Goal: Task Accomplishment & Management: Manage account settings

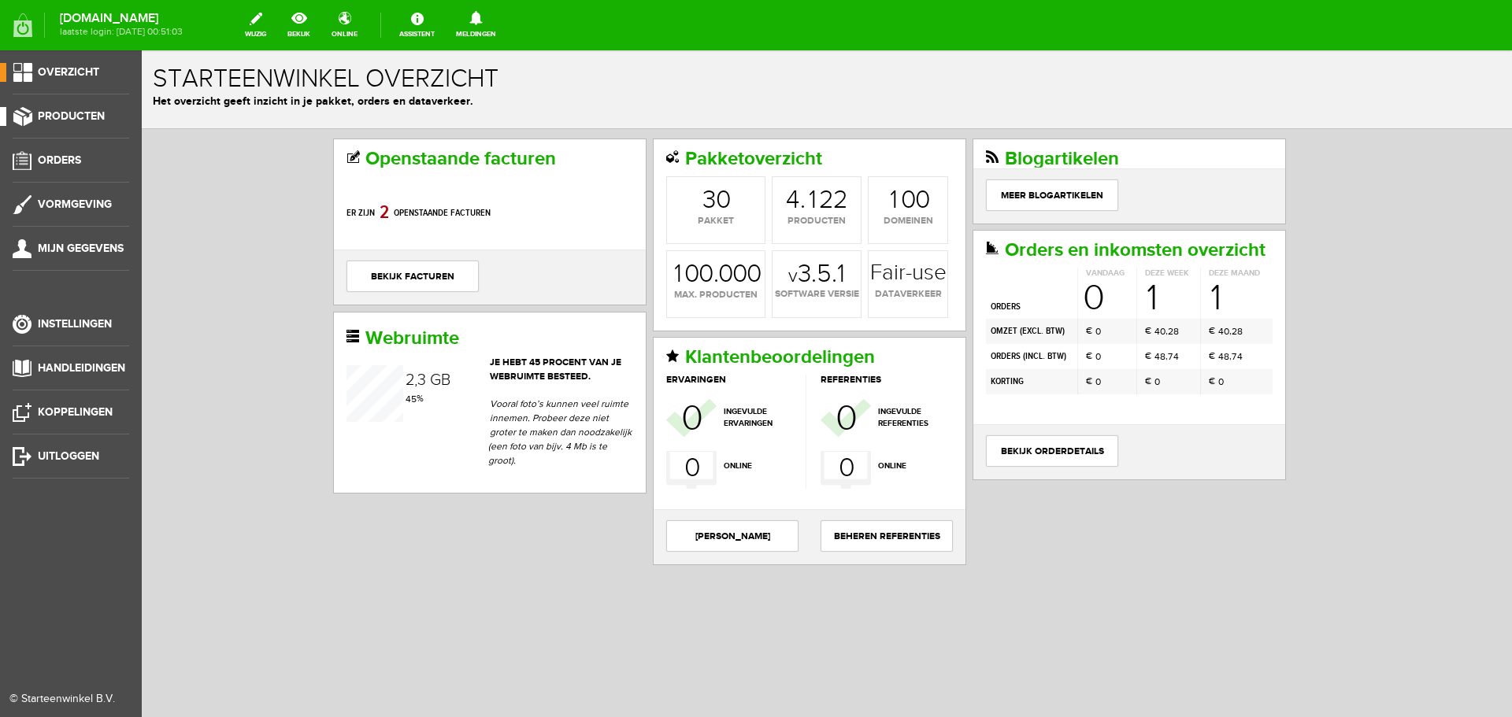
click at [71, 117] on span "Producten" at bounding box center [71, 115] width 67 height 13
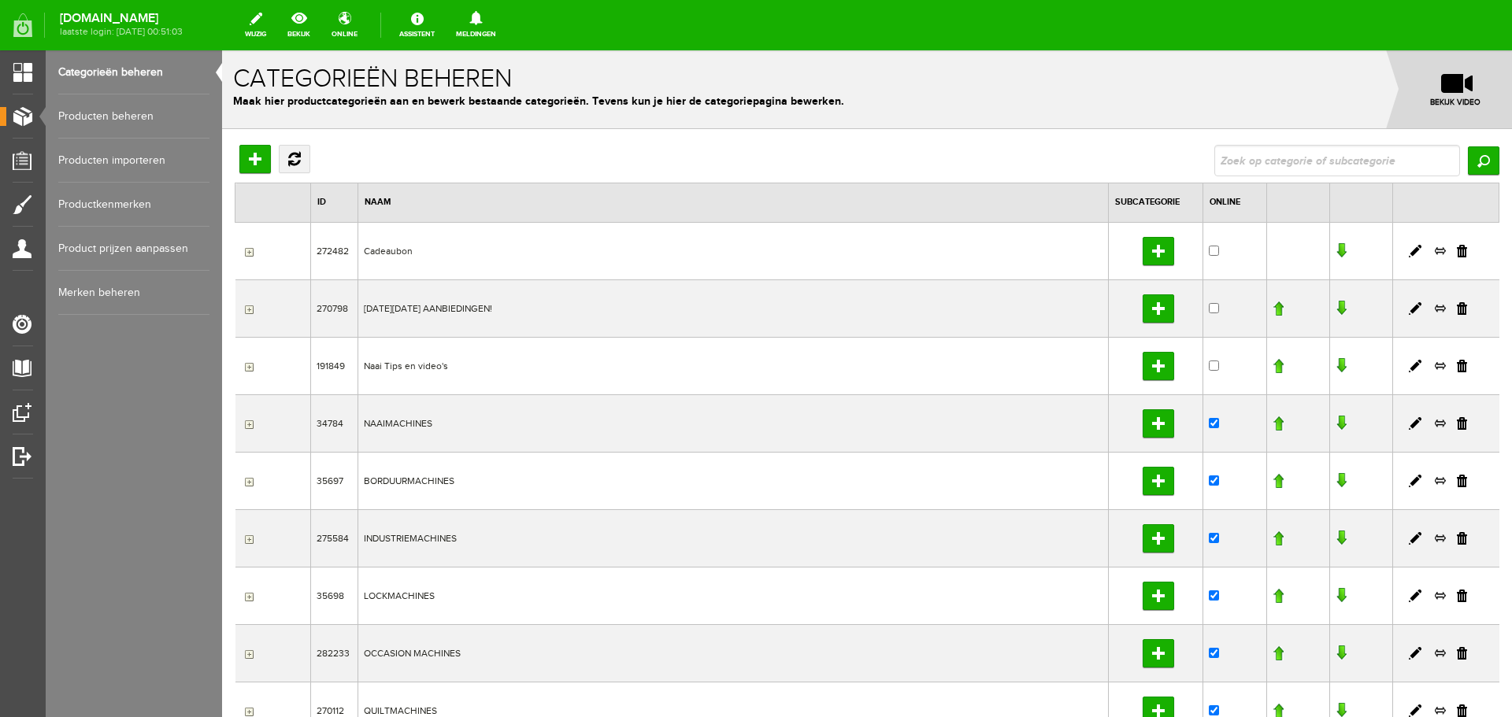
click at [83, 113] on link "Producten beheren" at bounding box center [133, 116] width 151 height 44
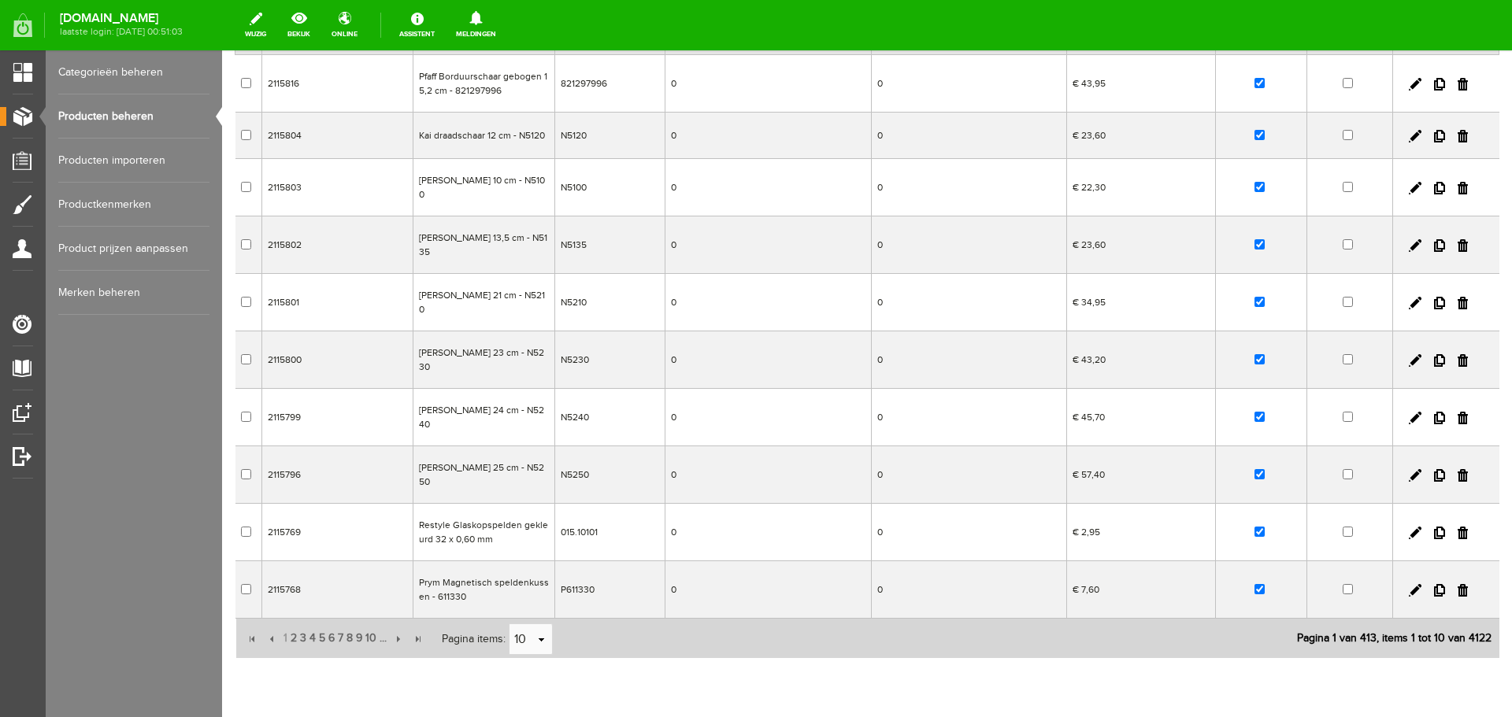
scroll to position [228, 0]
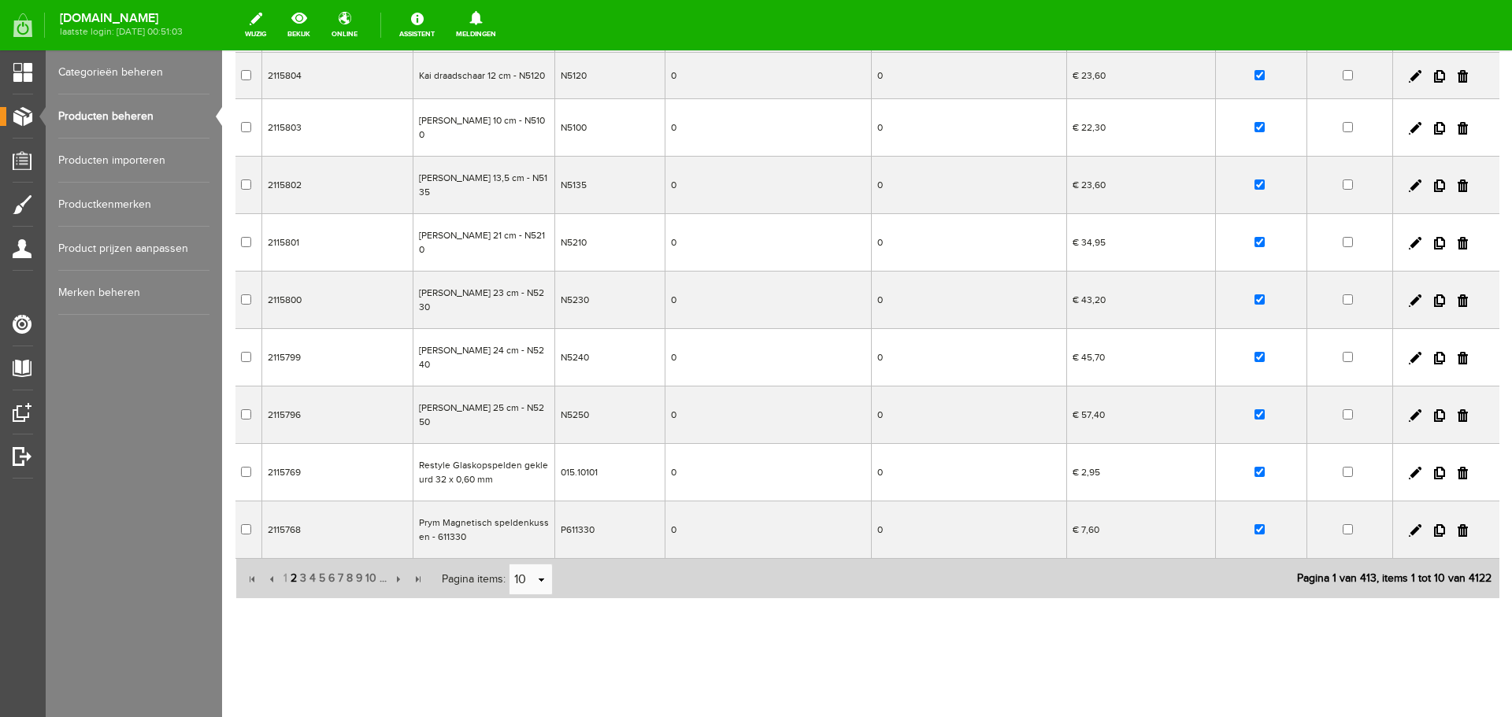
click at [292, 579] on span "2" at bounding box center [293, 578] width 9 height 31
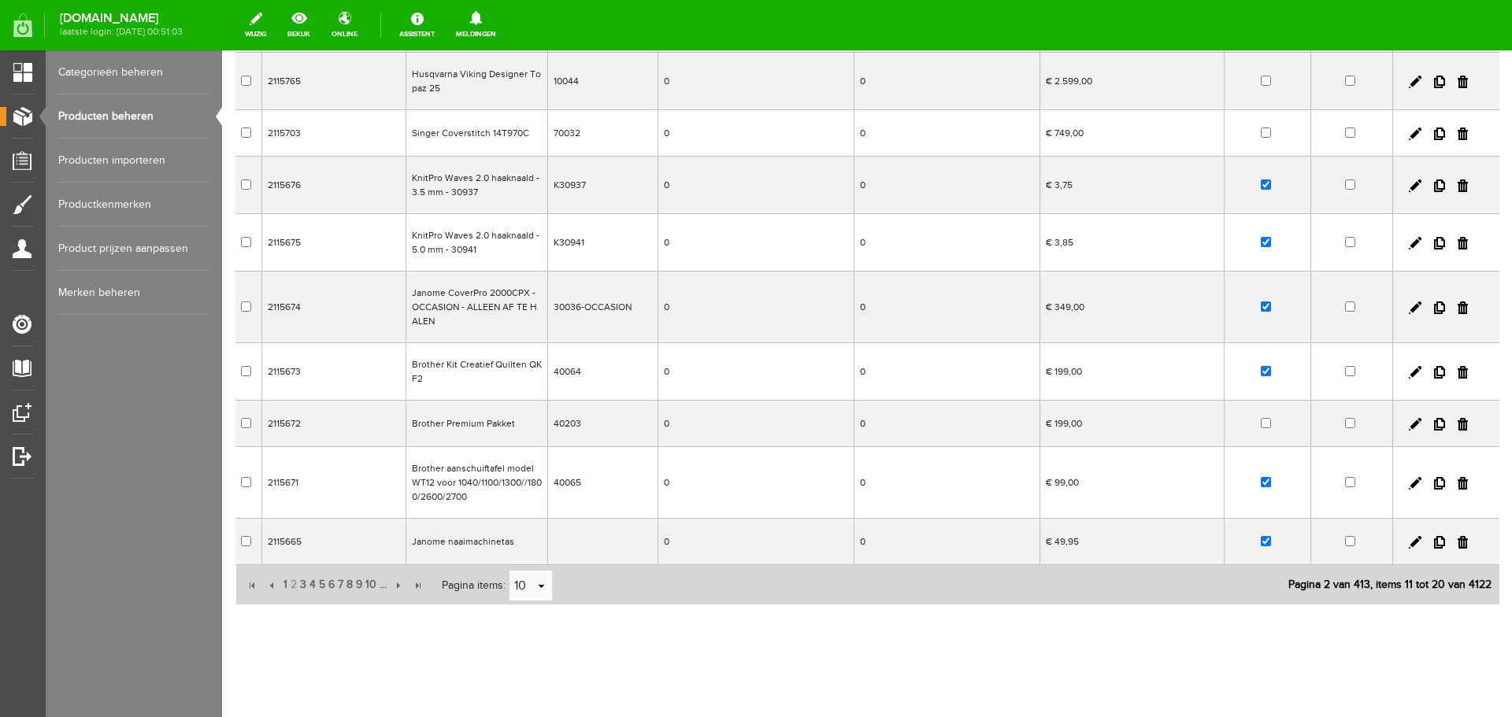
scroll to position [0, 0]
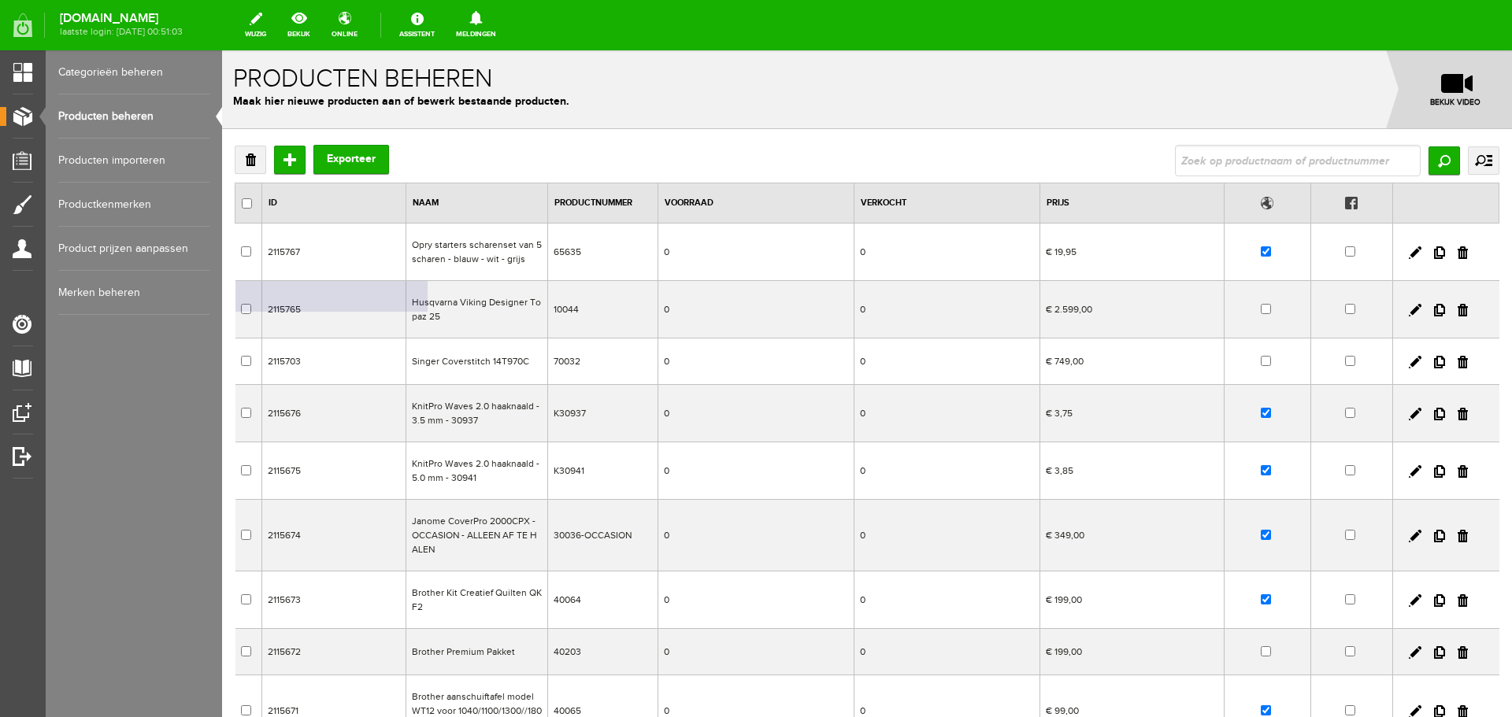
drag, startPoint x: 413, startPoint y: 299, endPoint x: 657, endPoint y: 365, distance: 252.9
click at [431, 316] on td "Husqvarna Viking Designer Topaz 25" at bounding box center [476, 309] width 142 height 57
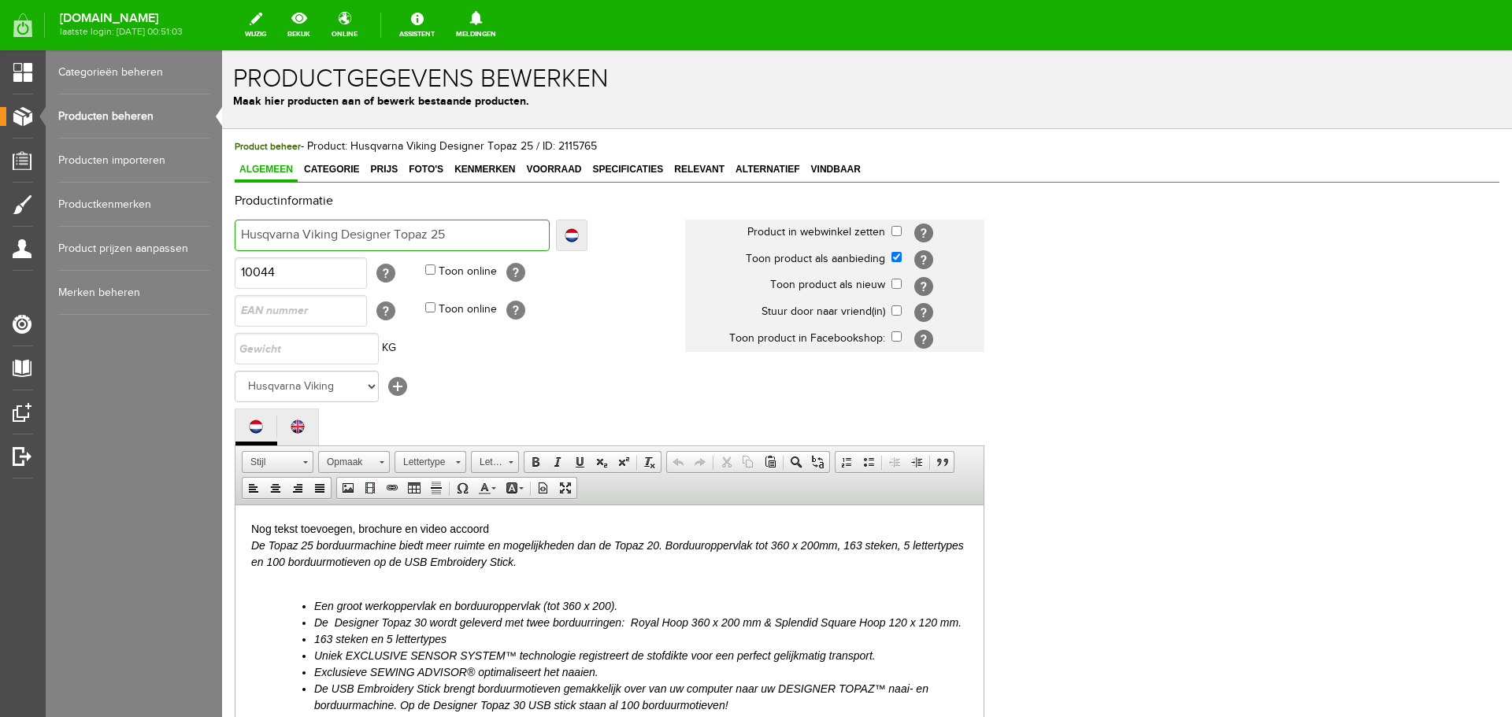
drag, startPoint x: 450, startPoint y: 235, endPoint x: 430, endPoint y: 280, distance: 49.0
click at [222, 229] on html "x Productgegevens bewerken Maak hier producten aan of bewerk bestaande producte…" at bounding box center [867, 383] width 1290 height 667
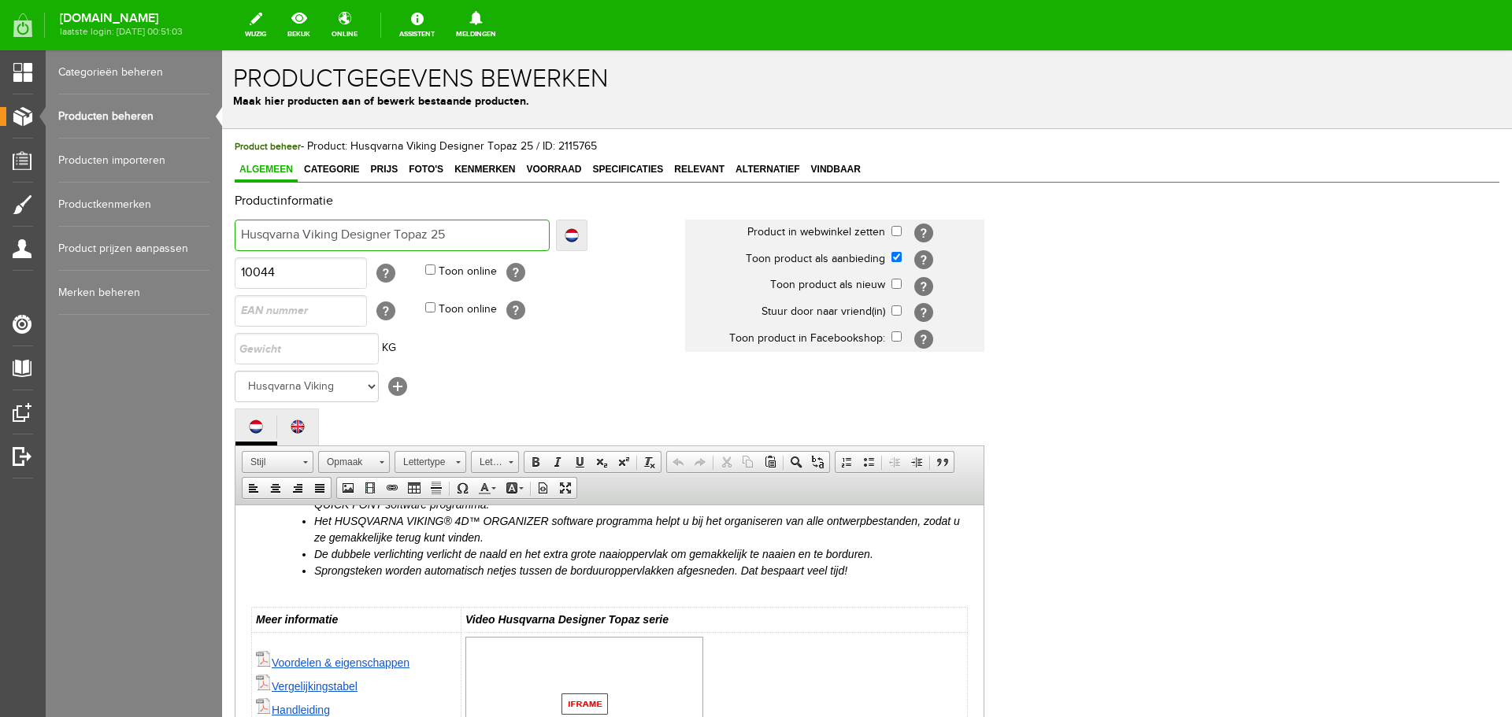
scroll to position [315, 0]
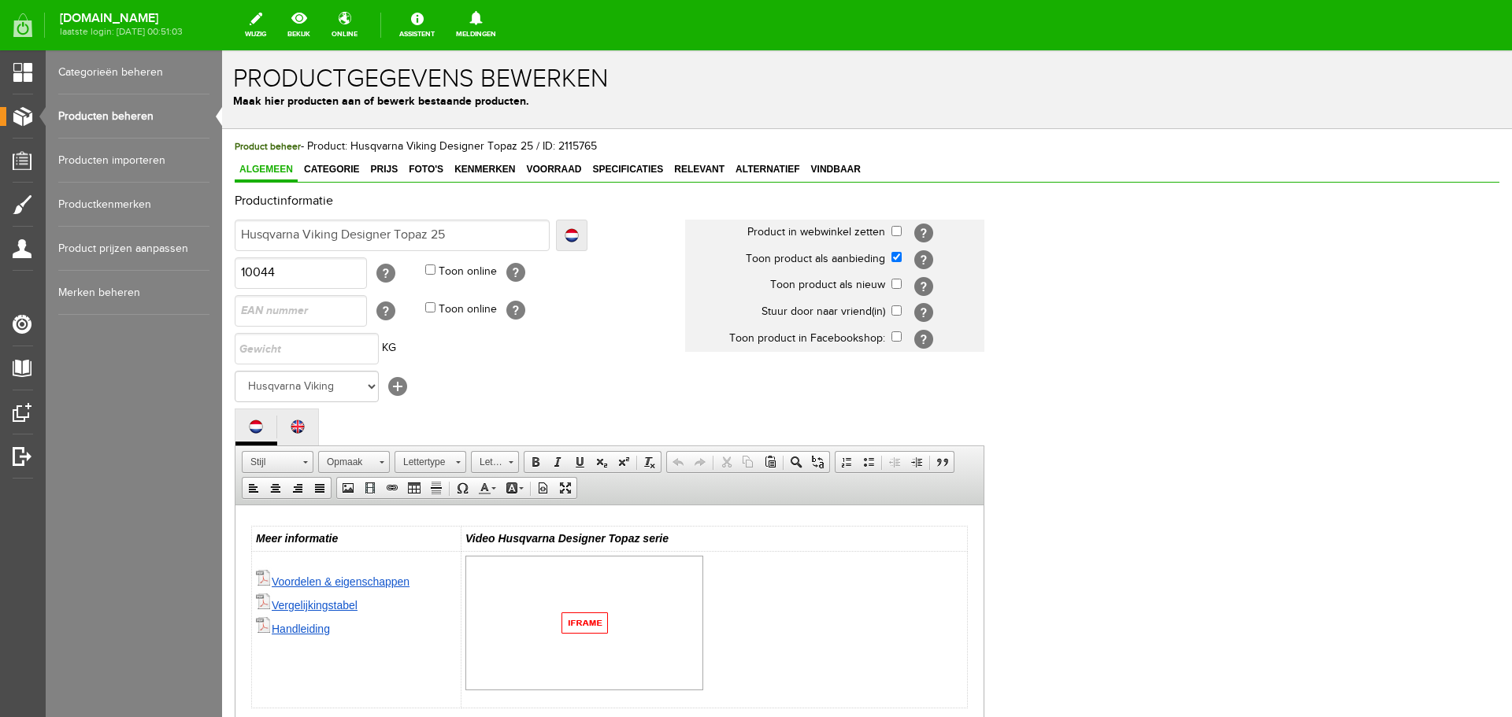
click at [314, 635] on link "Handleiding" at bounding box center [301, 628] width 58 height 13
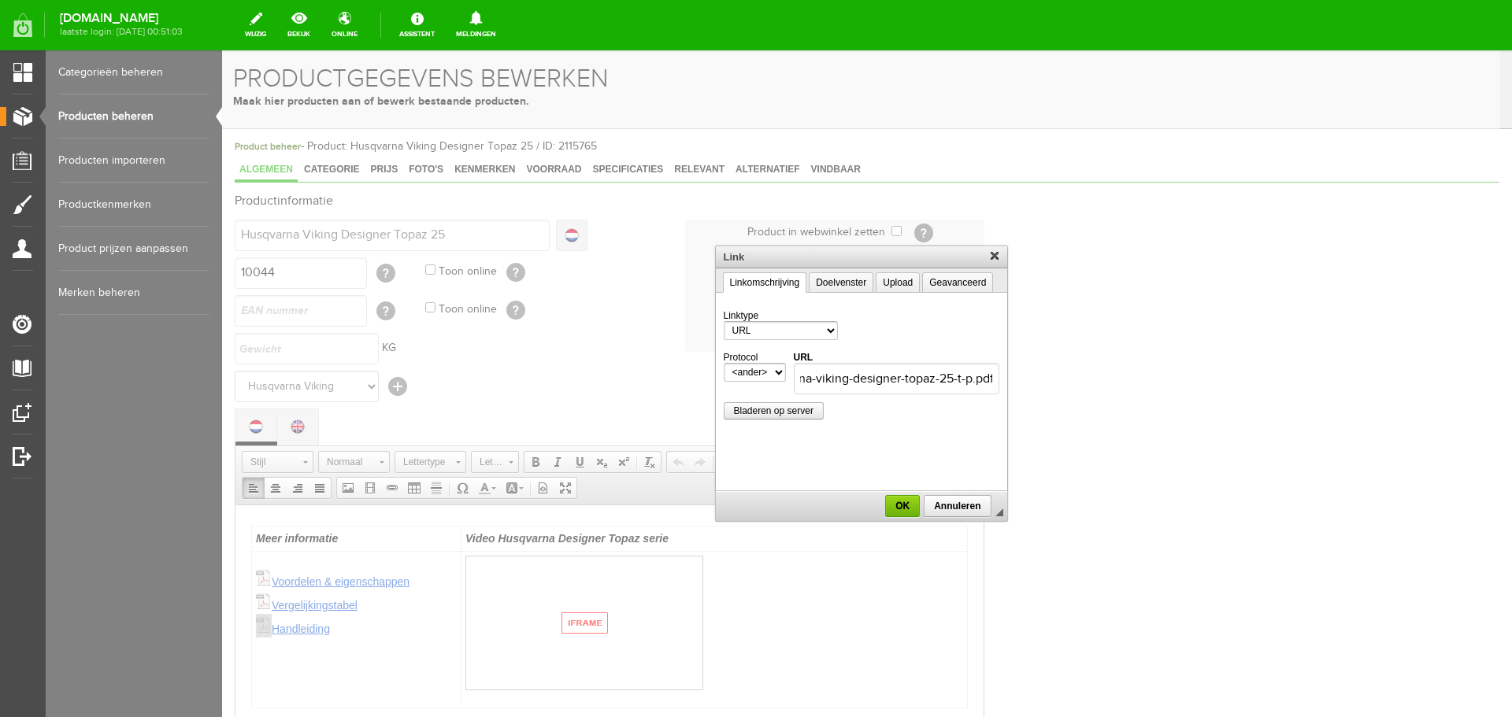
scroll to position [0, 0]
click at [317, 622] on div at bounding box center [861, 383] width 1278 height 667
click at [903, 499] on link "OK" at bounding box center [902, 506] width 35 height 22
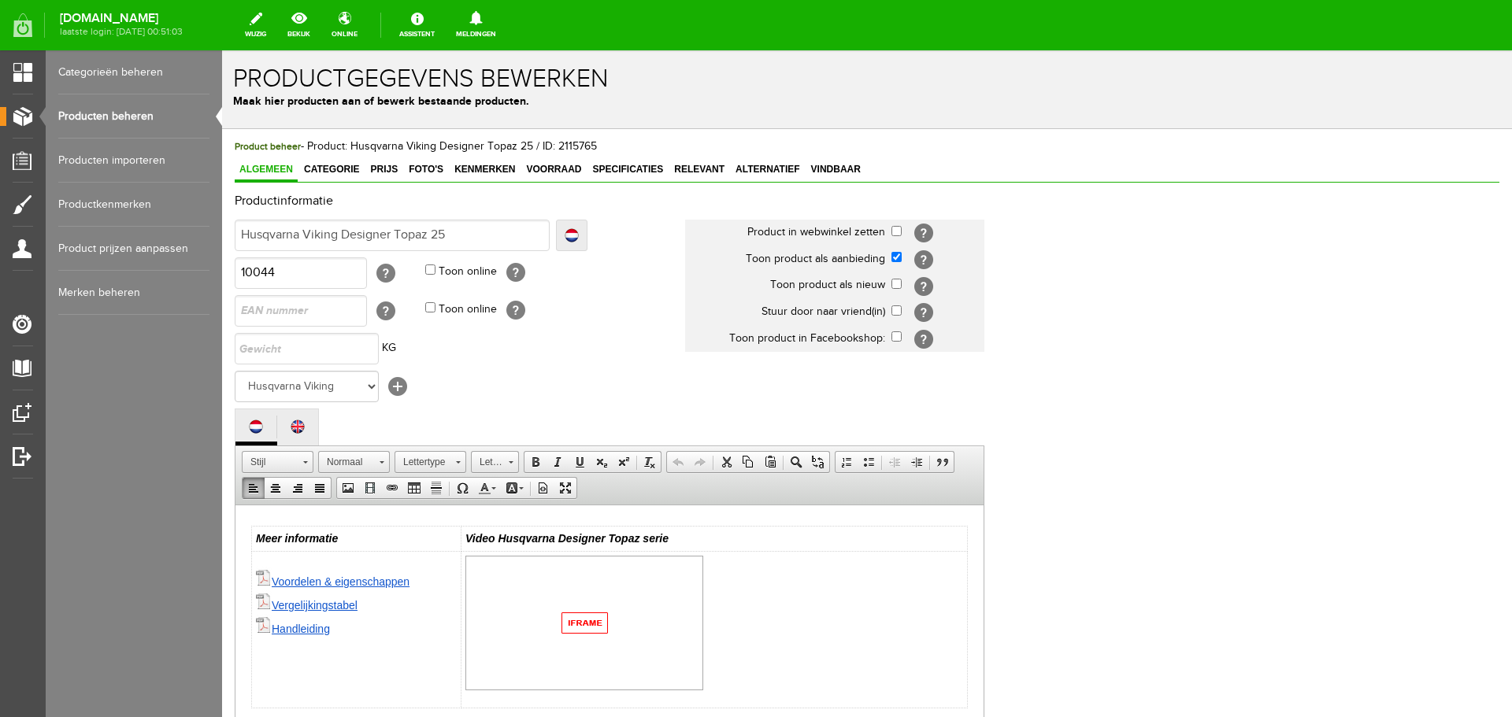
click at [306, 611] on link "Vergelijkingstabel" at bounding box center [307, 604] width 102 height 13
select select "http://"
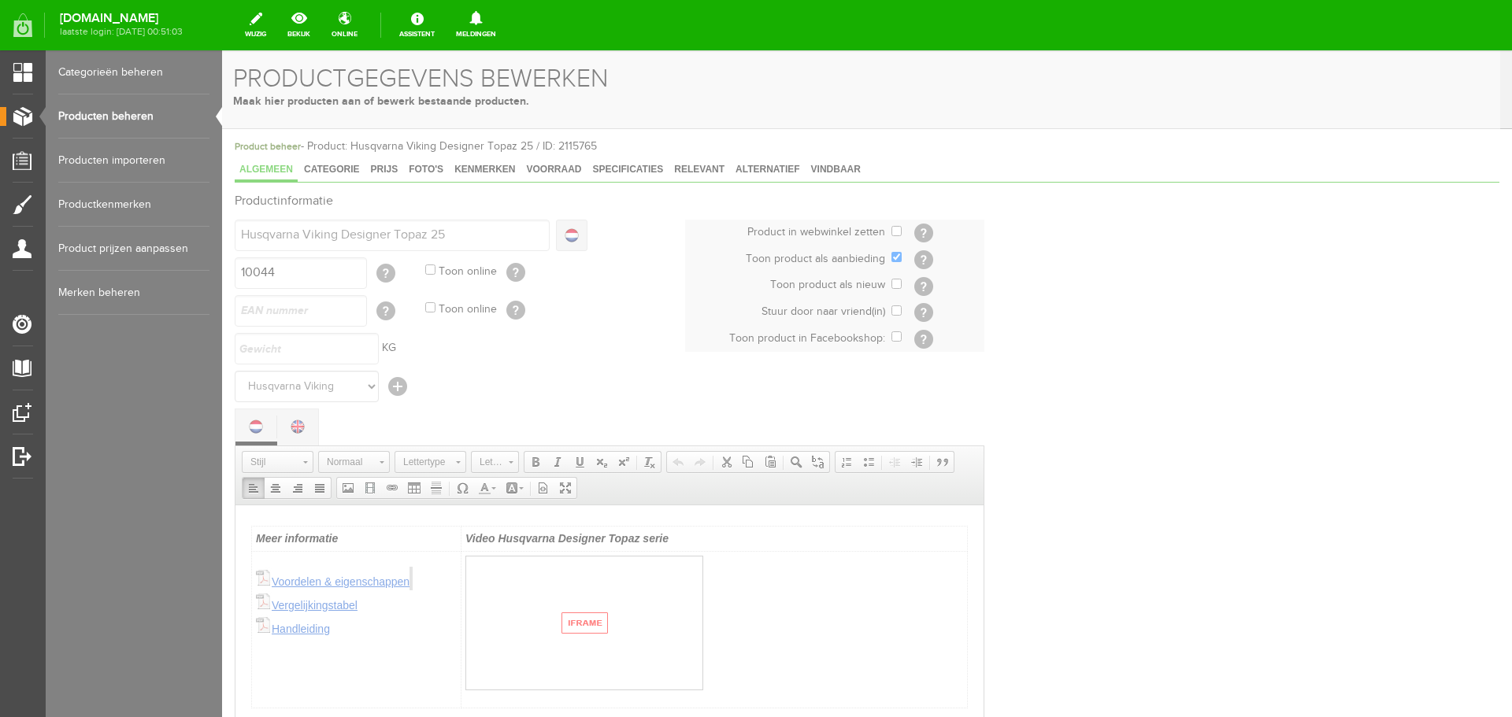
select select
type input "/Upload/4007/pdf/Husqvarna/Comparison_Husqvarna_Designer_series.pdf"
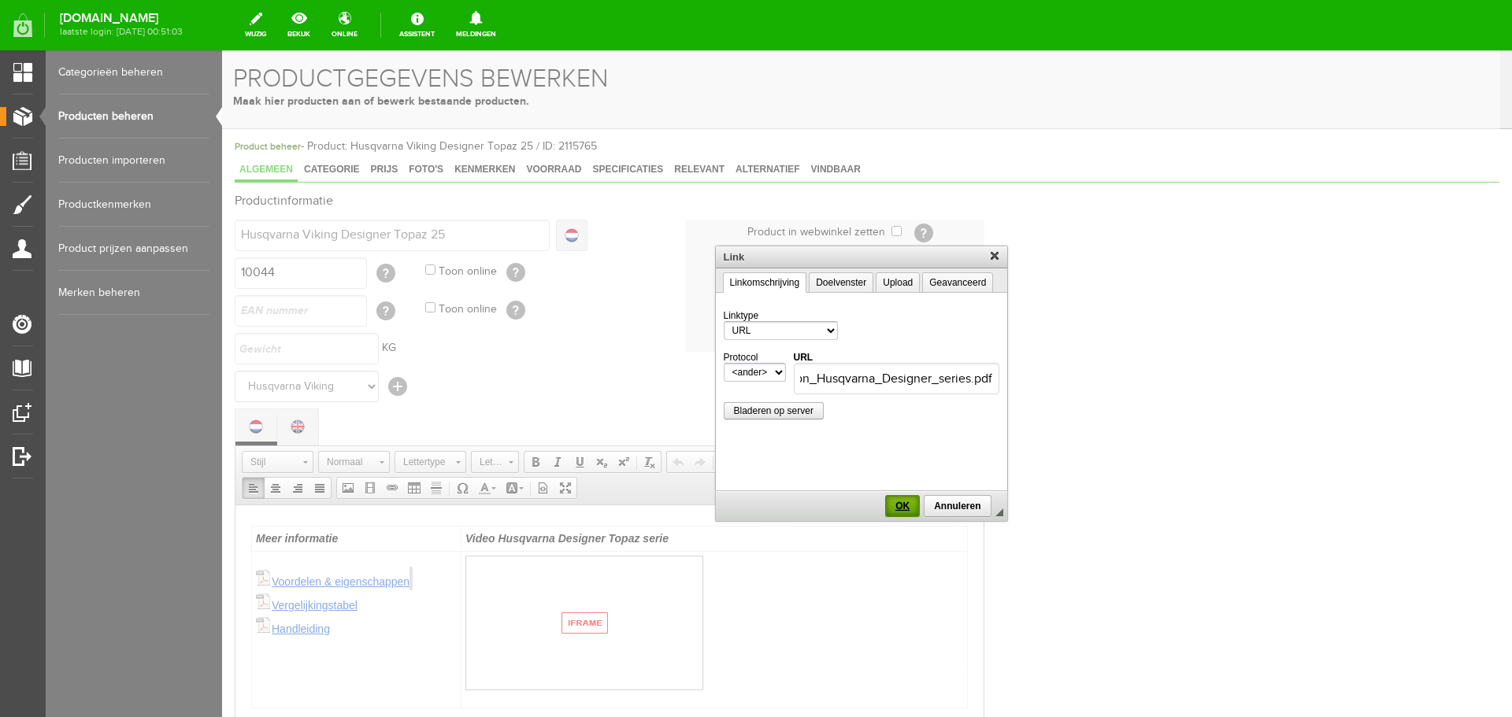
click at [909, 502] on span "OK" at bounding box center [902, 506] width 31 height 11
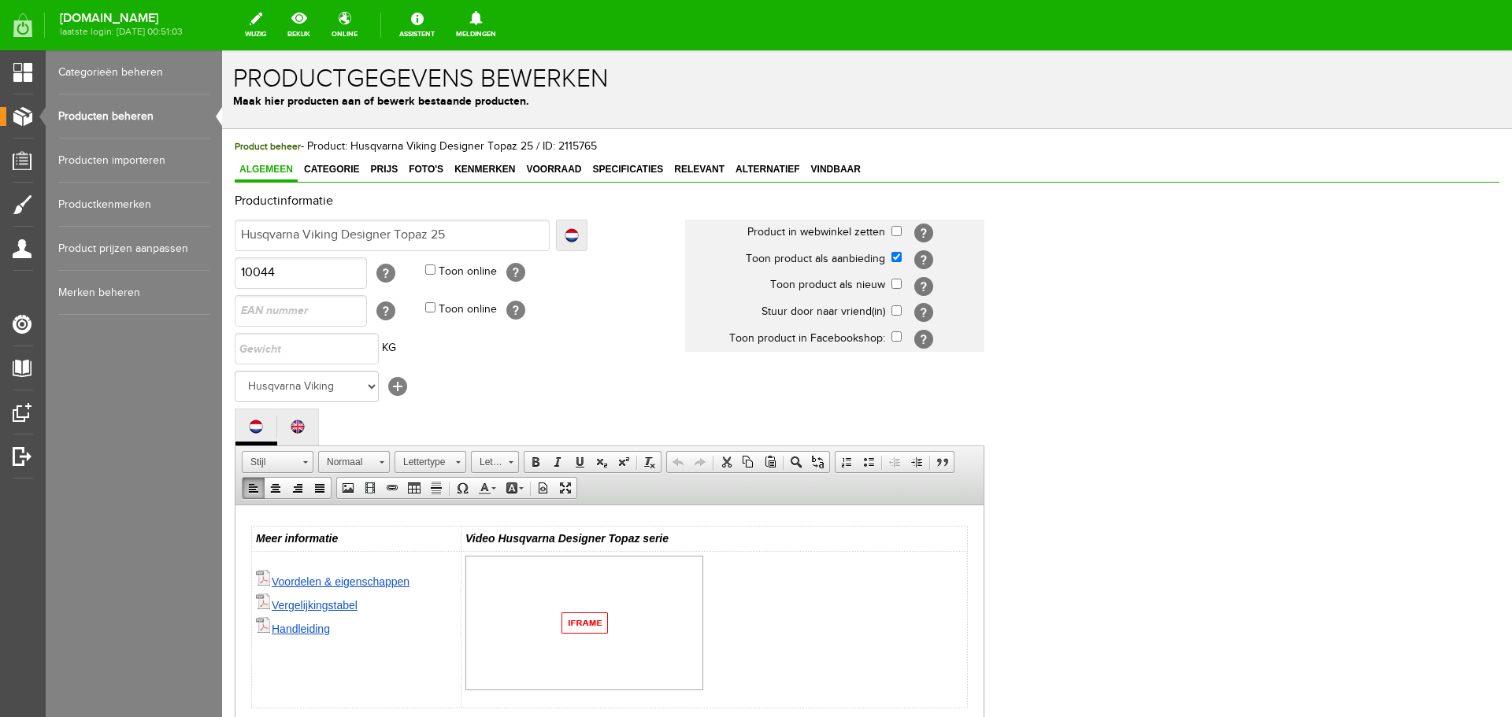
click at [318, 587] on link "Voordelen & eigenschappen" at bounding box center [341, 581] width 138 height 13
select select "http://"
select select
type input "/upload/4007/husqvarna-viking-voordelen-en-eigenschappen-topaz-(1).pdf"
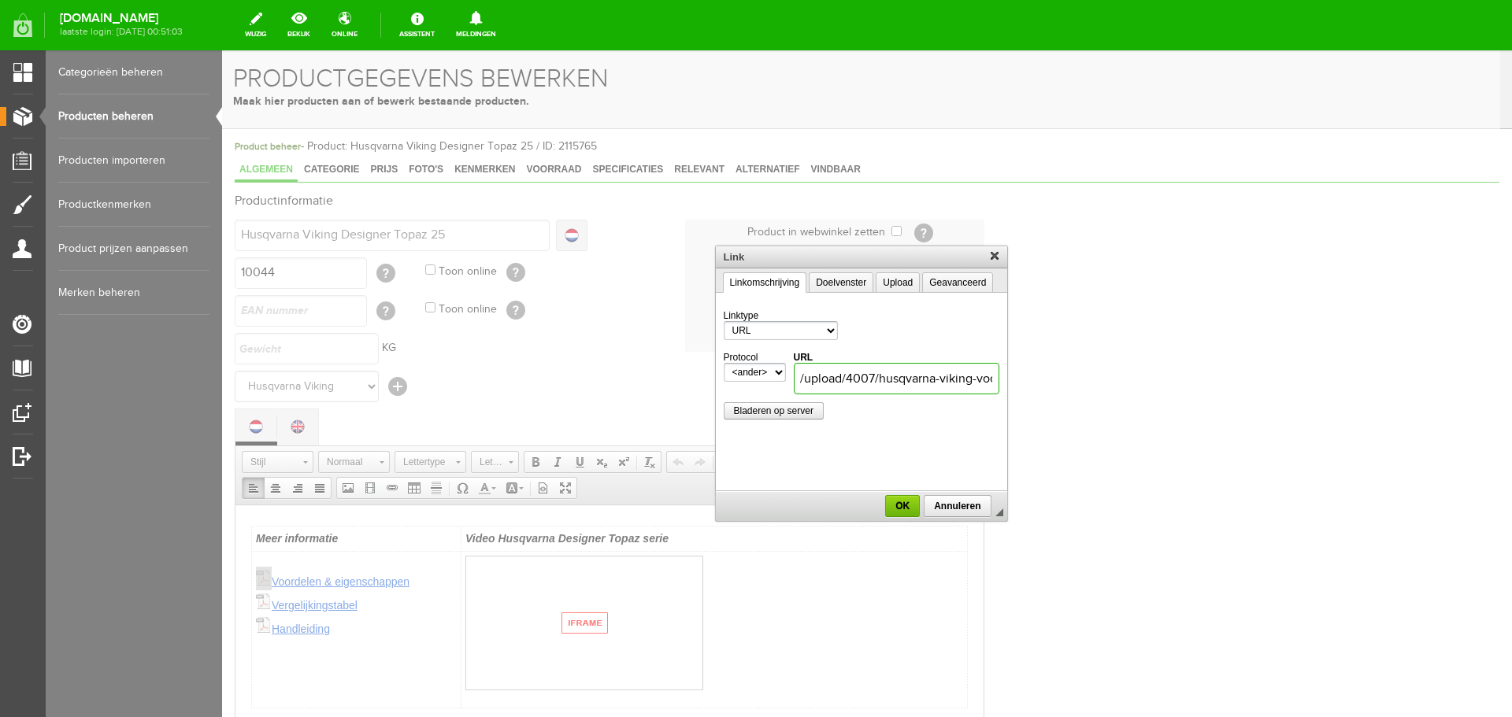
scroll to position [0, 217]
click at [895, 505] on span "OK" at bounding box center [902, 506] width 31 height 11
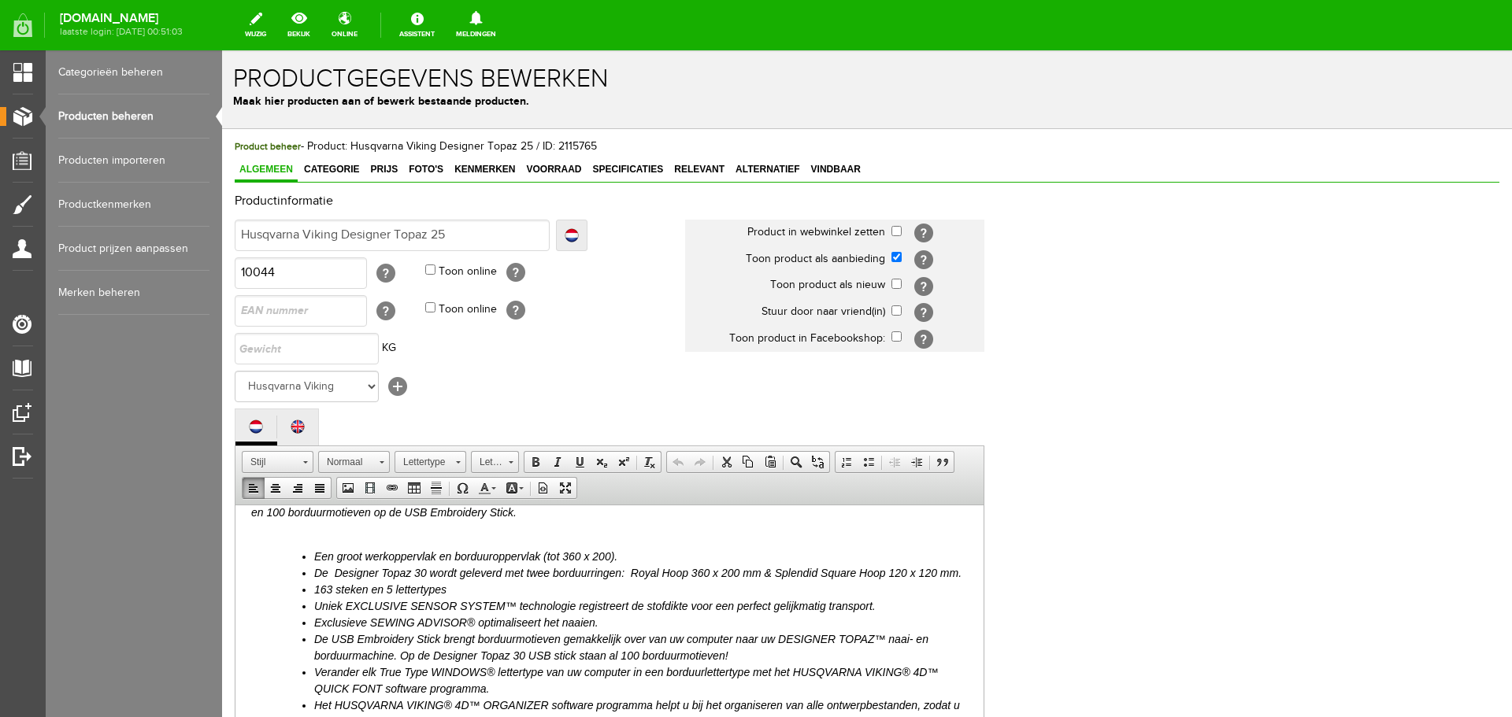
scroll to position [0, 0]
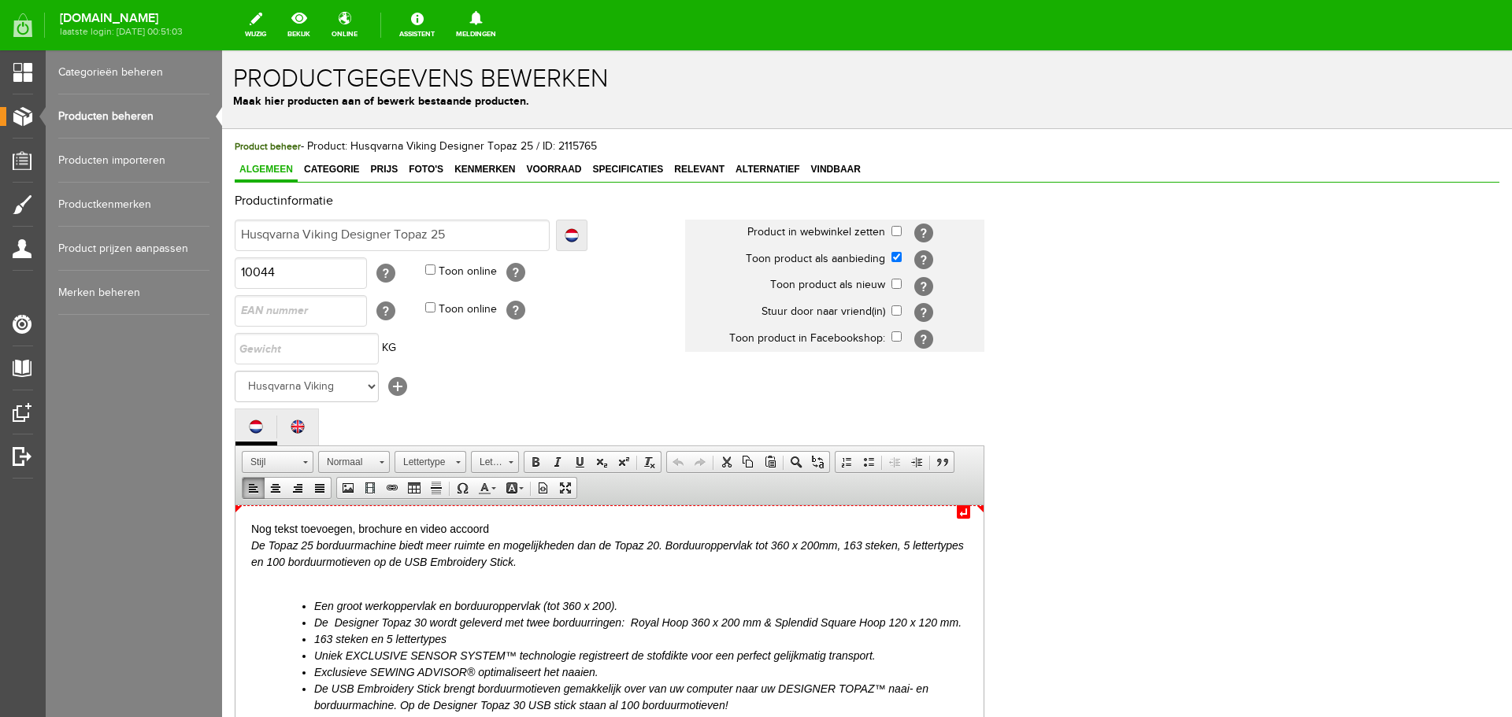
click at [401, 528] on div "Nog tekst toevoegen, brochure en video accoord" at bounding box center [609, 528] width 716 height 17
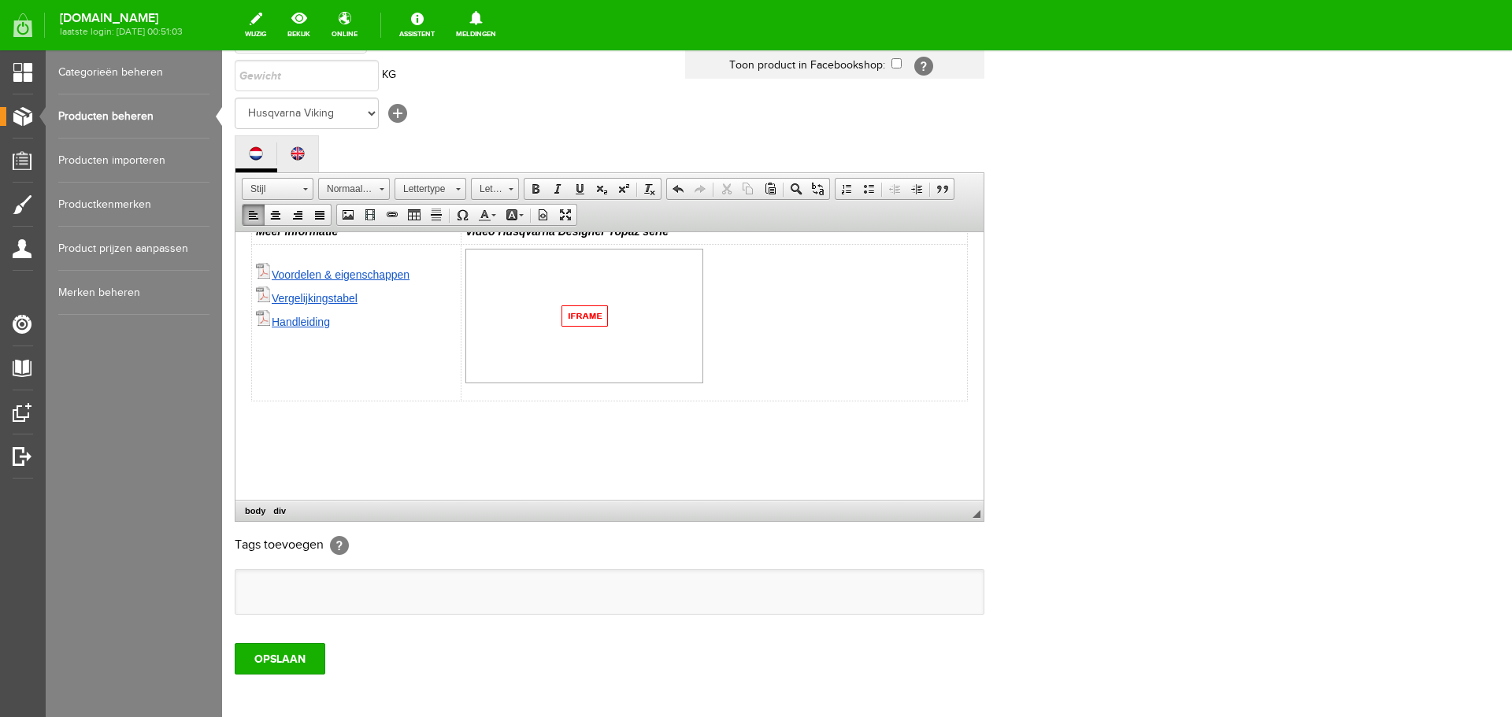
scroll to position [315, 0]
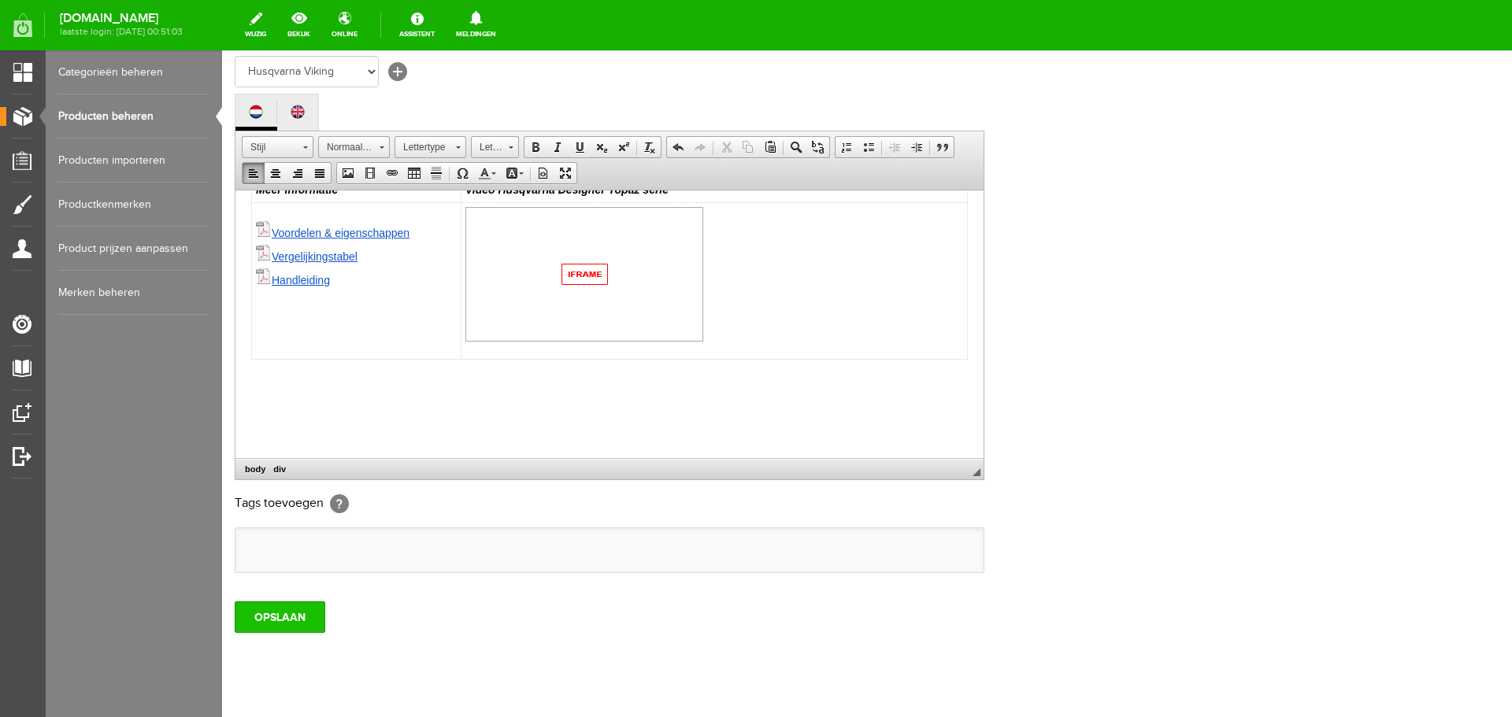
click at [281, 622] on input "OPSLAAN" at bounding box center [280, 617] width 91 height 31
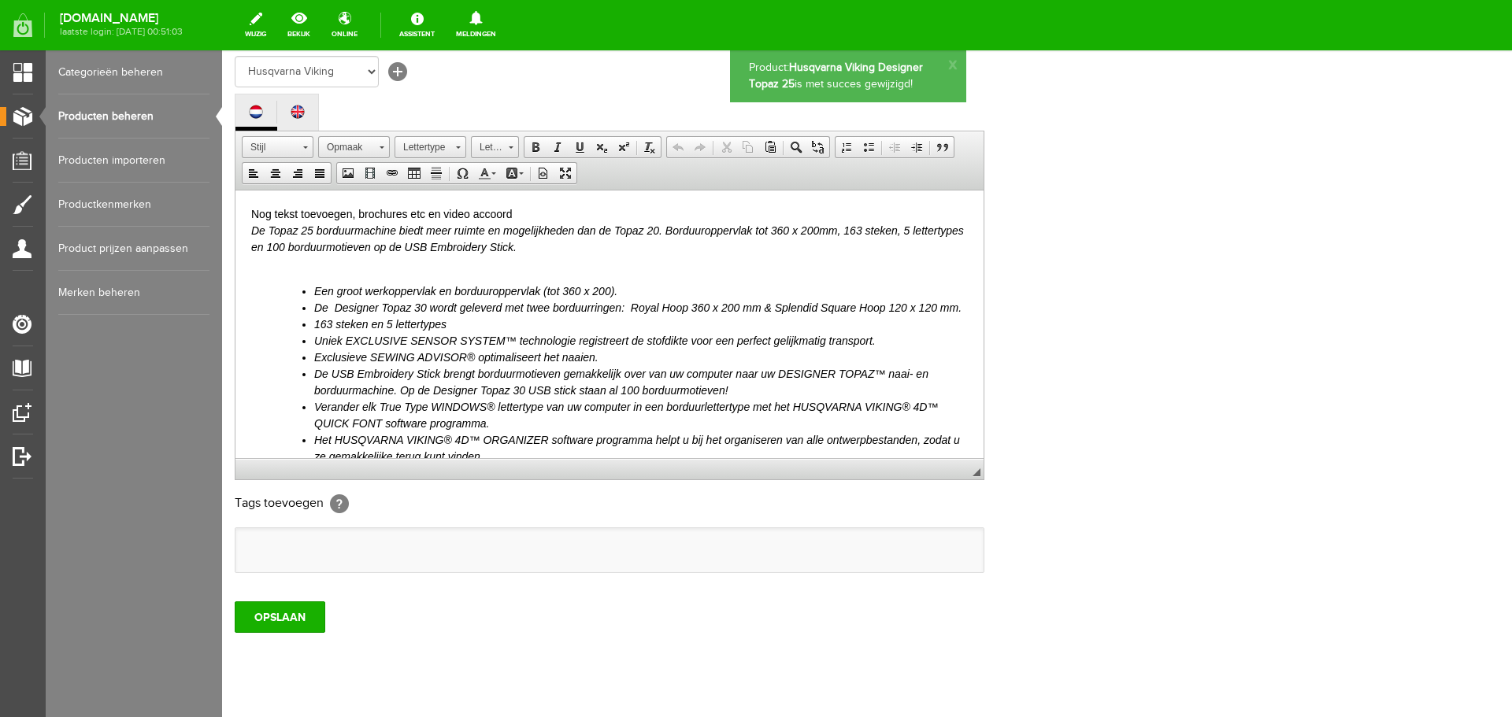
scroll to position [0, 0]
drag, startPoint x: 517, startPoint y: 213, endPoint x: 250, endPoint y: 217, distance: 266.9
click at [250, 217] on html "Nog tekst toevoegen, brochures etc en video accoord De Topaz 25 borduurmachine …" at bounding box center [609, 498] width 748 height 616
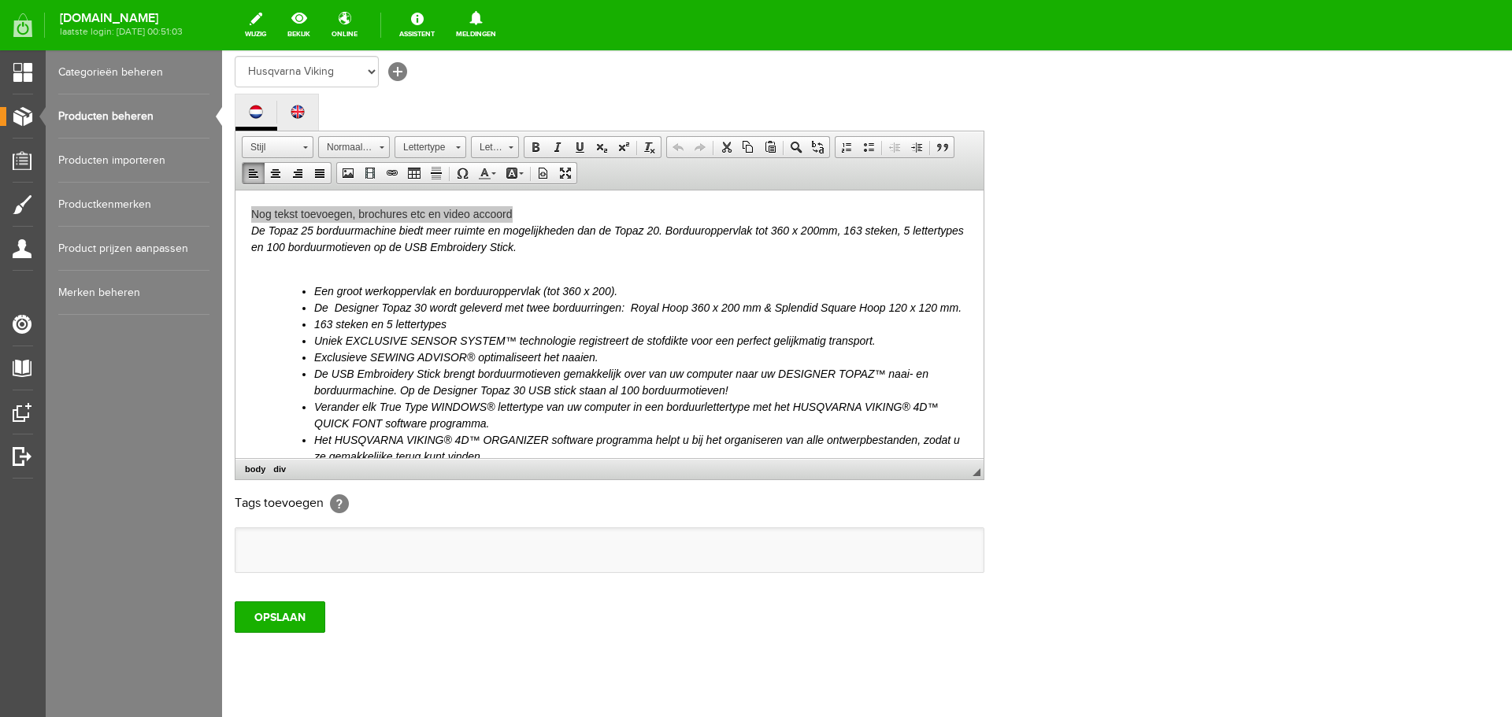
click at [100, 111] on link "Producten beheren" at bounding box center [133, 116] width 151 height 44
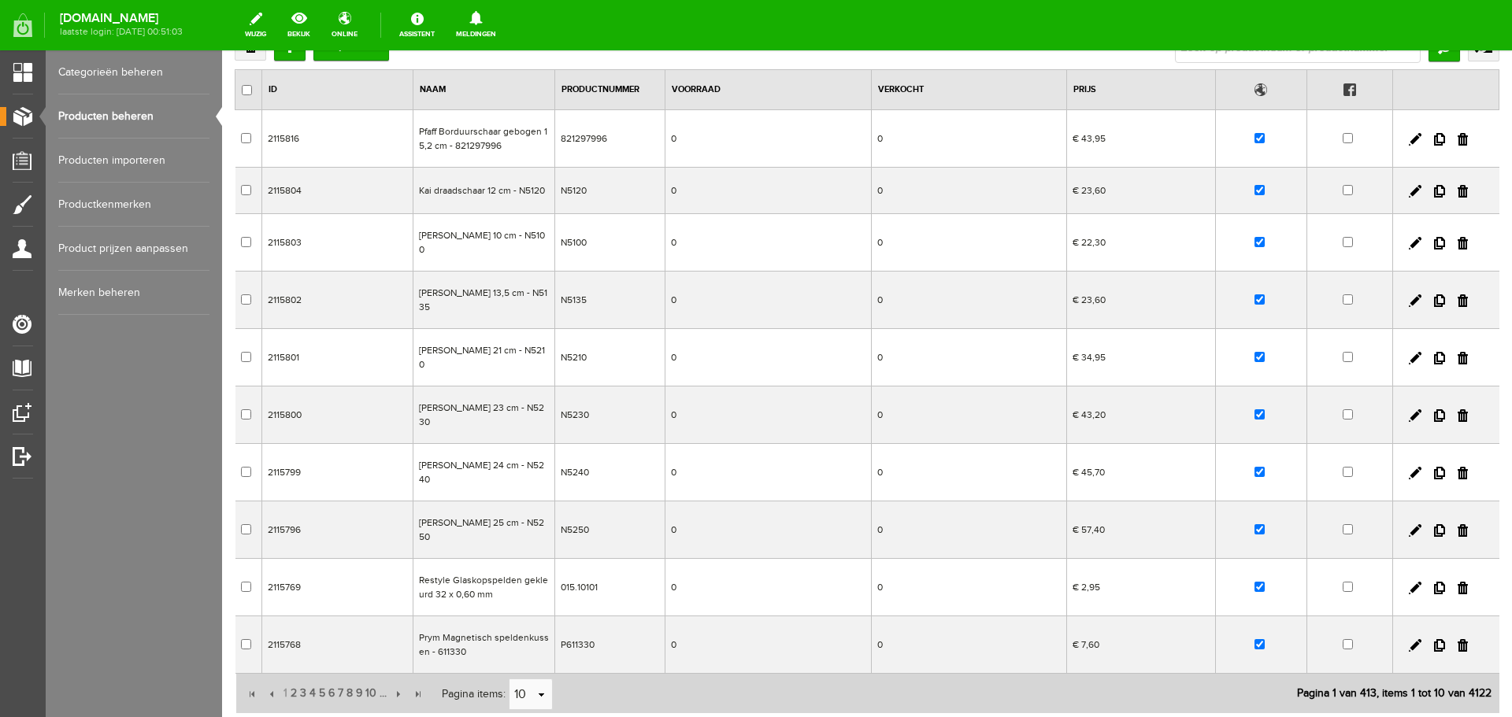
scroll to position [228, 0]
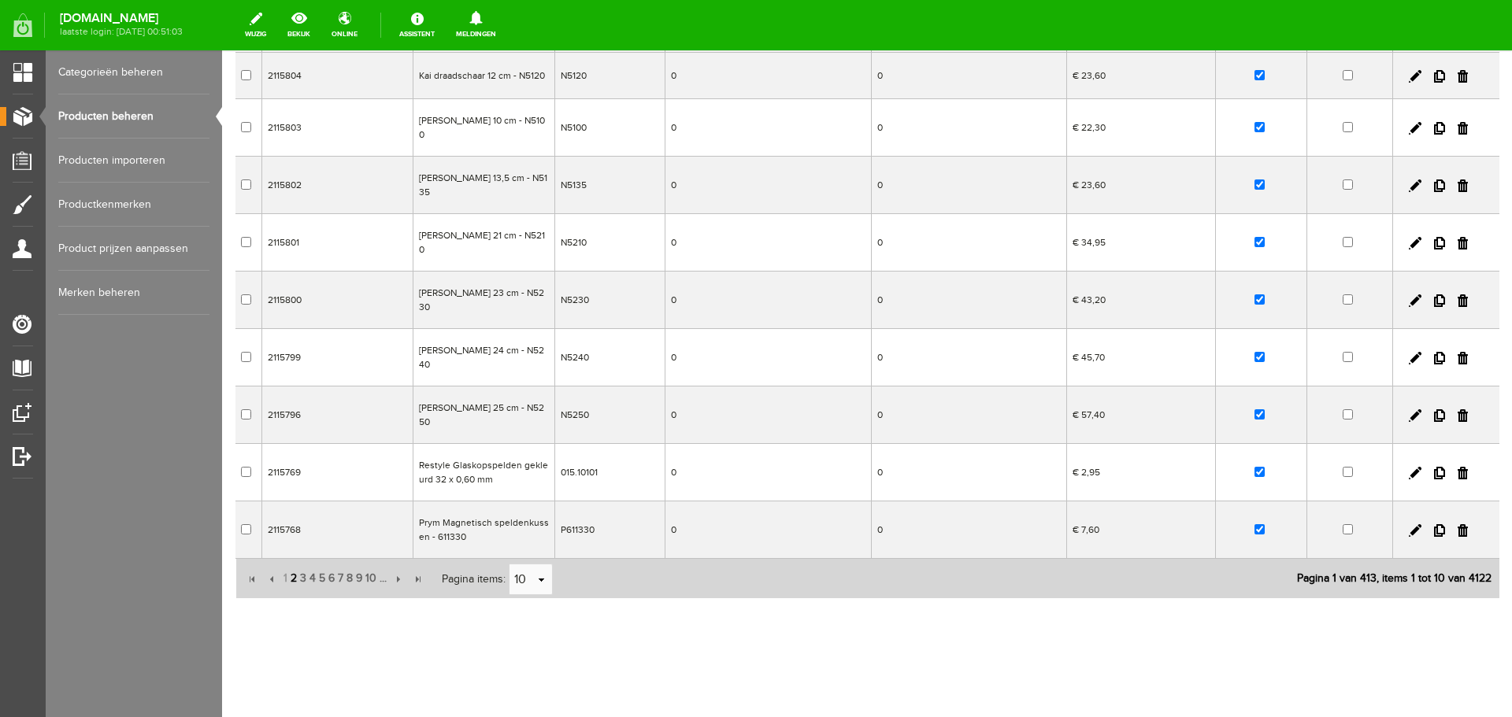
click at [289, 576] on span "2" at bounding box center [293, 578] width 9 height 31
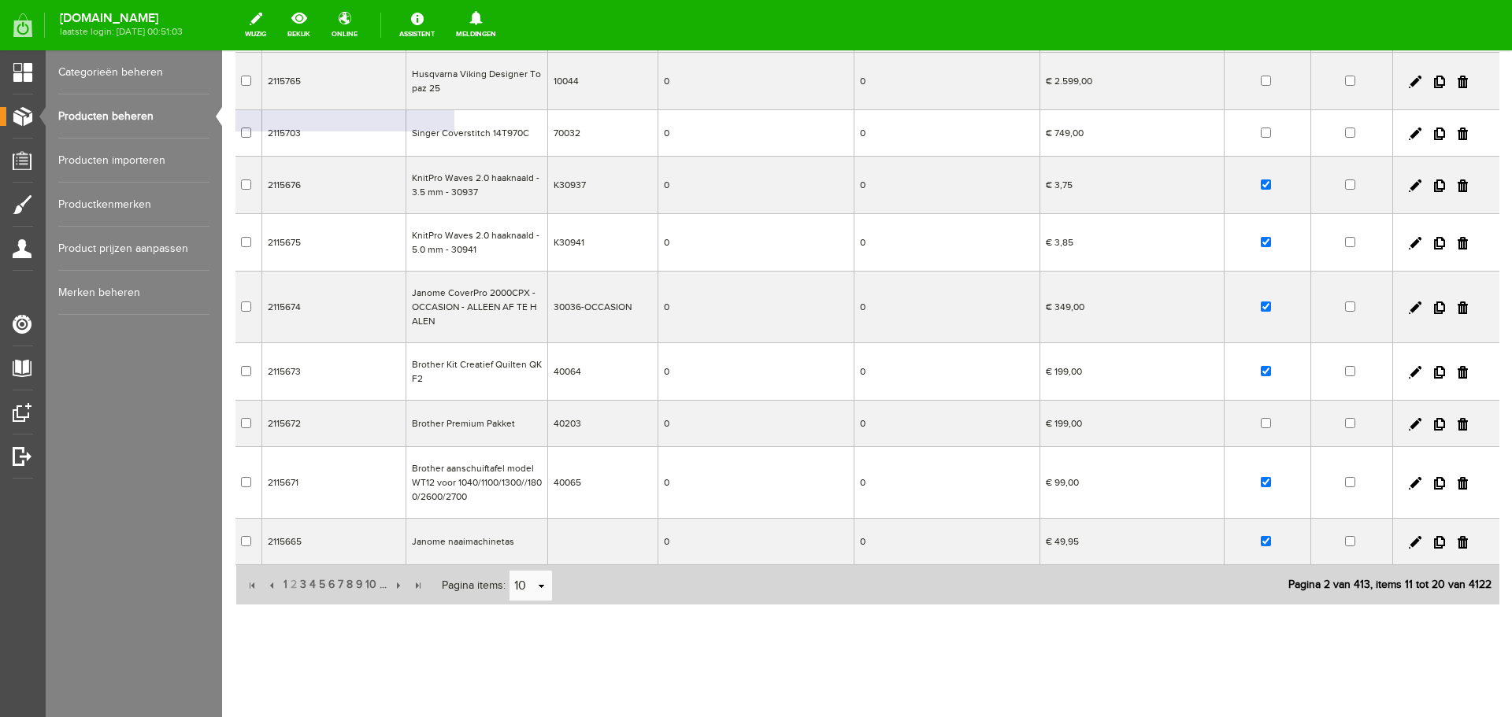
drag, startPoint x: 411, startPoint y: 135, endPoint x: 680, endPoint y: 186, distance: 273.9
click at [458, 135] on td "Singer Coverstitch 14T970C" at bounding box center [476, 133] width 142 height 46
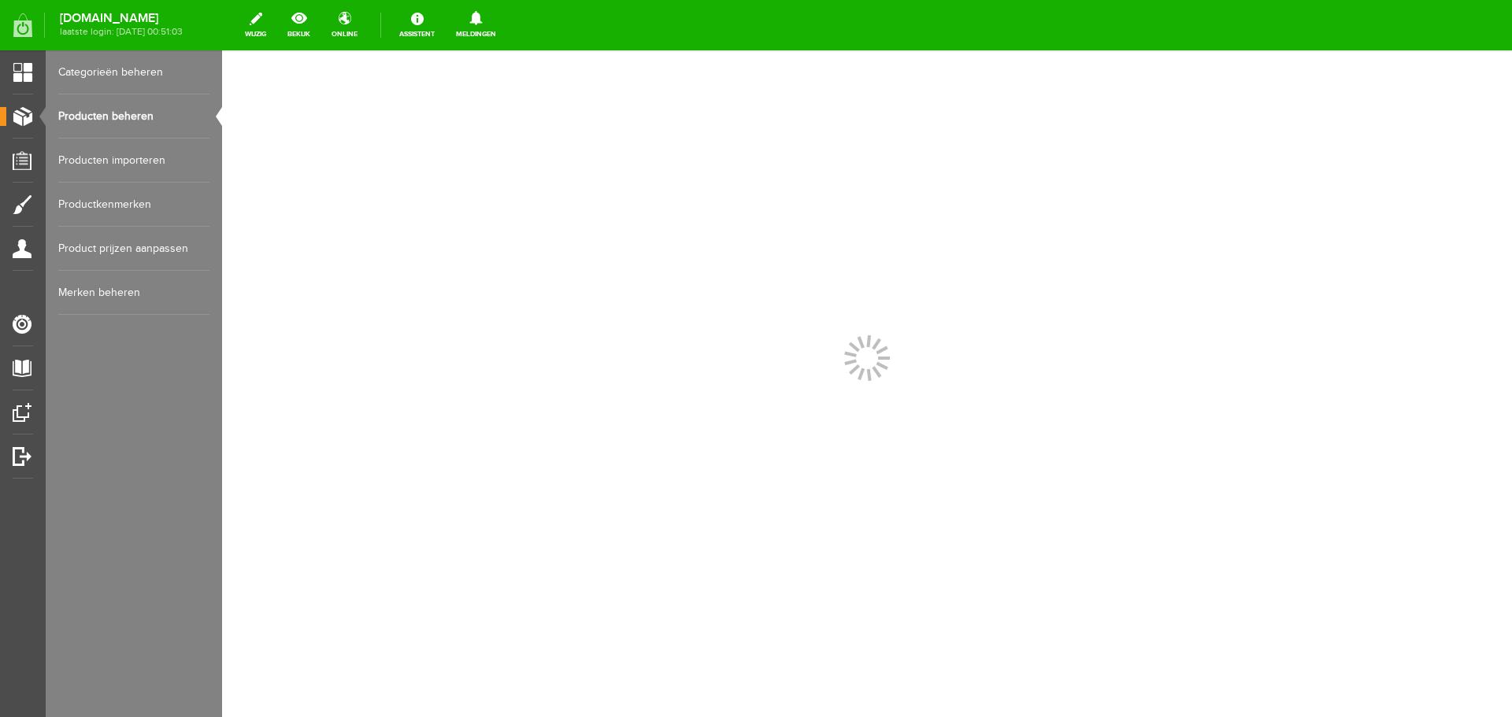
scroll to position [0, 0]
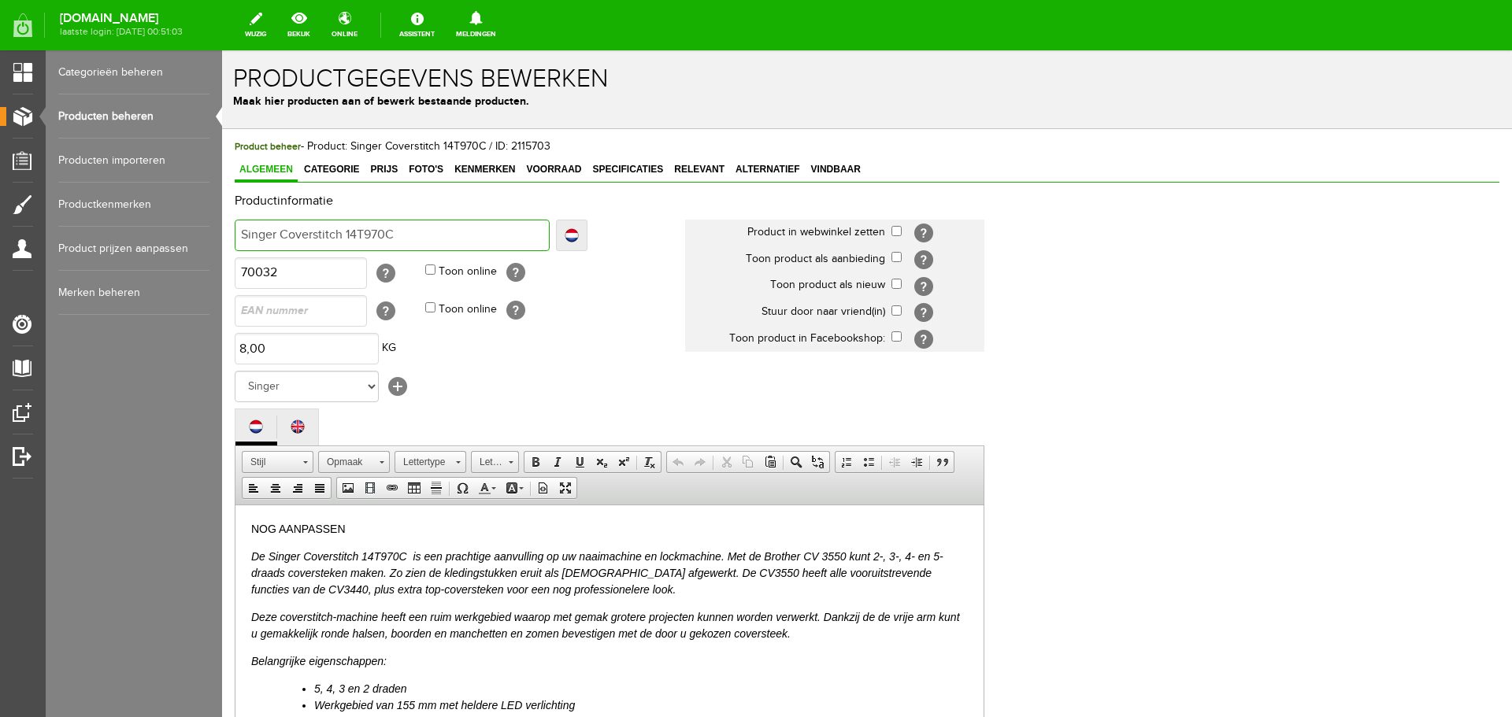
drag, startPoint x: 414, startPoint y: 229, endPoint x: 231, endPoint y: 231, distance: 183.5
click at [231, 231] on div "Product beheer - Product: Singer Coverstitch 14T970C / ID: 2115703 Algemeen Cat…" at bounding box center [867, 596] width 1290 height 935
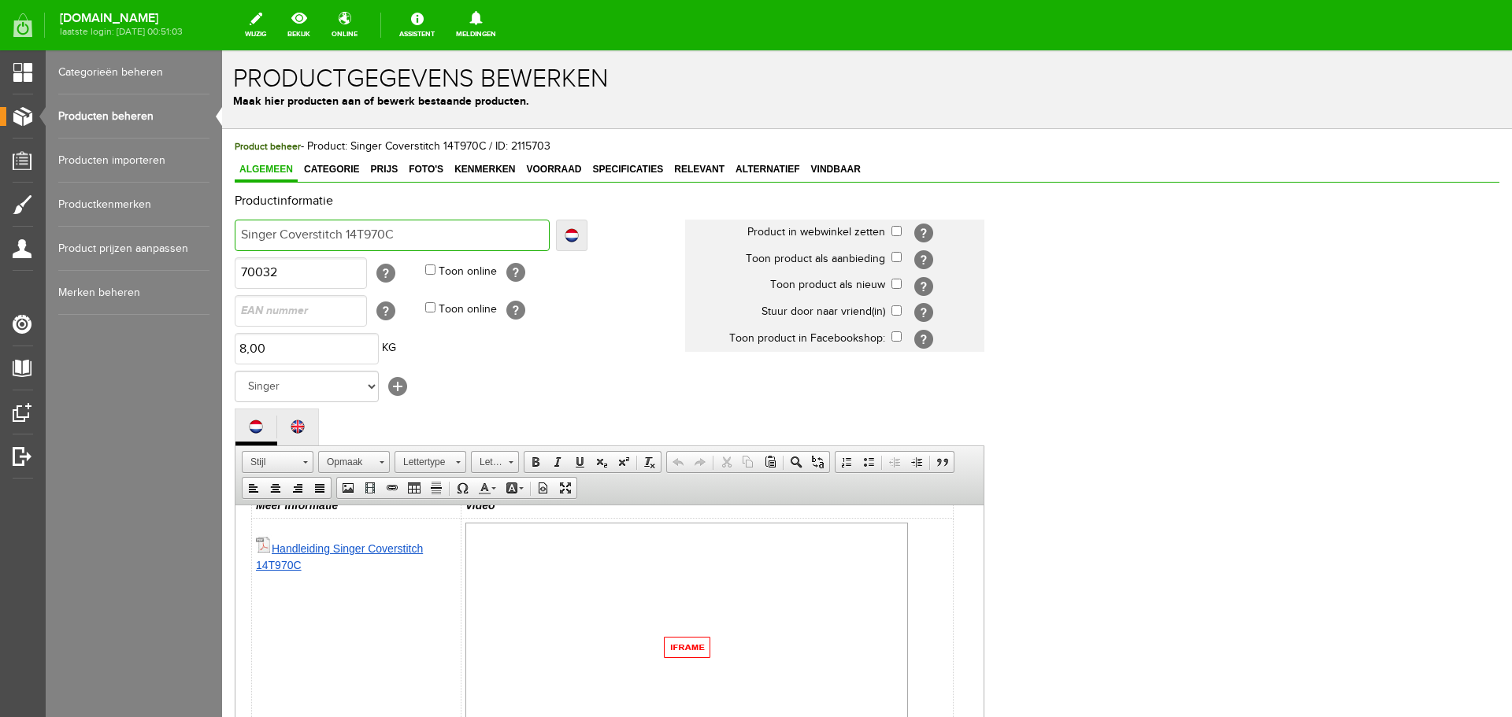
scroll to position [565, 0]
click at [682, 598] on img at bounding box center [686, 595] width 442 height 250
click at [683, 598] on img at bounding box center [686, 595] width 442 height 250
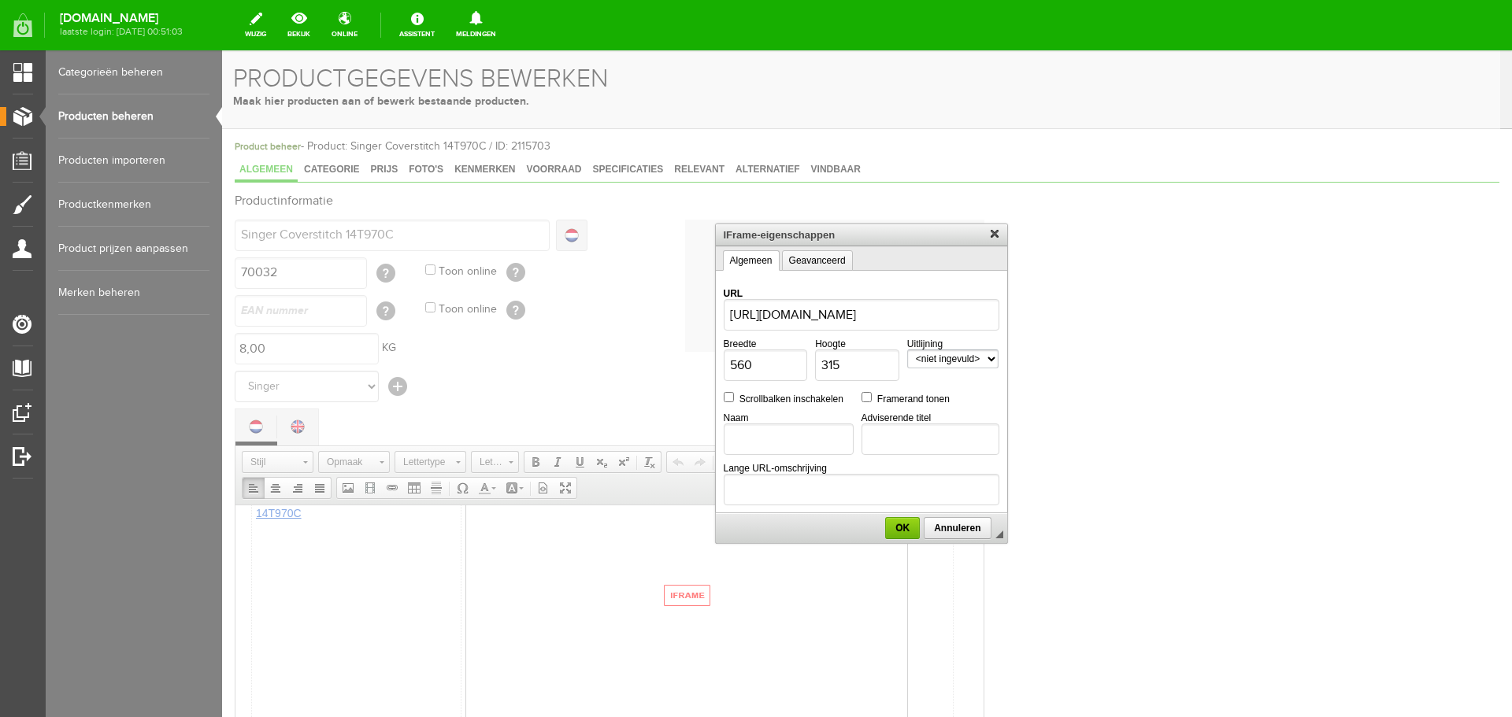
scroll to position [0, 0]
click at [283, 553] on div at bounding box center [861, 383] width 1278 height 667
click at [897, 528] on span "OK" at bounding box center [902, 528] width 31 height 11
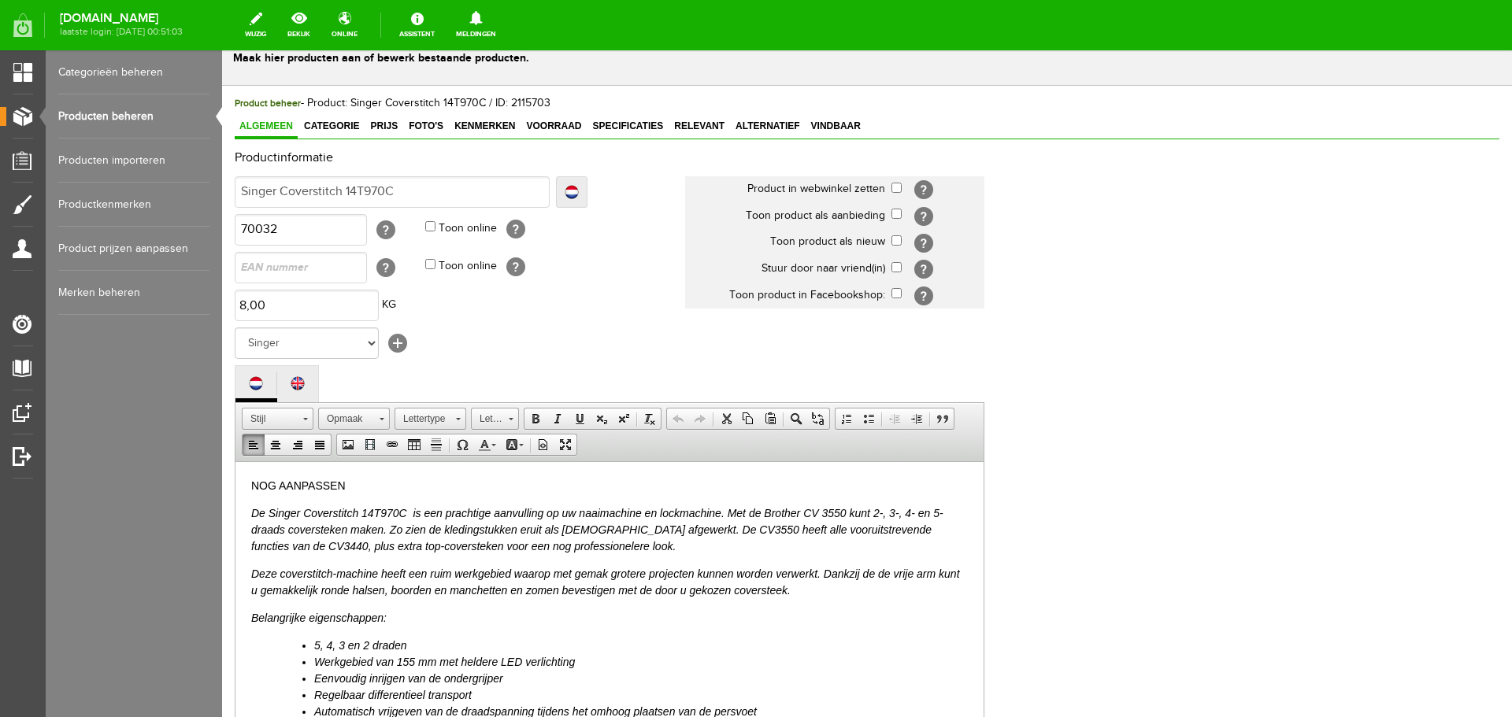
scroll to position [43, 0]
click at [426, 125] on span "Foto's" at bounding box center [426, 126] width 44 height 11
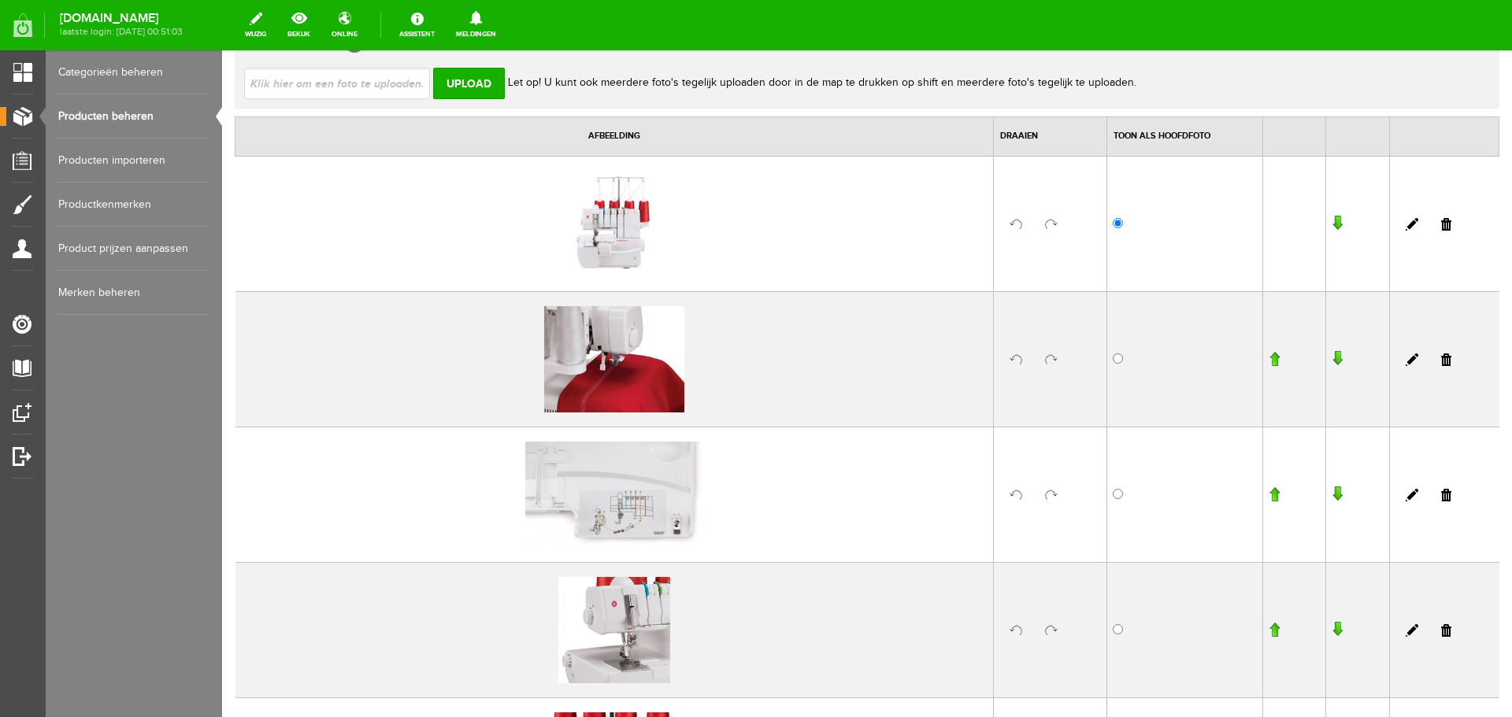
scroll to position [0, 0]
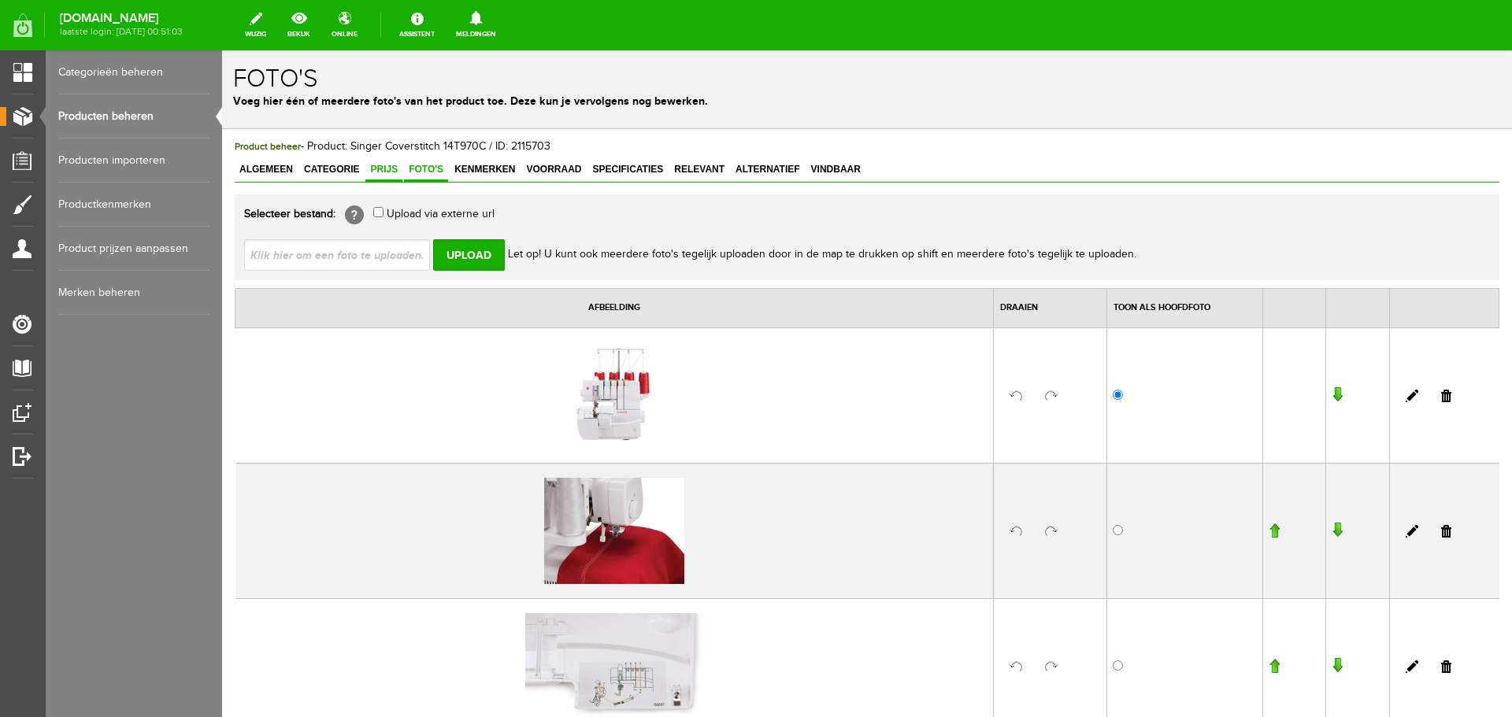
click at [376, 165] on span "Prijs" at bounding box center [383, 169] width 37 height 11
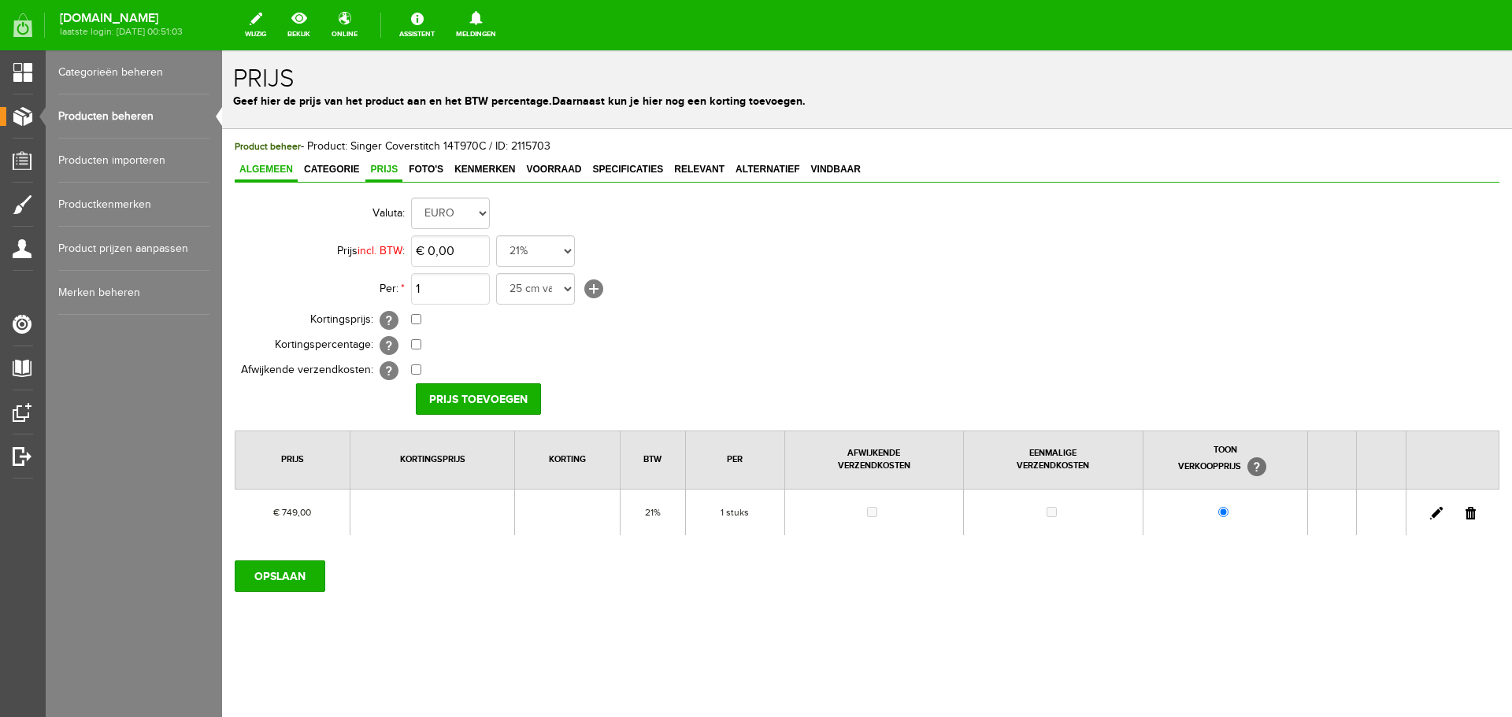
click at [274, 168] on span "Algemeen" at bounding box center [266, 169] width 63 height 11
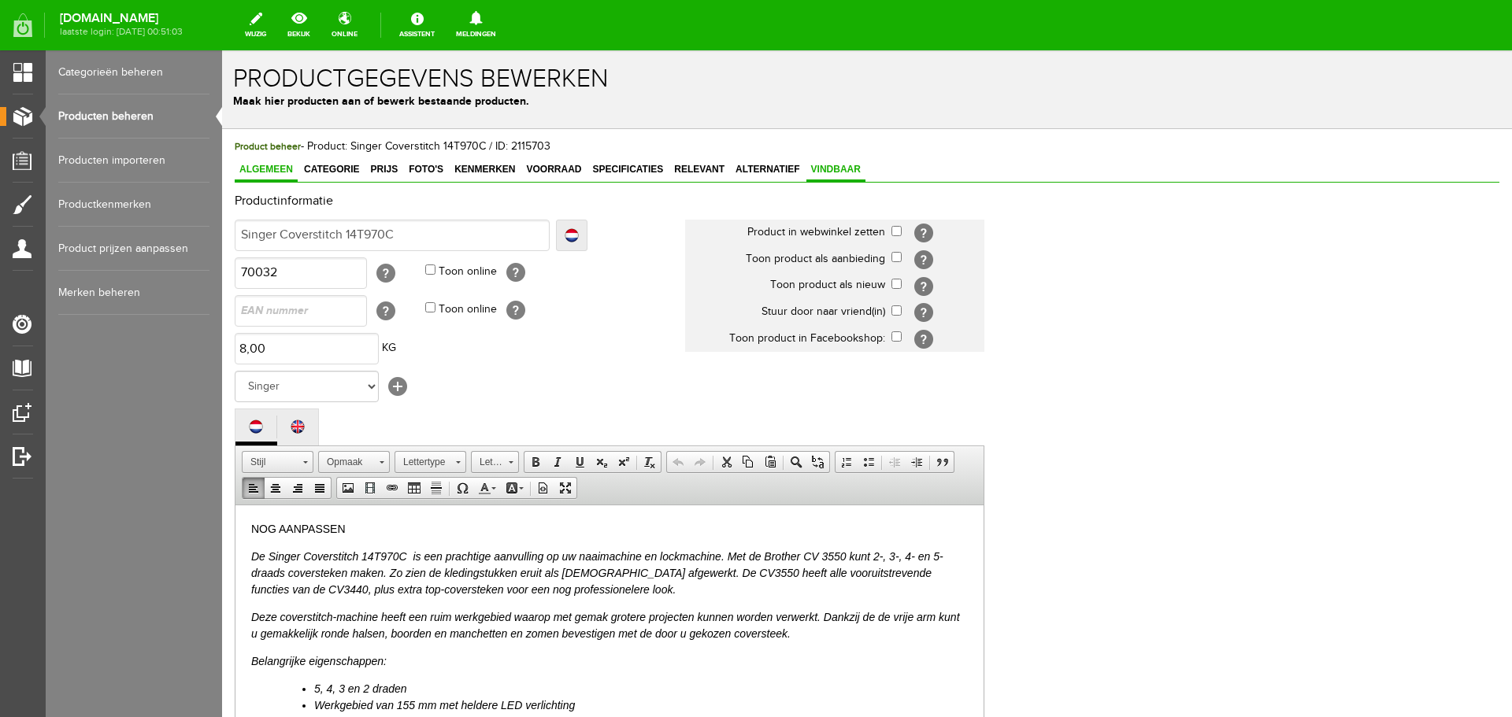
click at [826, 167] on span "Vindbaar" at bounding box center [835, 169] width 59 height 11
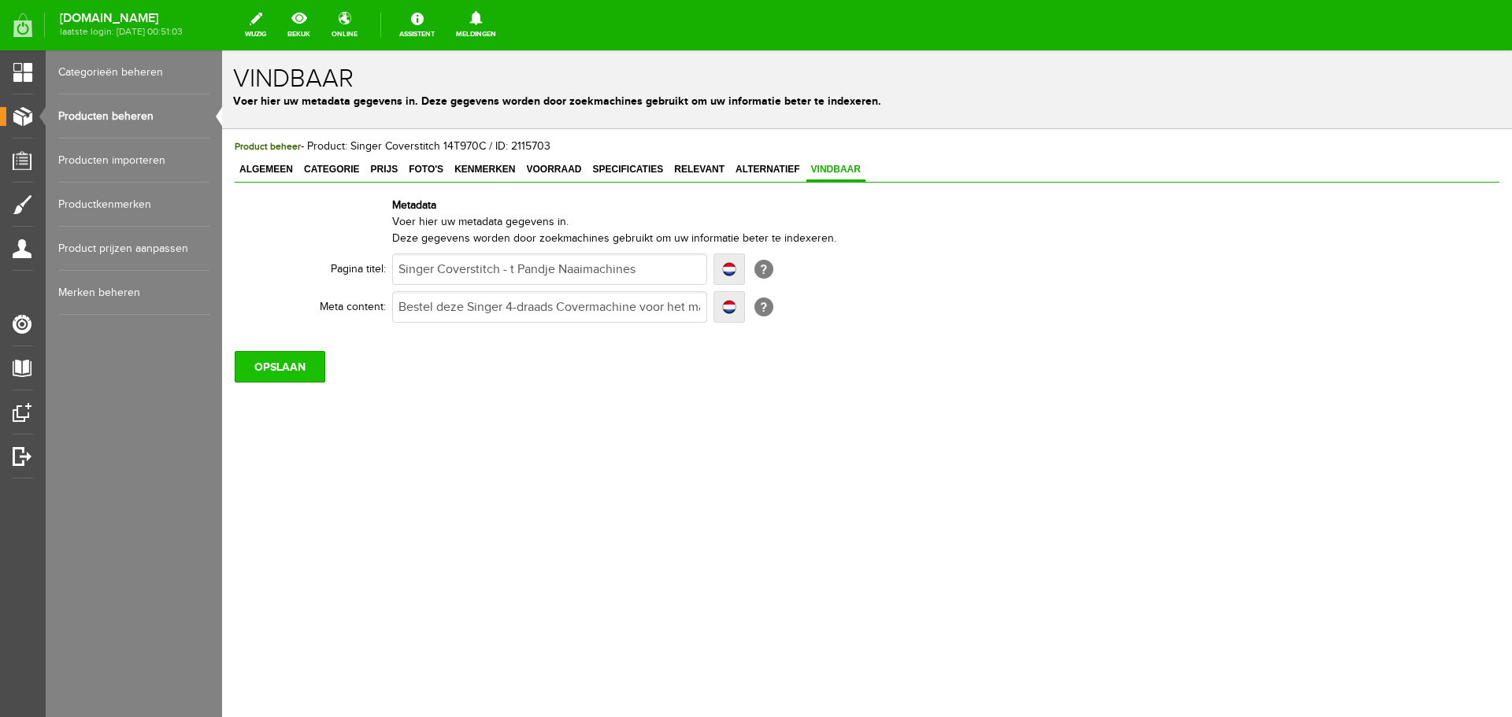
click at [263, 365] on input "OPSLAAN" at bounding box center [280, 366] width 91 height 31
click at [691, 166] on span "Relevant" at bounding box center [699, 169] width 60 height 11
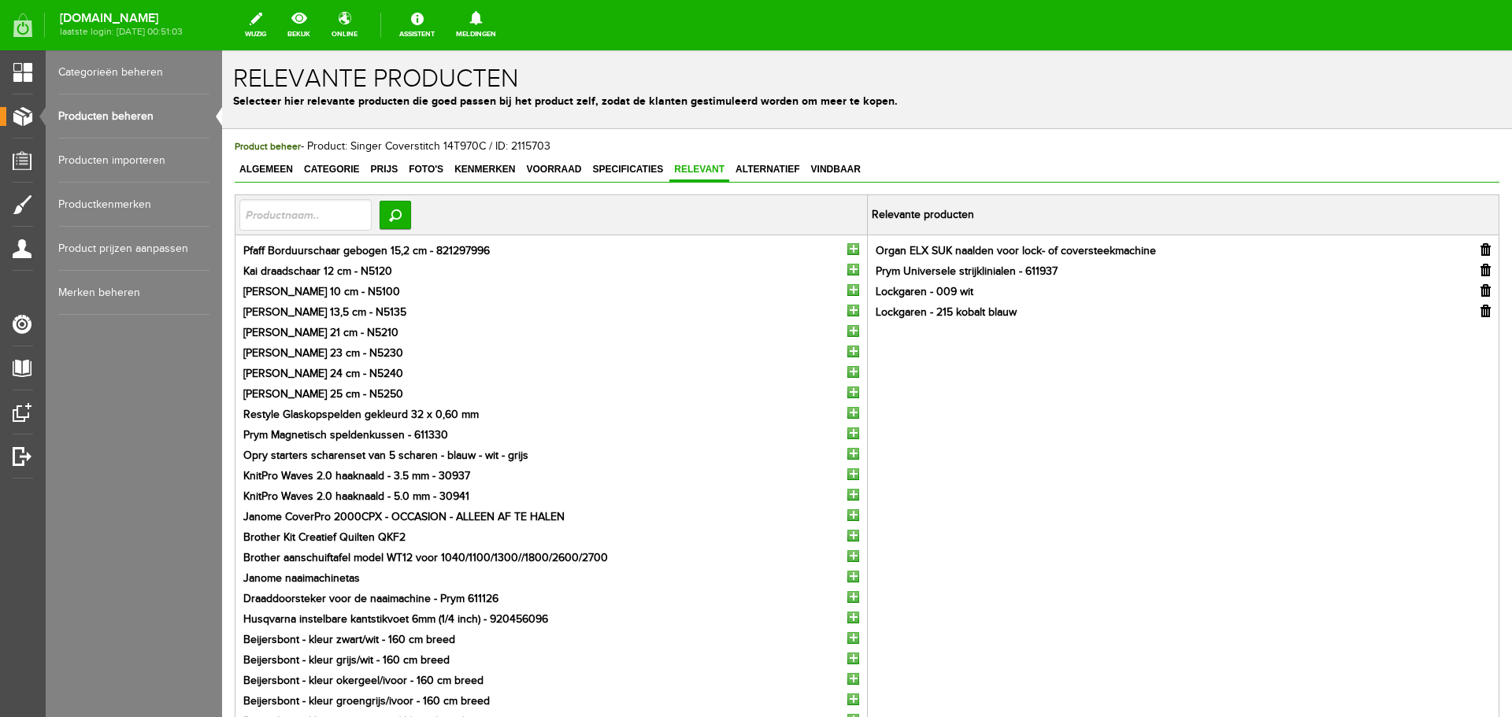
click at [100, 109] on link "Producten beheren" at bounding box center [133, 116] width 151 height 44
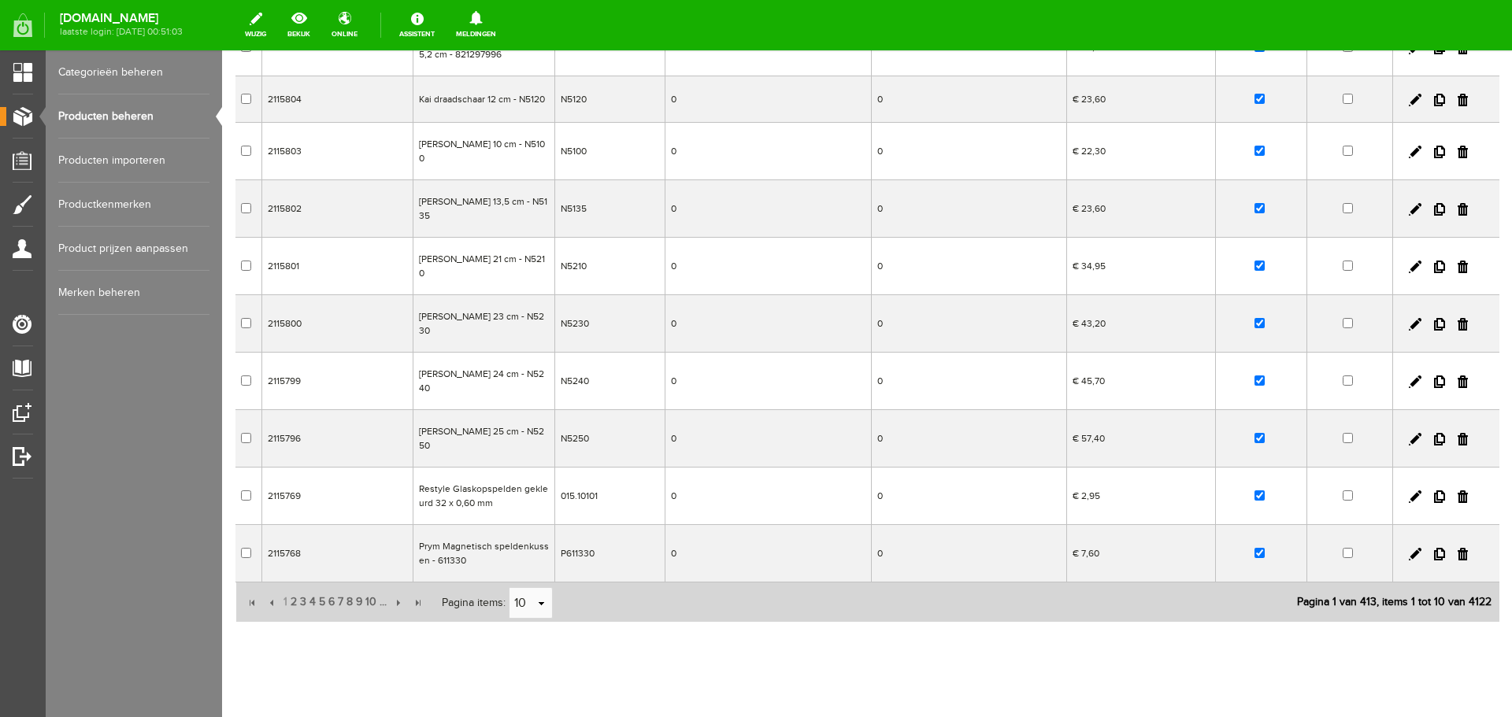
scroll to position [228, 0]
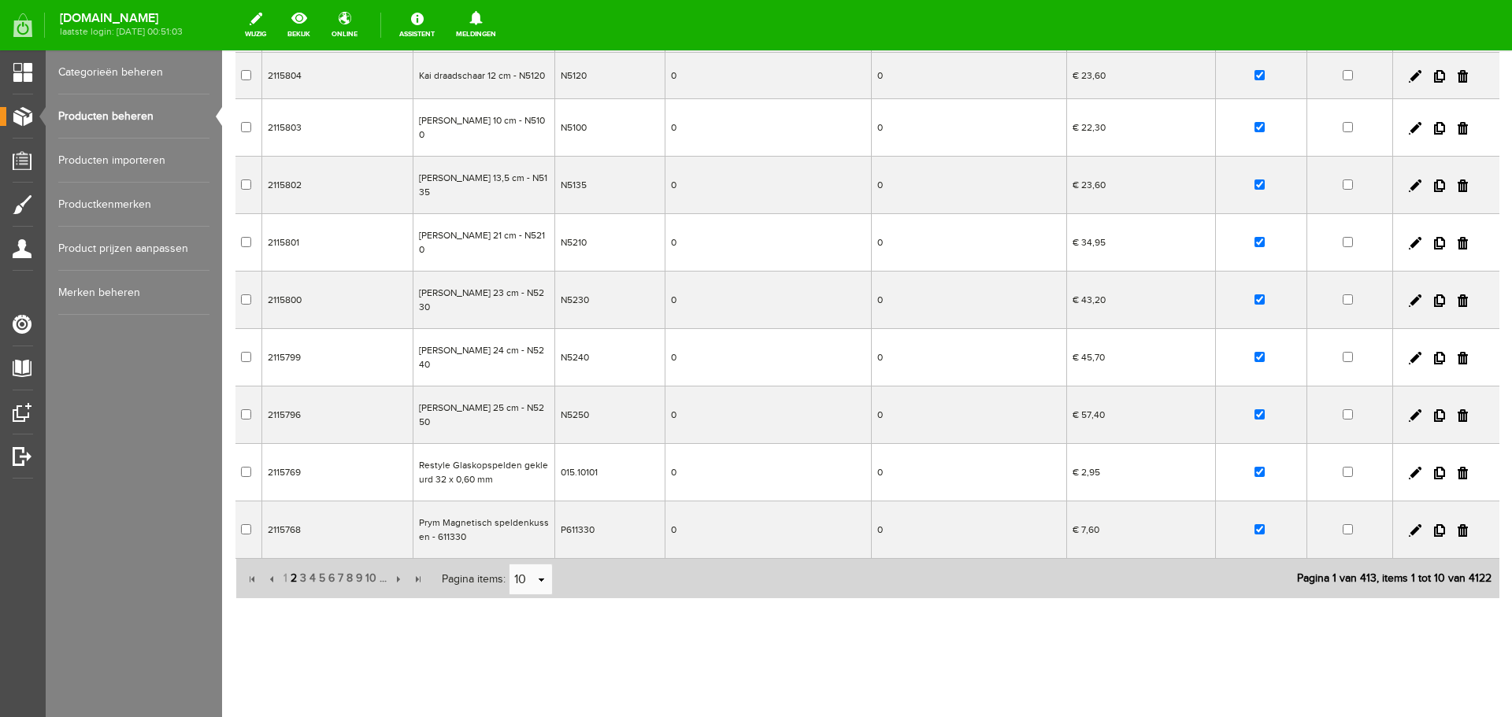
click at [294, 577] on span "2" at bounding box center [293, 578] width 9 height 31
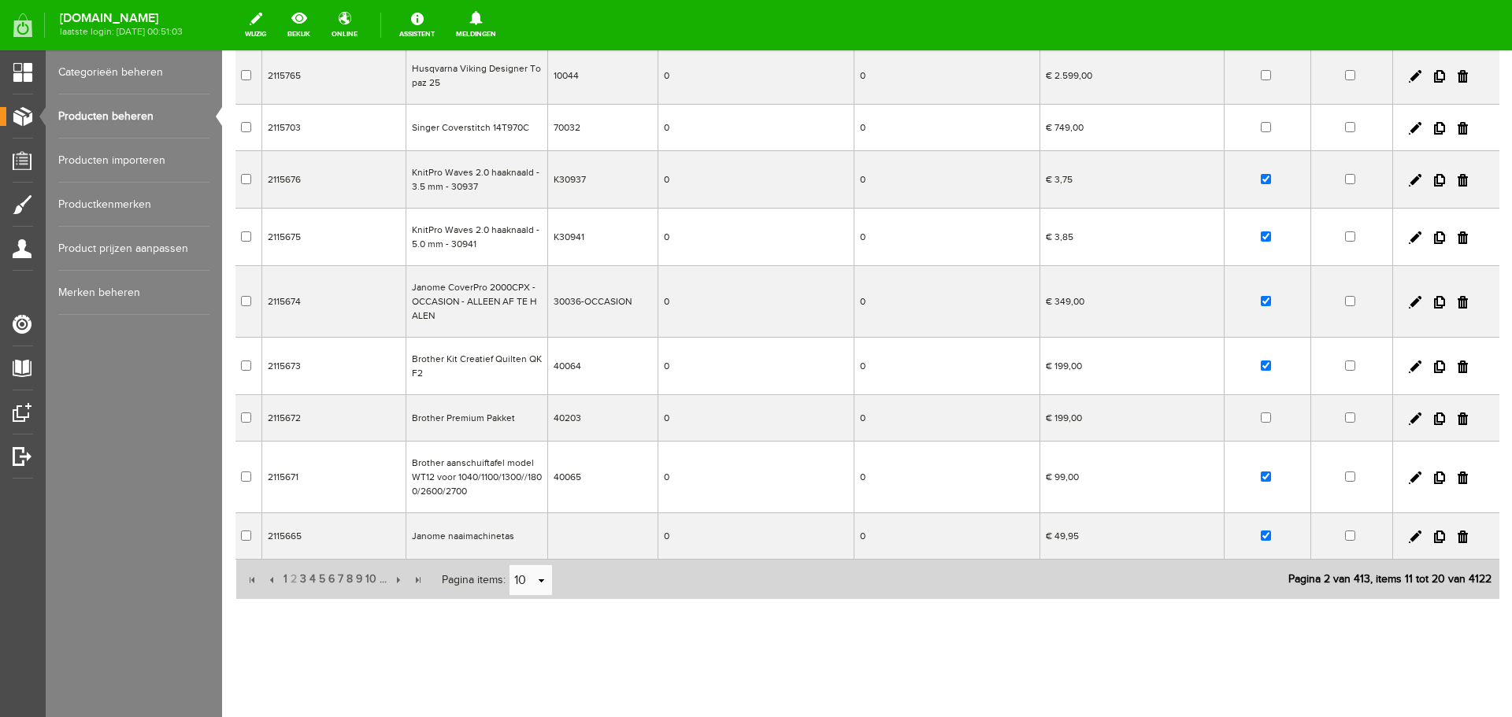
scroll to position [235, 0]
click at [309, 578] on span "4" at bounding box center [312, 578] width 9 height 31
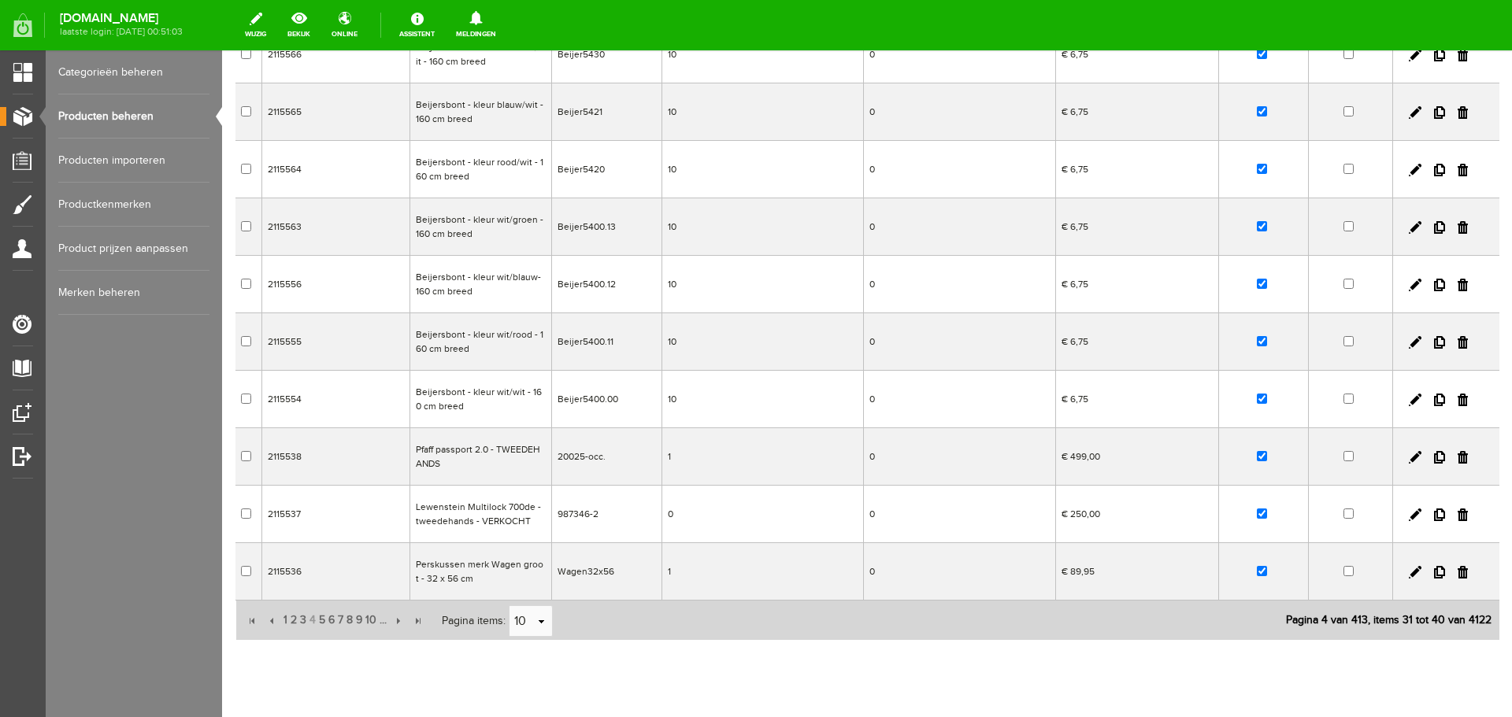
scroll to position [239, 0]
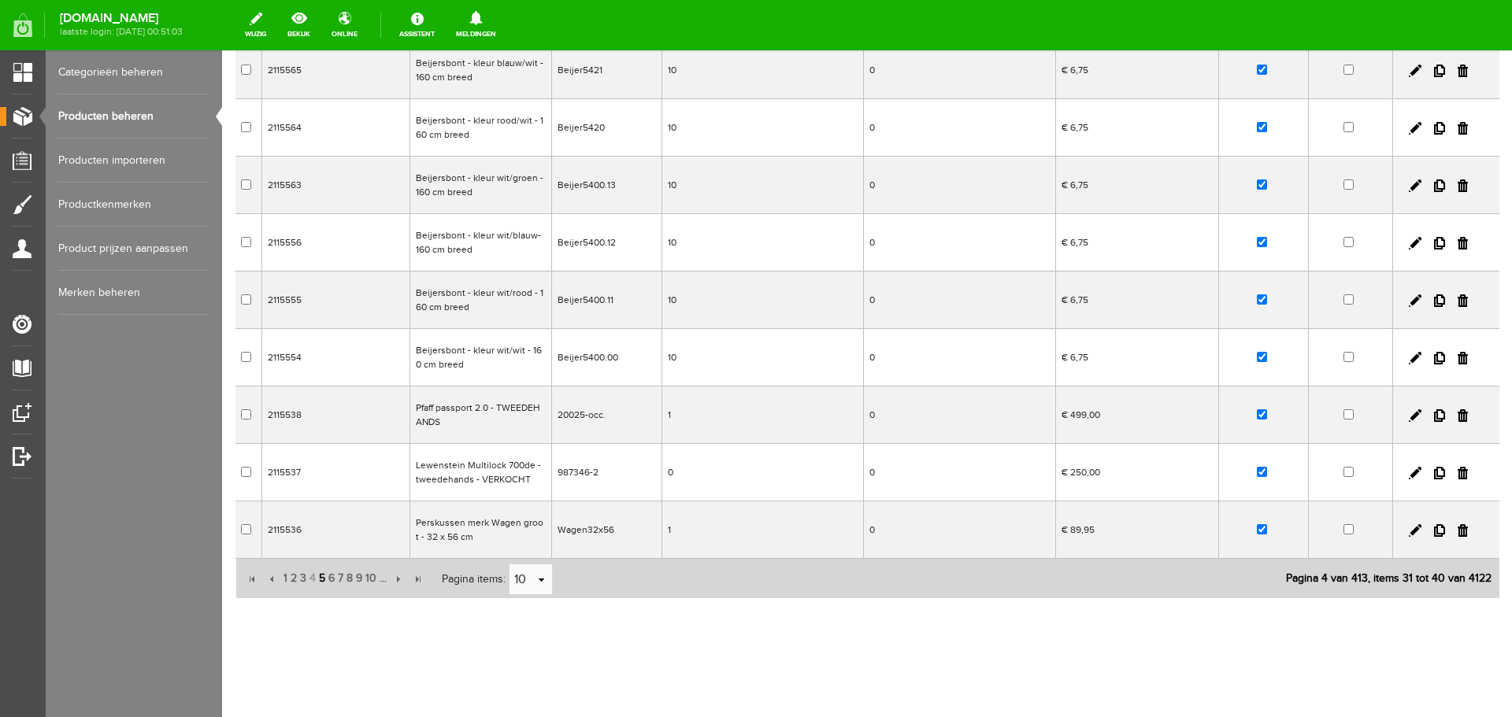
click at [324, 577] on span "5" at bounding box center [321, 578] width 9 height 31
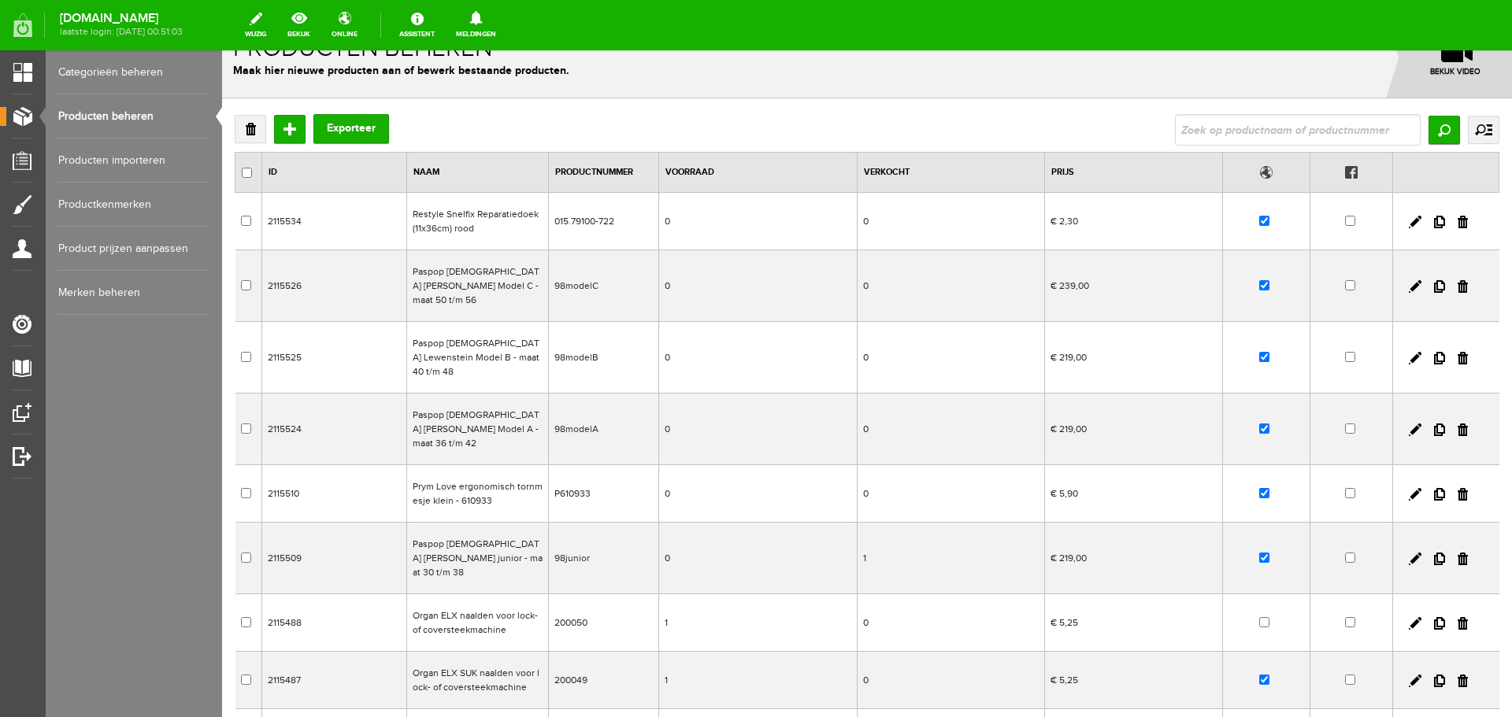
scroll to position [0, 0]
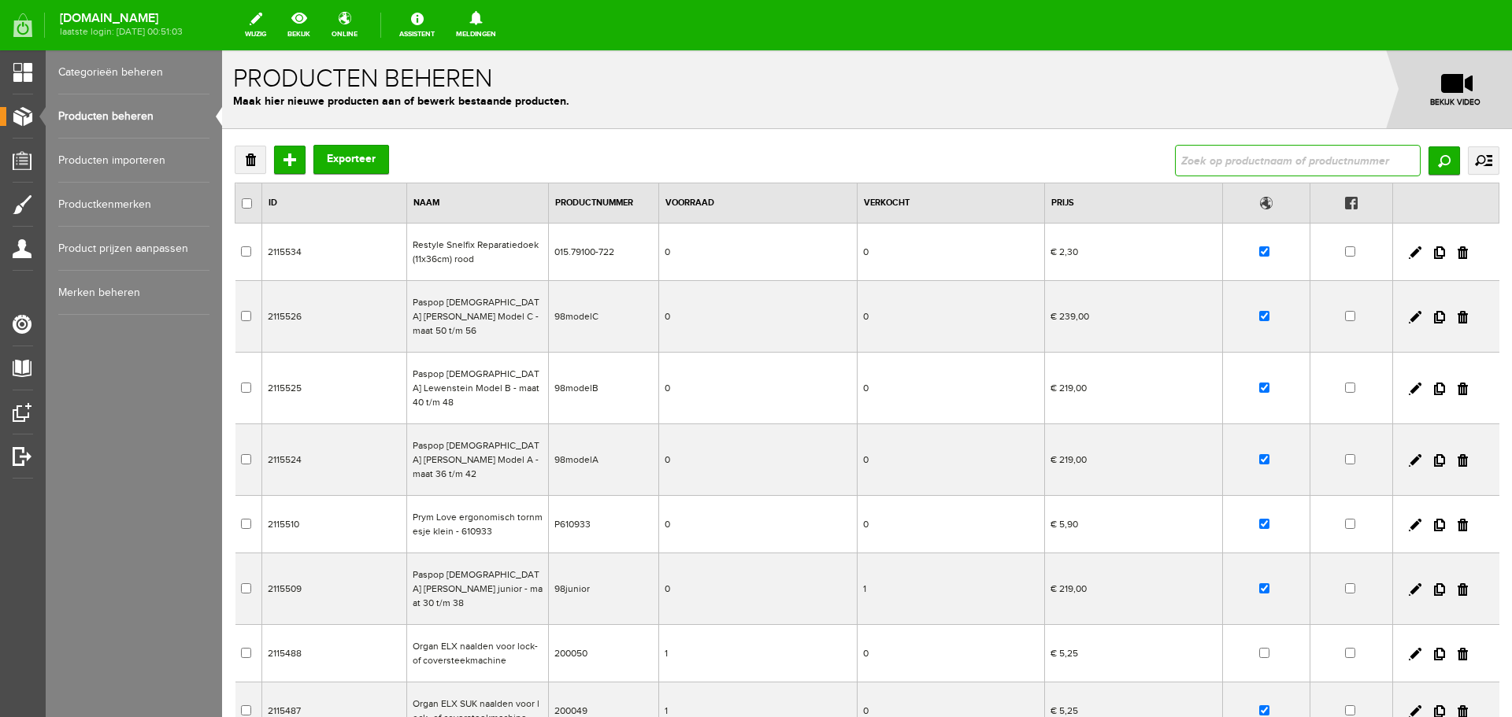
click at [1186, 156] on input "text" at bounding box center [1298, 160] width 246 height 31
type input "organ"
drag, startPoint x: 1213, startPoint y: 158, endPoint x: 1120, endPoint y: 158, distance: 92.9
click at [1120, 158] on div "Verwijderen Toevoegen Exporteer organ Zoeken uitgebreid zoeken Categorie Cadeau…" at bounding box center [867, 160] width 1264 height 31
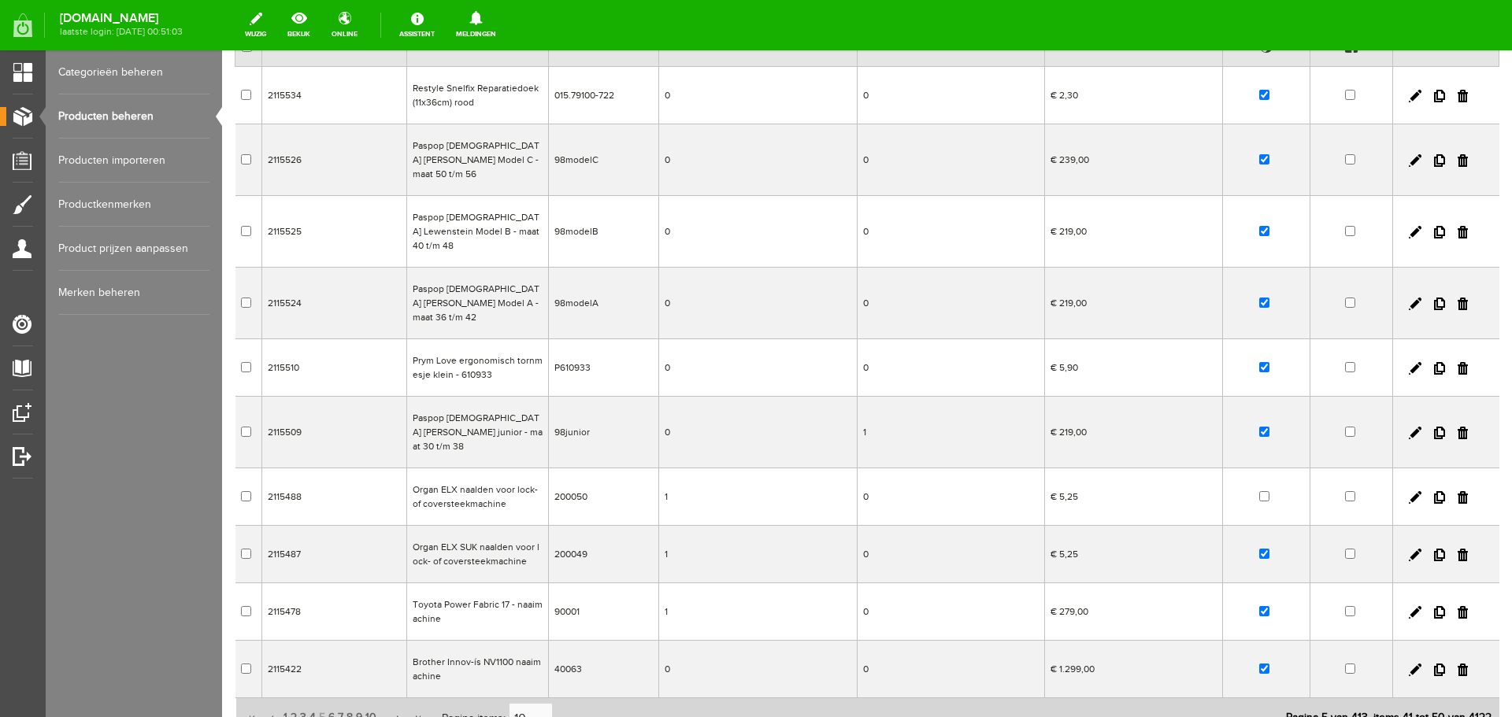
scroll to position [157, 0]
click at [329, 702] on span "6" at bounding box center [331, 717] width 9 height 31
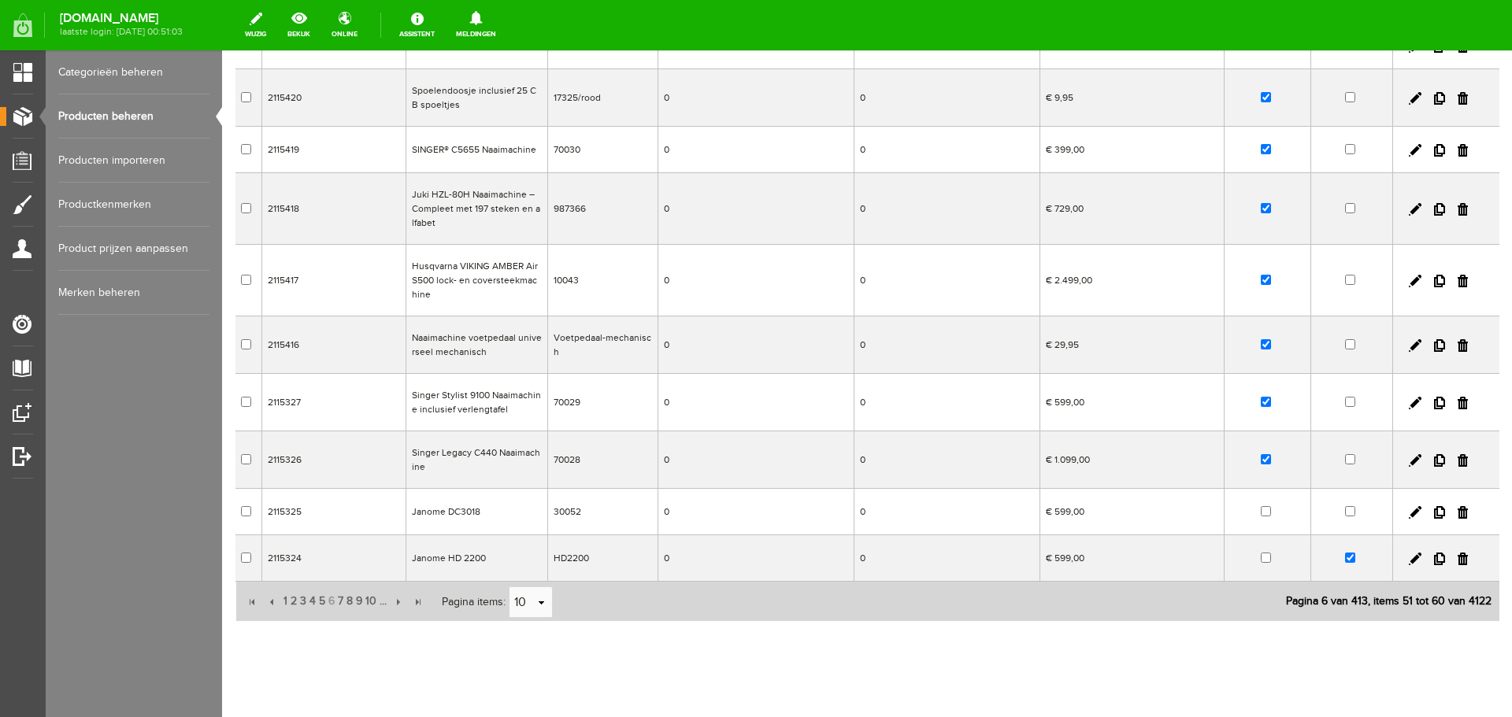
scroll to position [224, 0]
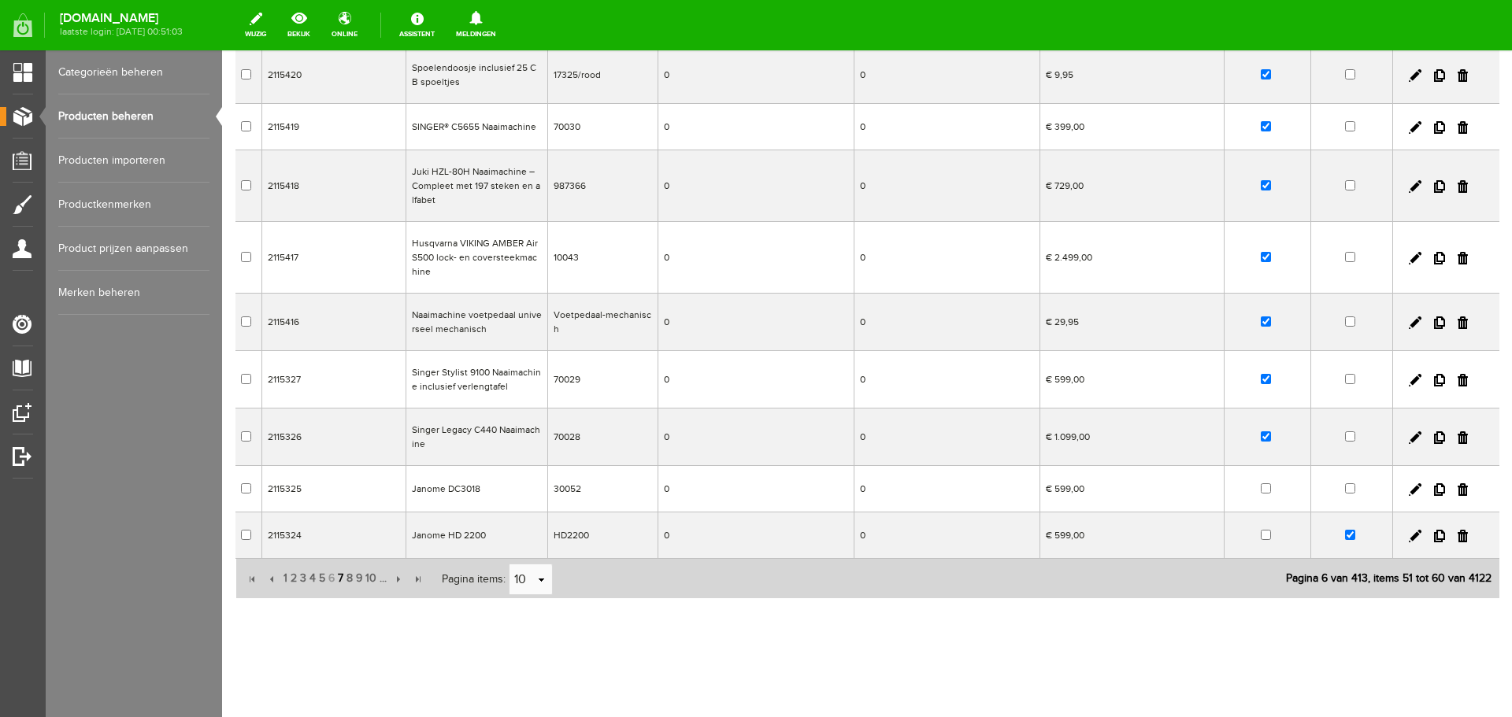
click at [340, 577] on span "7" at bounding box center [340, 578] width 9 height 31
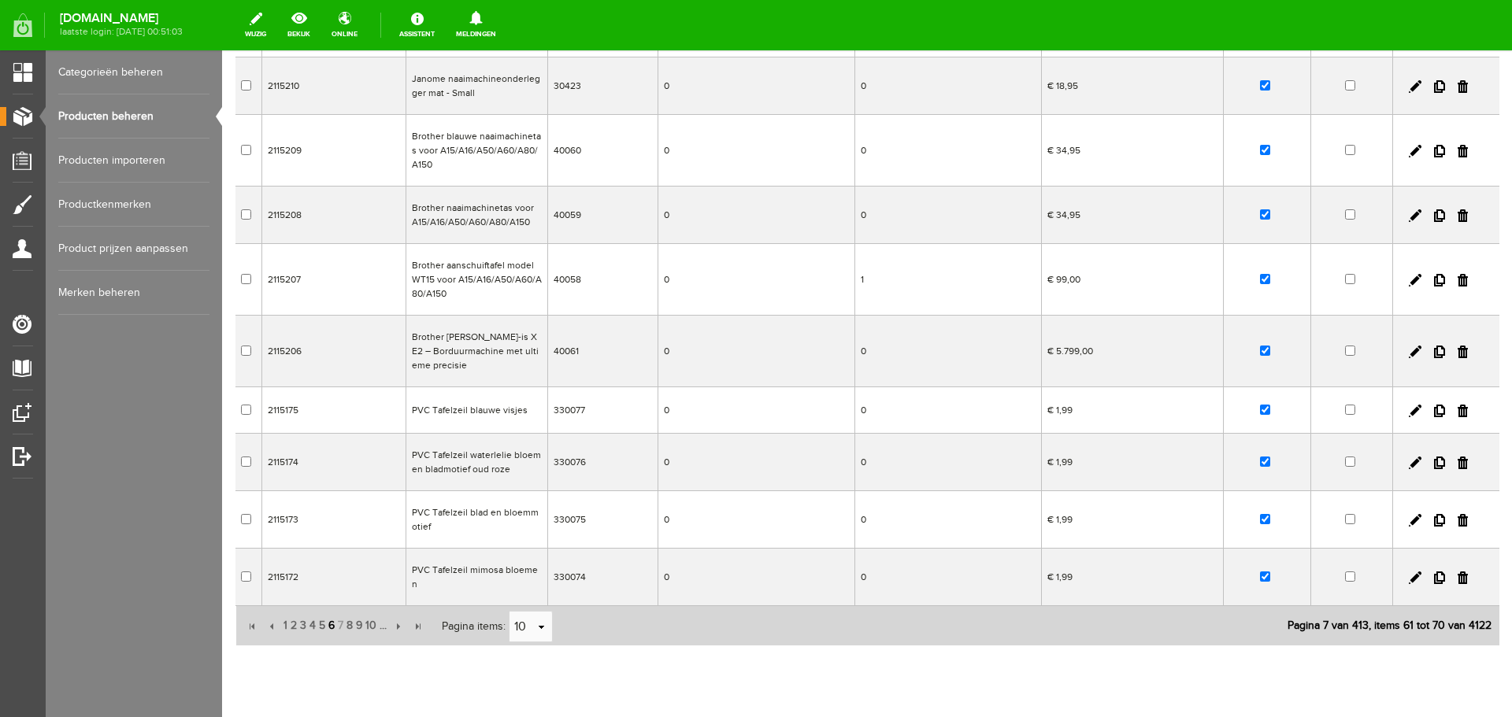
click at [331, 614] on span "6" at bounding box center [331, 625] width 9 height 31
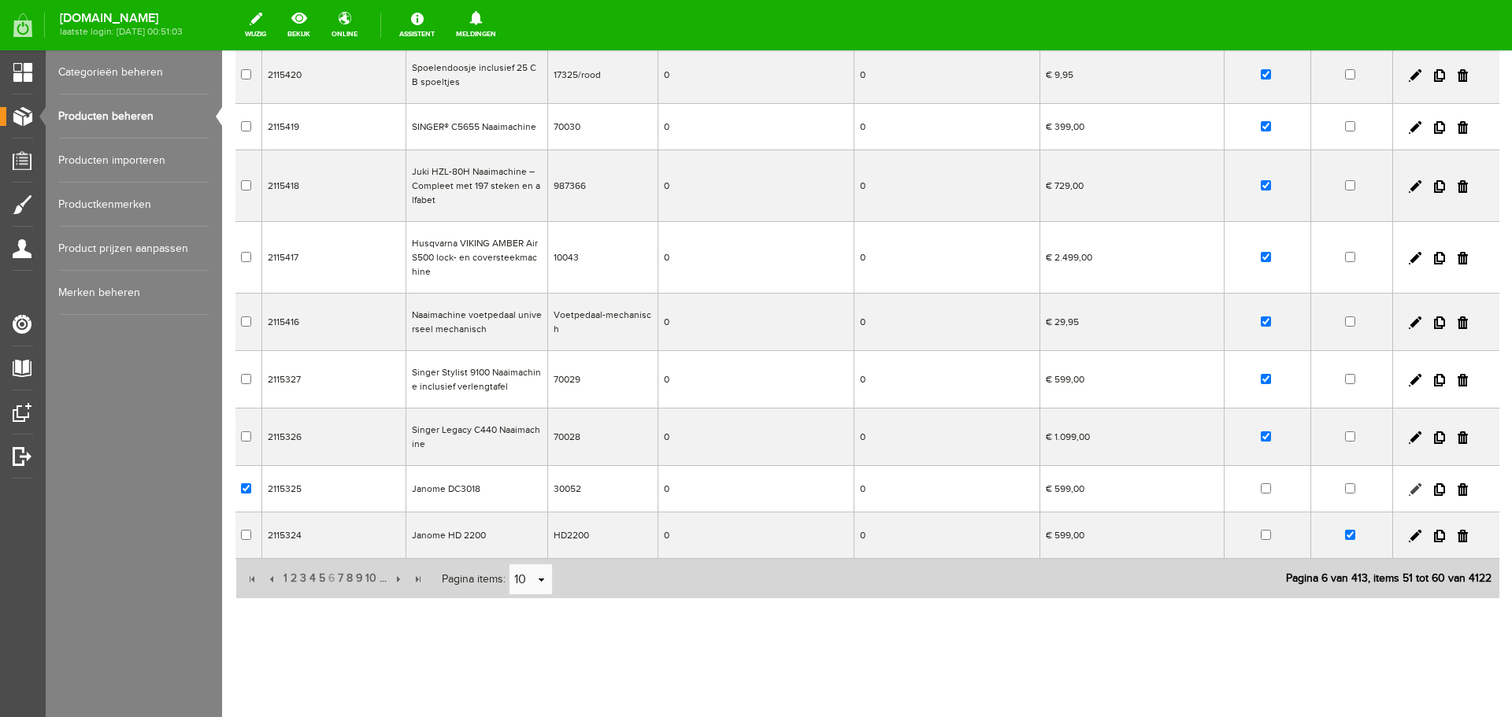
click at [1409, 488] on link at bounding box center [1415, 489] width 13 height 13
checkbox input "true"
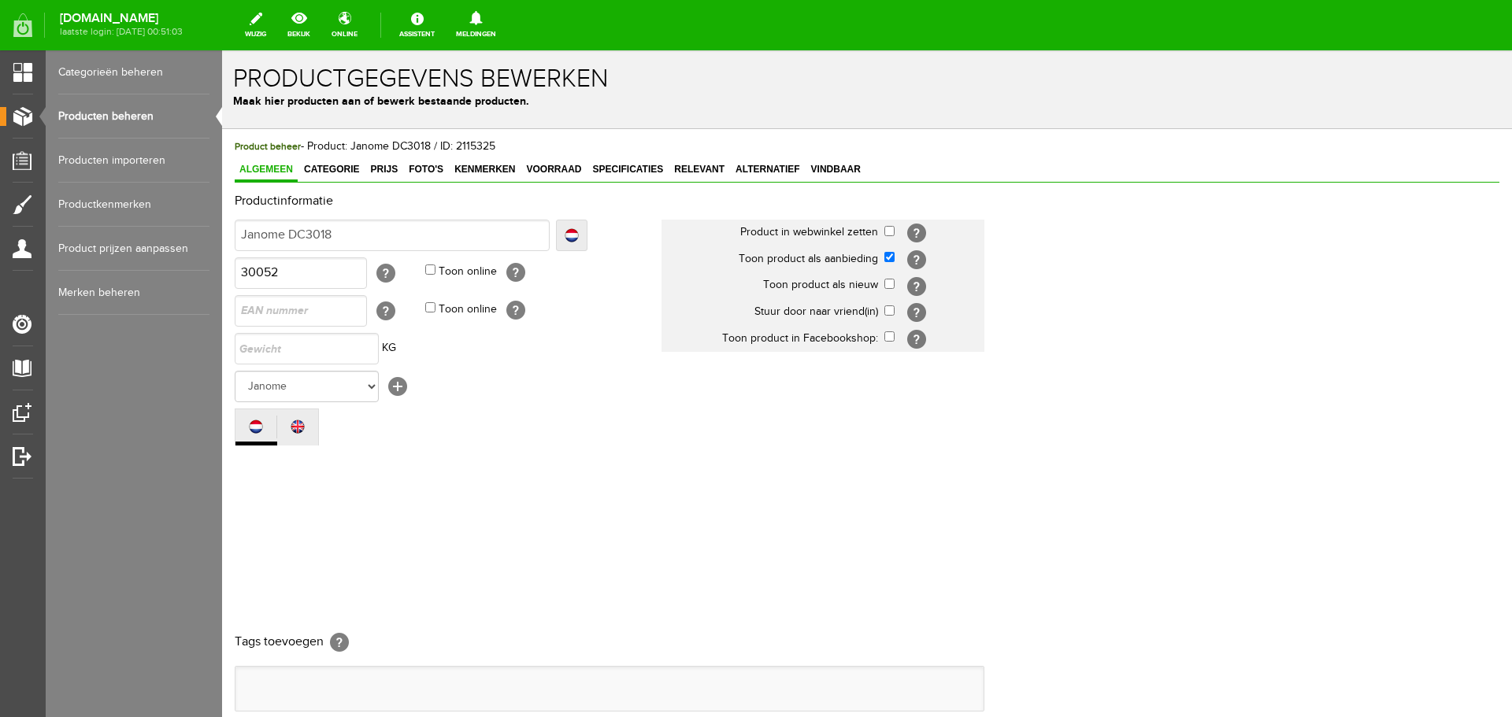
scroll to position [0, 0]
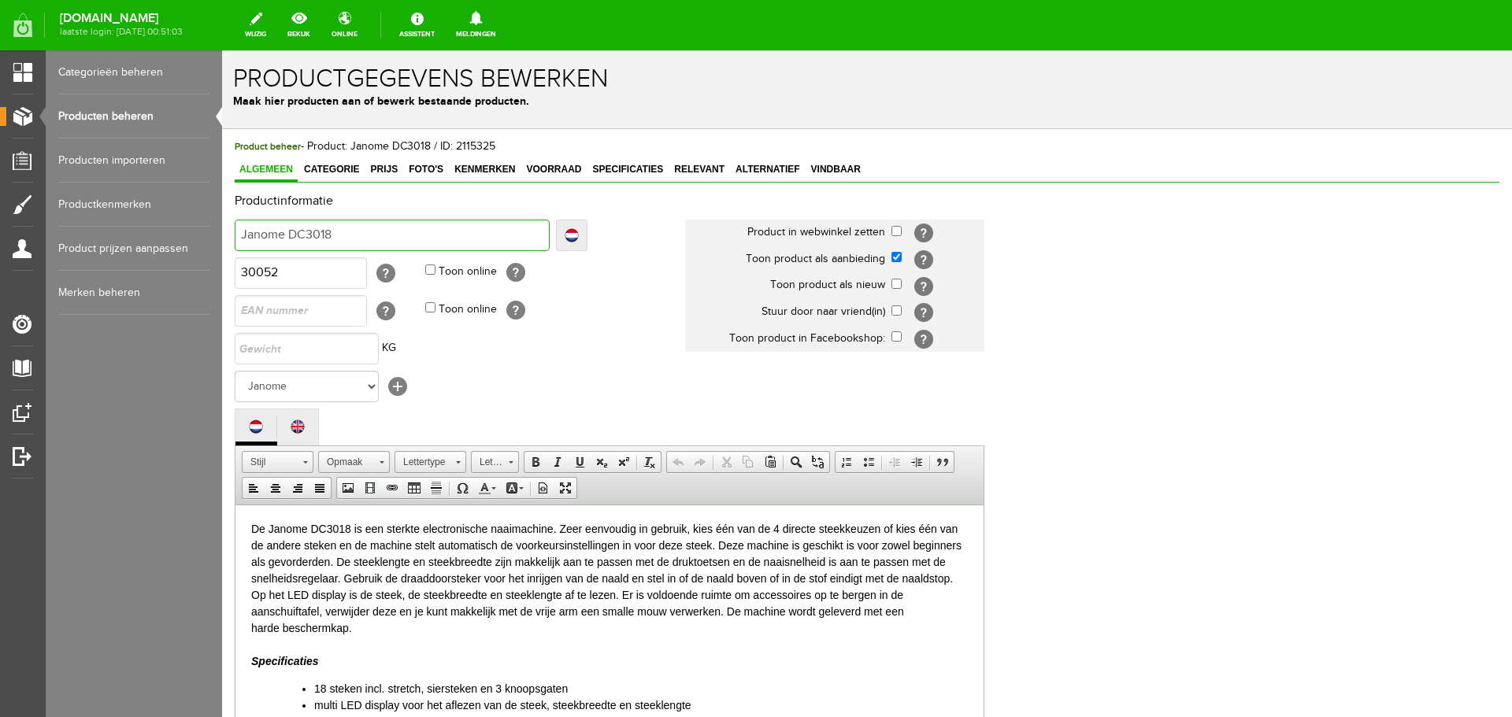
click at [347, 242] on input "Janome DC3018" at bounding box center [392, 235] width 315 height 31
type input "Janome DC3018"
type input "Janome DC3018 UI"
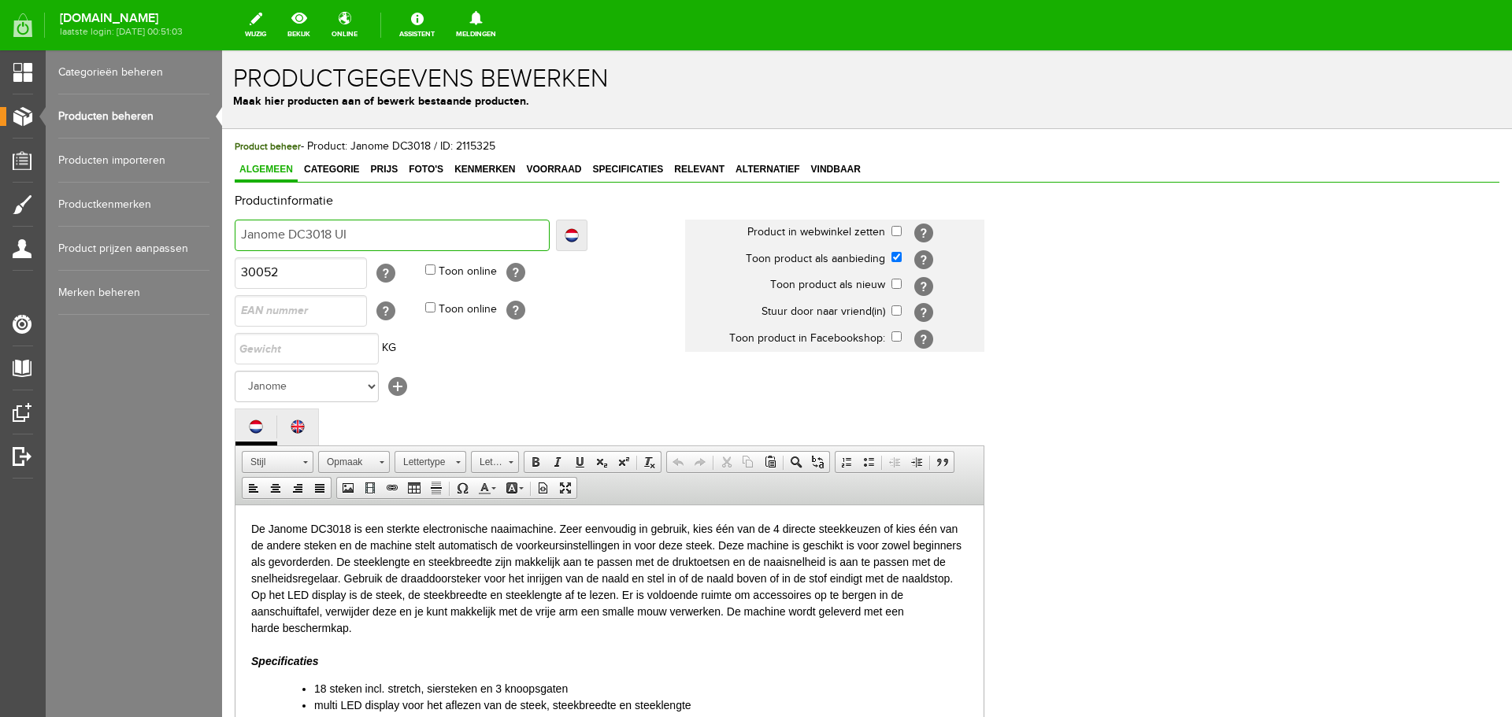
type input "Janome DC3018 UIT"
type input "Janome DC3018 UITV"
type input "Janome DC3018 UITVER"
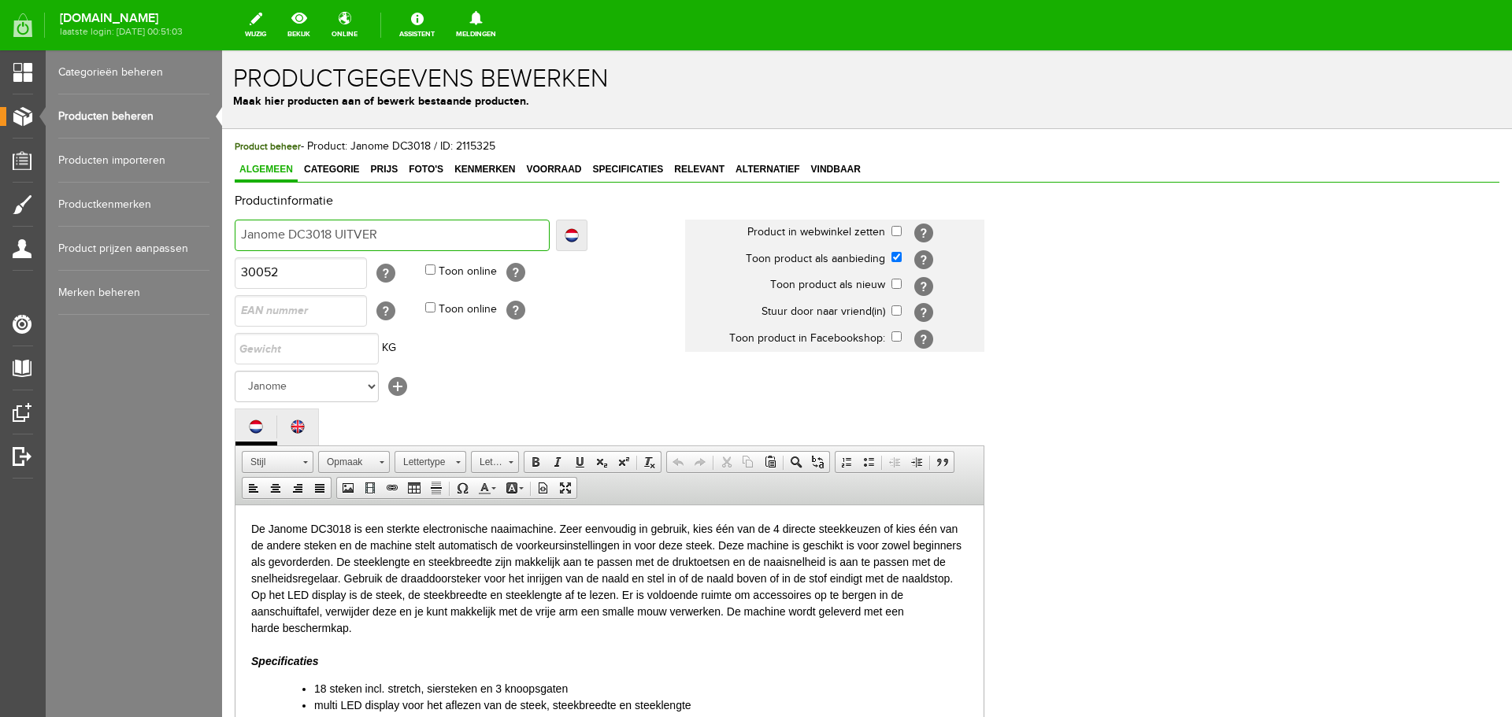
type input "Janome DC3018 UITVER"
type input "Janome DC3018 UITVERK"
type input "Janome DC3018 UITVERKO"
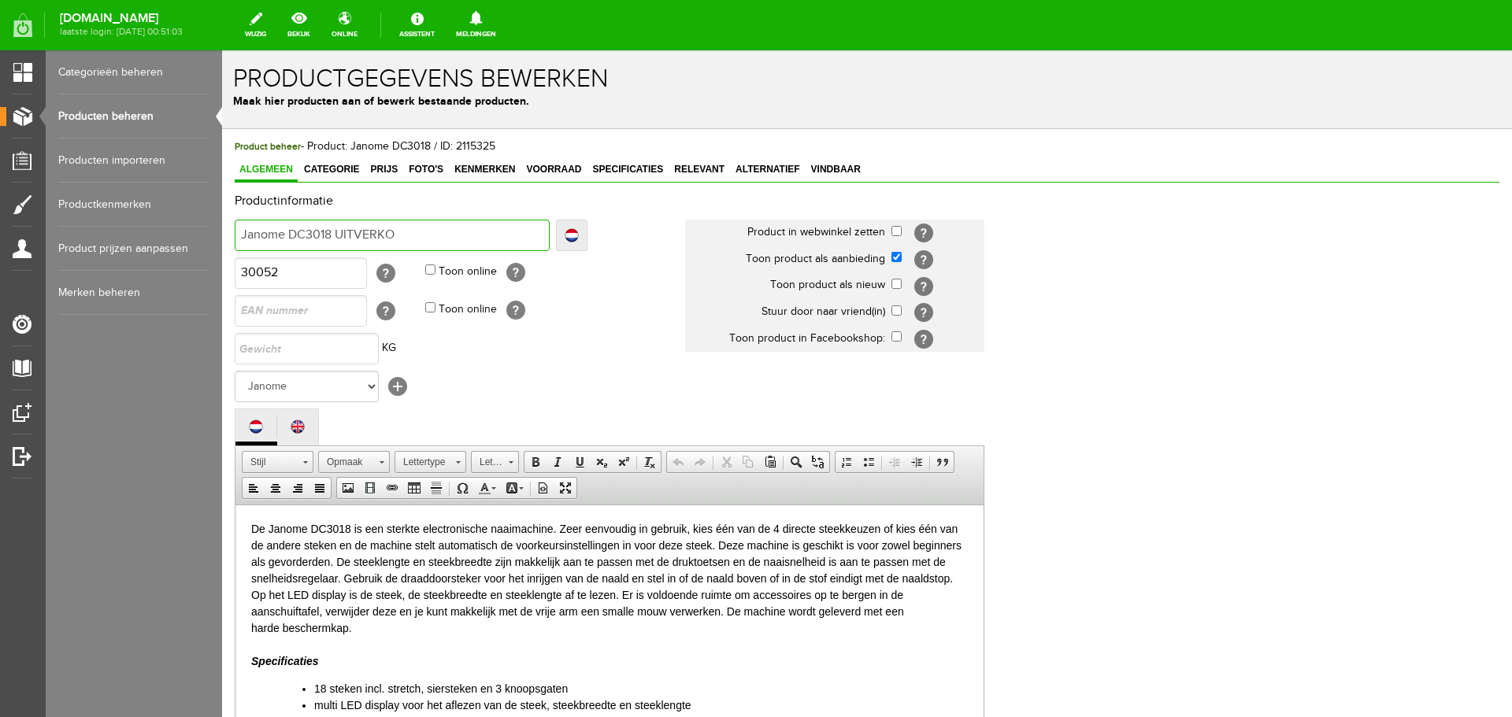
type input "Janome DC3018 UITVERKOC"
type input "Janome DC3018 UITVERKOCH"
type input "Janome DC3018 UITVERKOCHT"
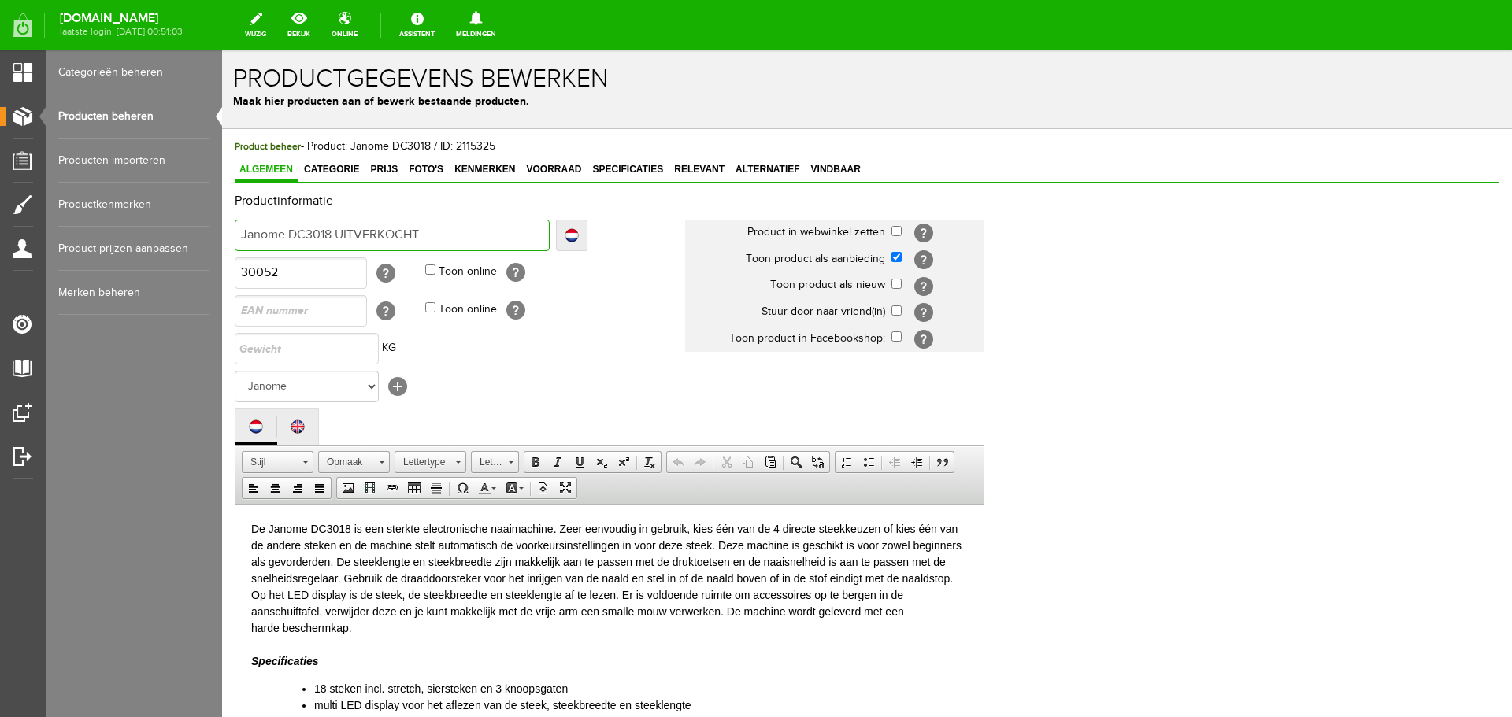
type input "Janome DC3018 UITVERKOCHT"
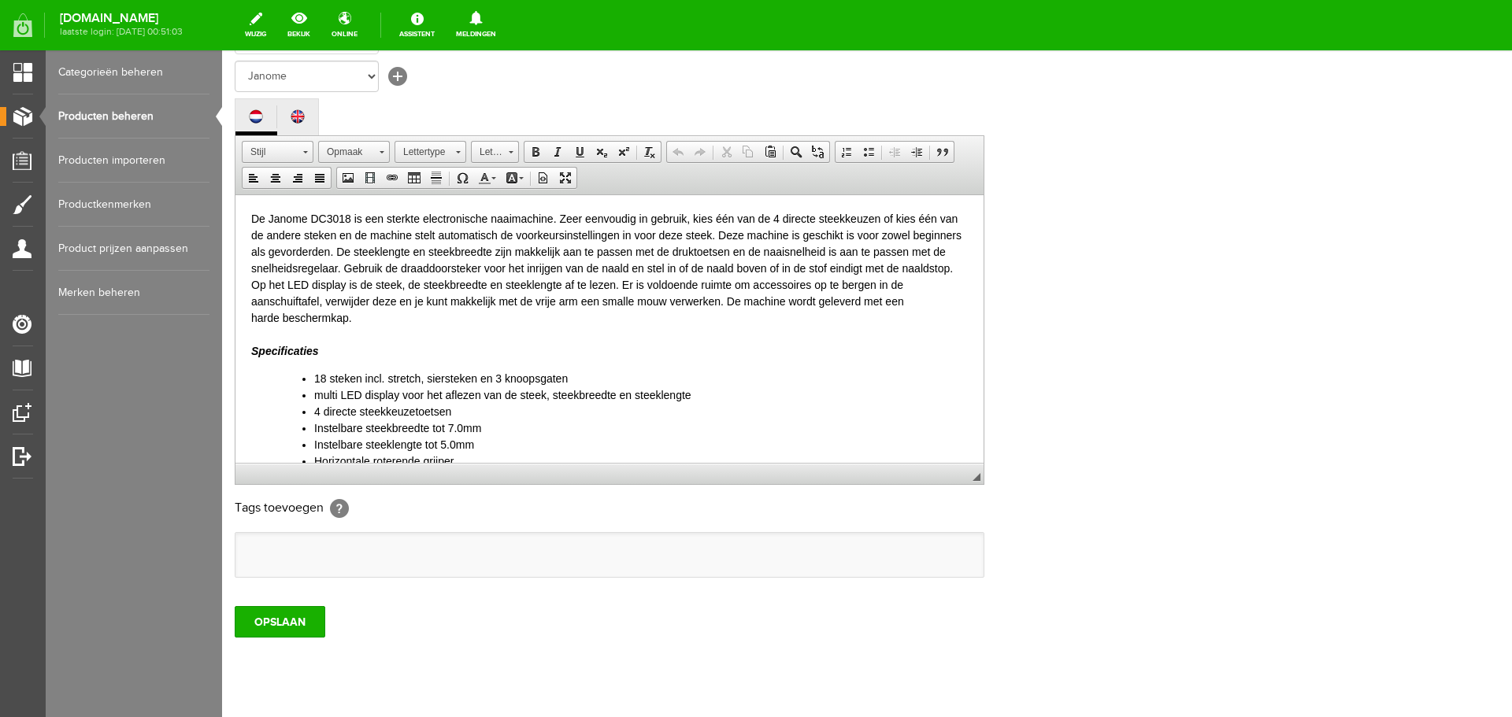
scroll to position [315, 0]
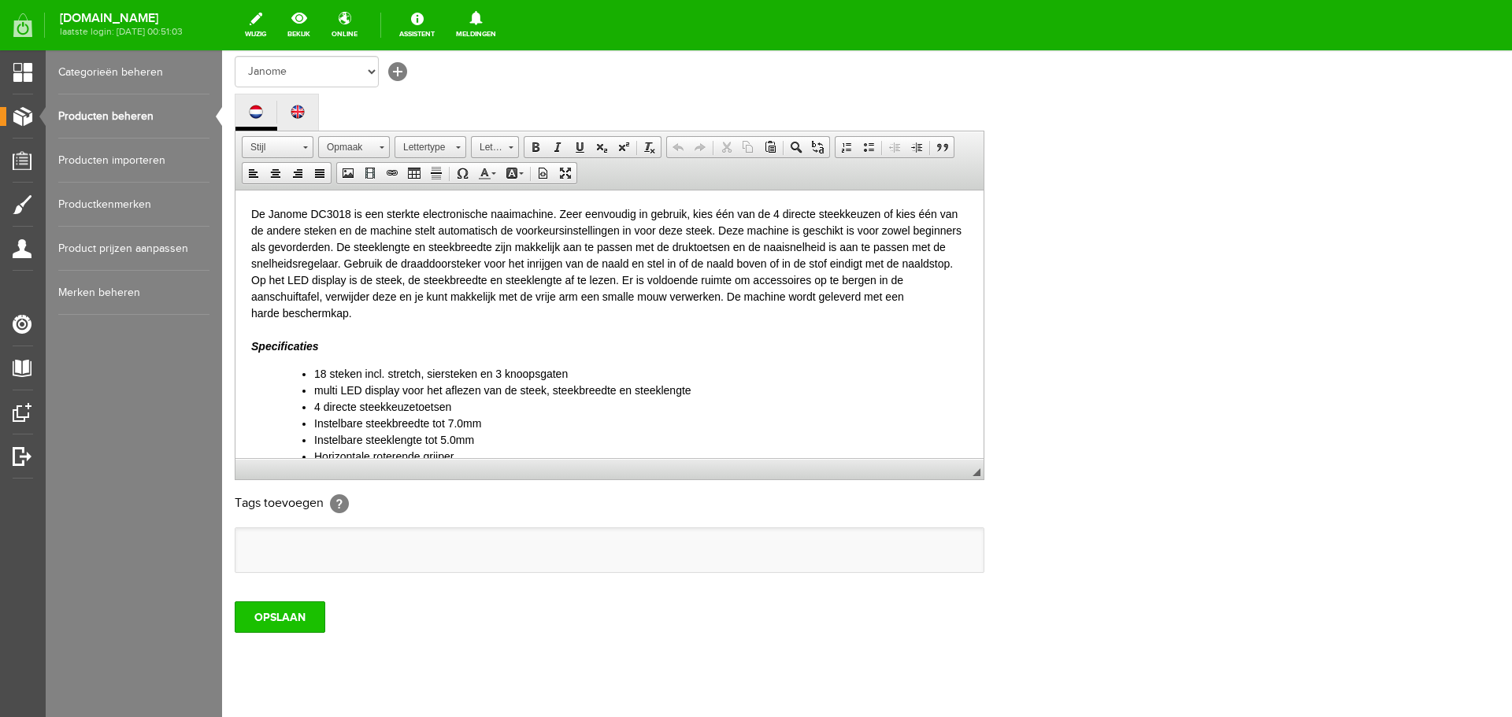
type input "Janome DC3018 UITVERKOCHT"
click at [284, 610] on input "OPSLAAN" at bounding box center [280, 617] width 91 height 31
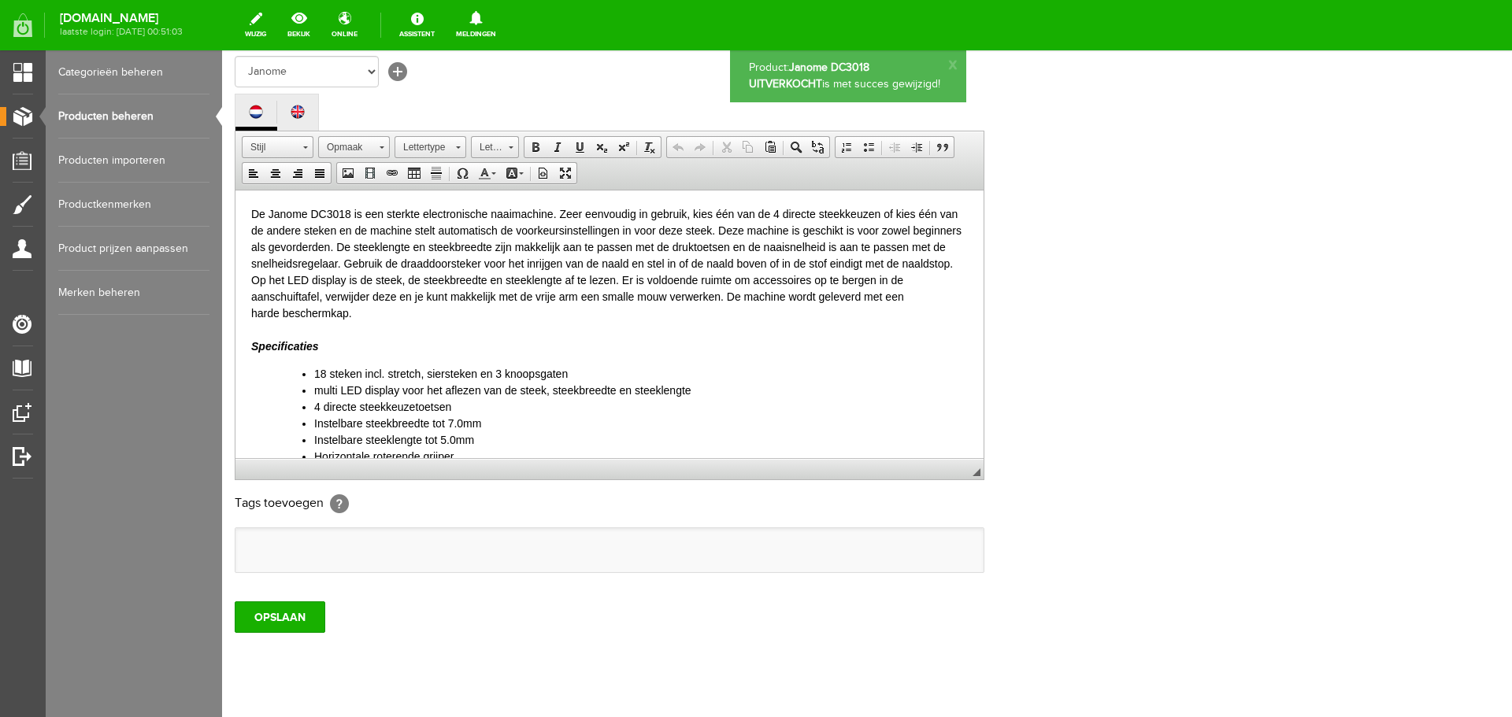
scroll to position [0, 0]
click at [136, 116] on link "Producten beheren" at bounding box center [133, 116] width 151 height 44
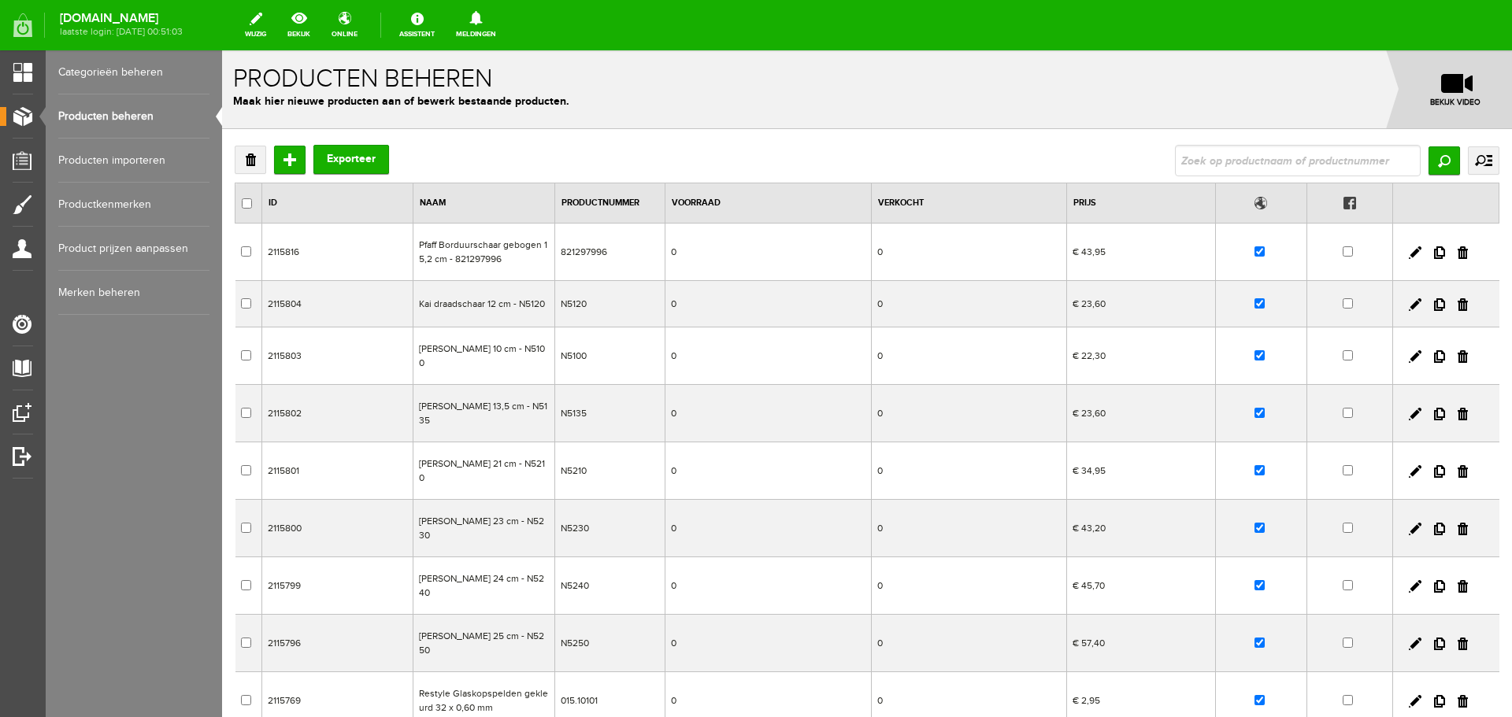
scroll to position [228, 0]
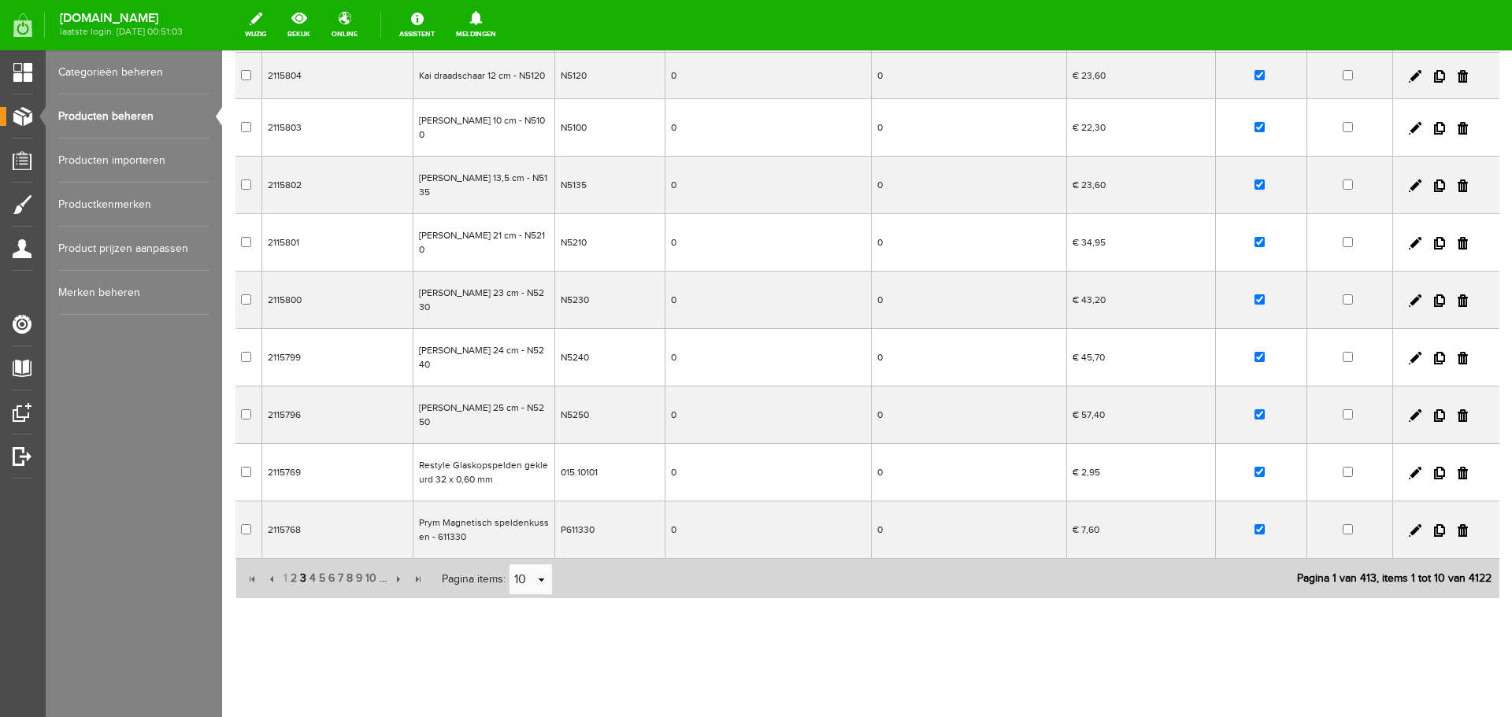
click at [303, 577] on span "3" at bounding box center [302, 578] width 9 height 31
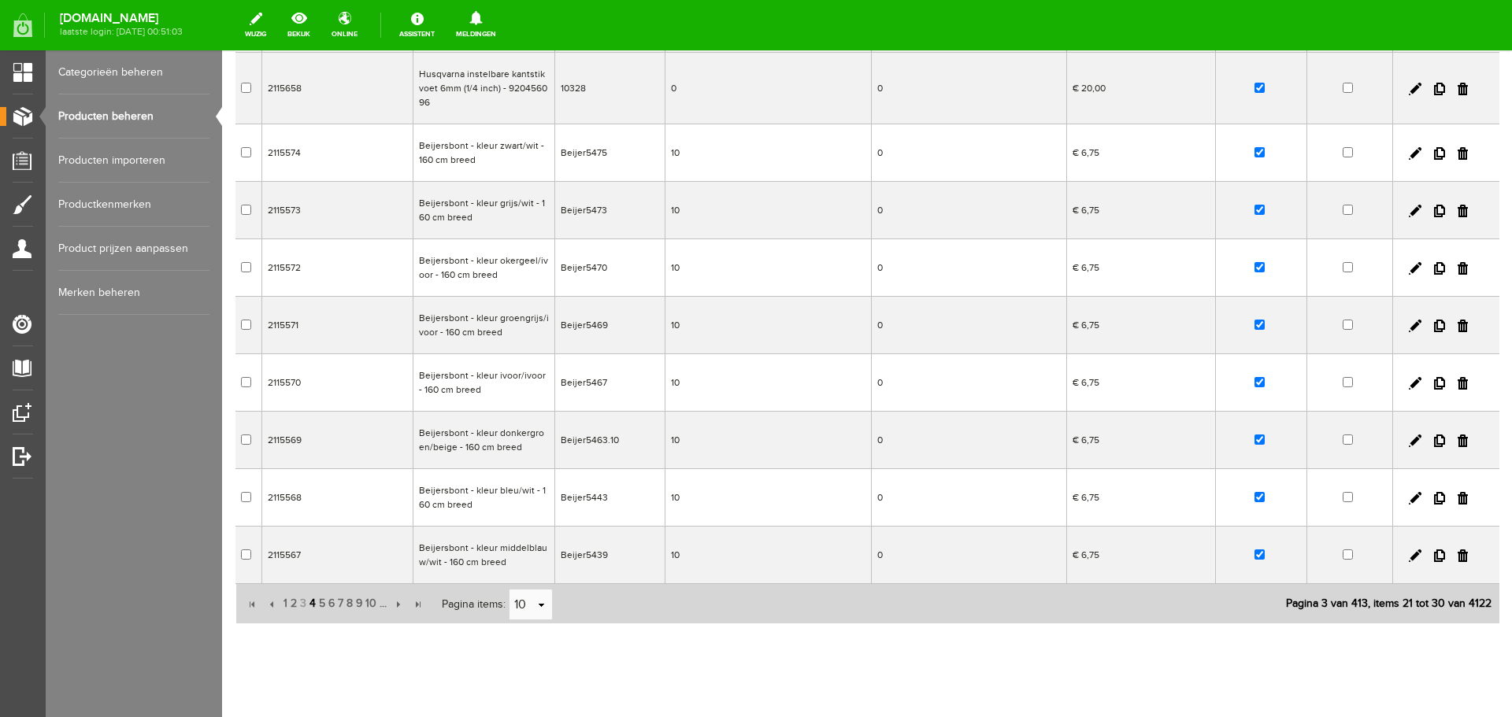
click at [313, 602] on span "4" at bounding box center [312, 603] width 9 height 31
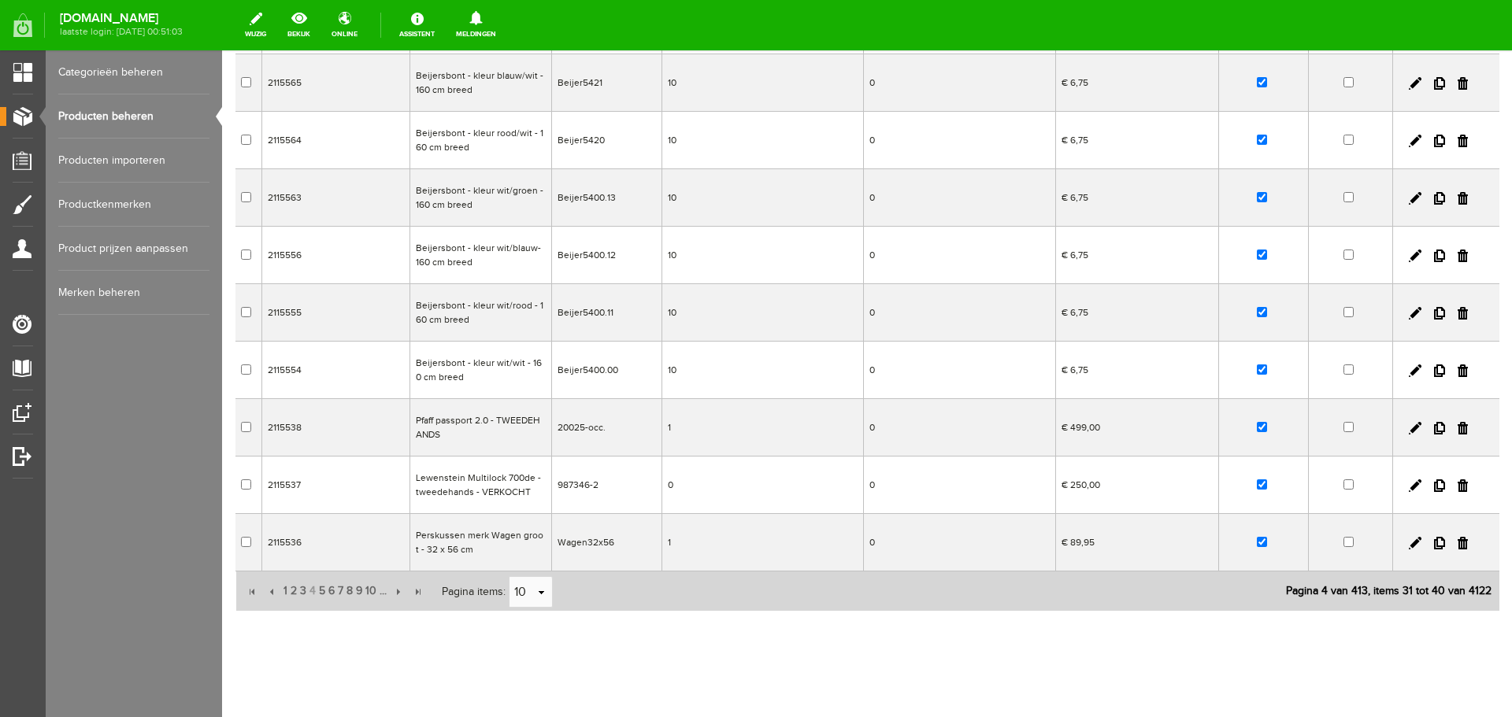
scroll to position [239, 0]
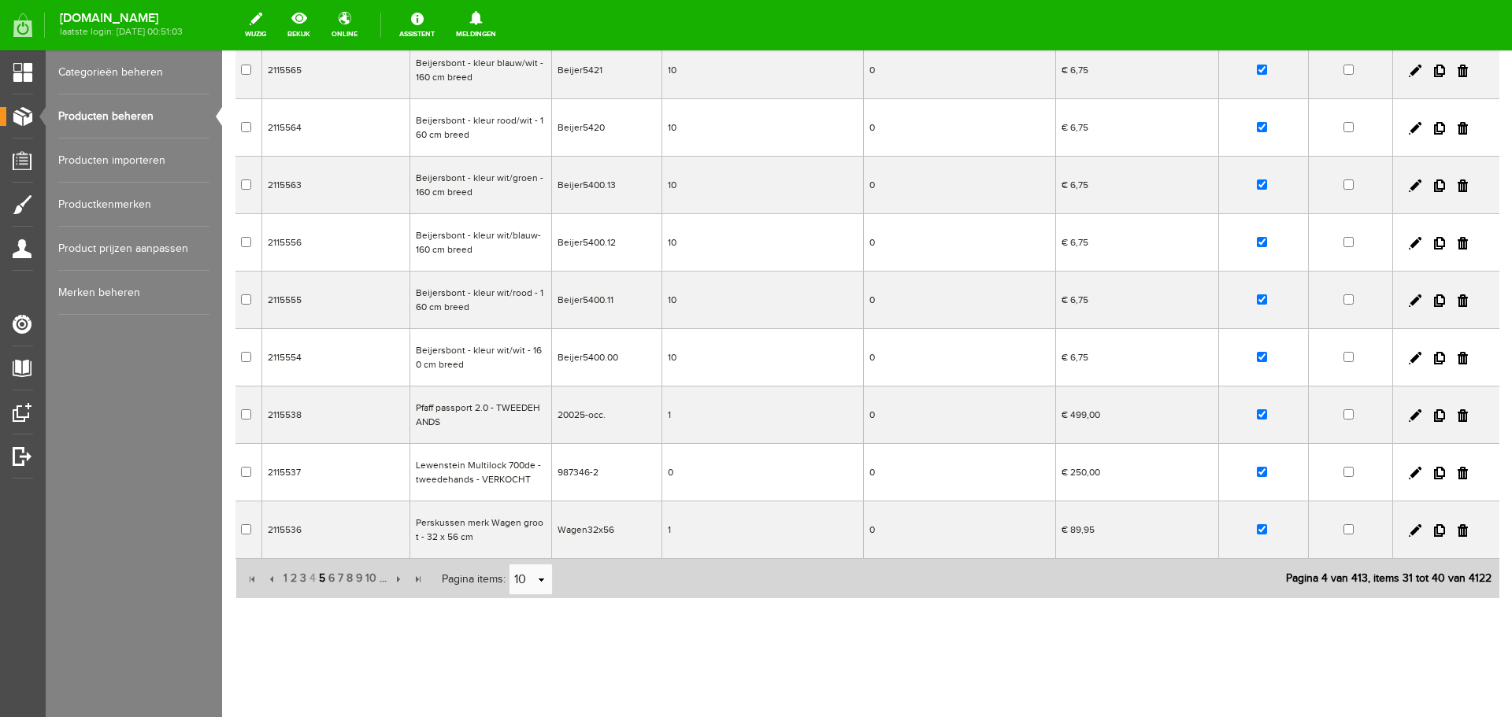
click at [321, 580] on span "5" at bounding box center [321, 578] width 9 height 31
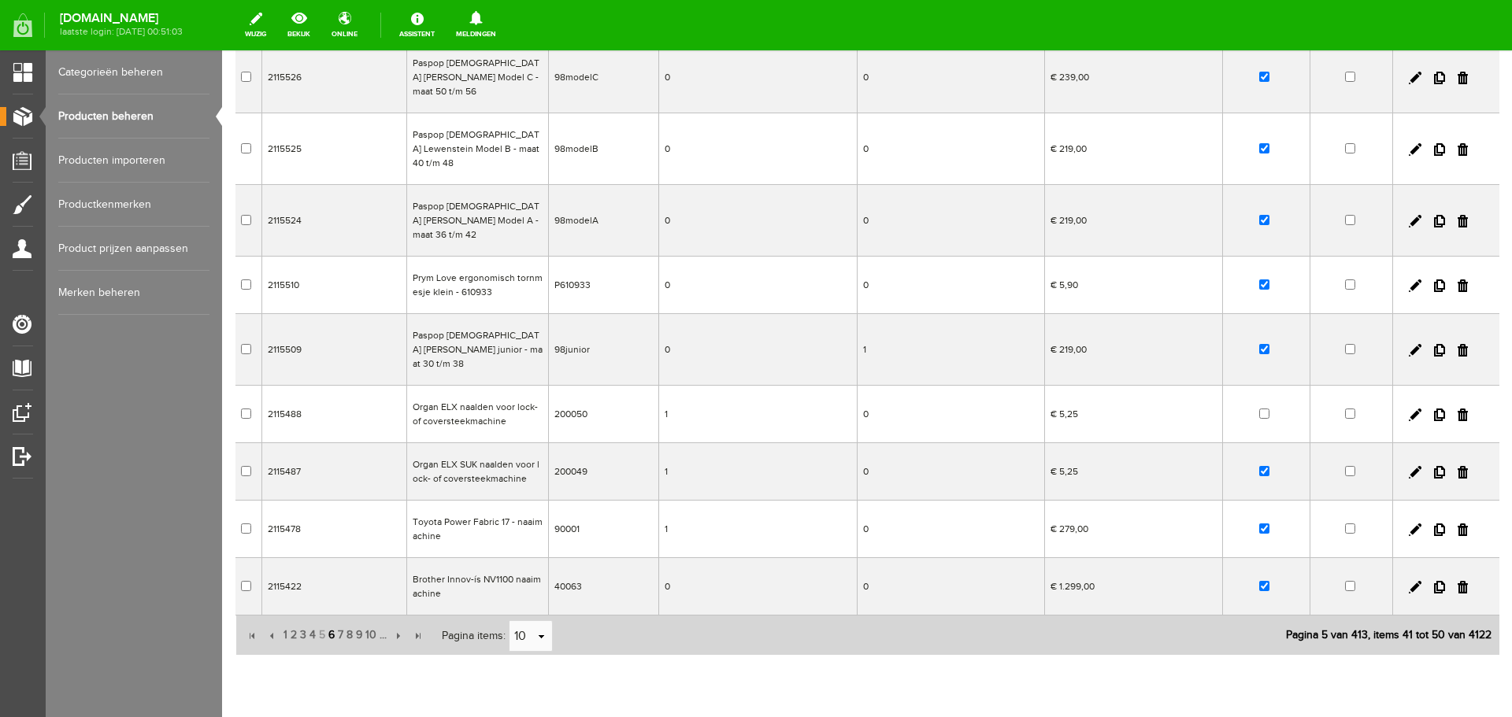
click at [329, 620] on span "6" at bounding box center [331, 635] width 9 height 31
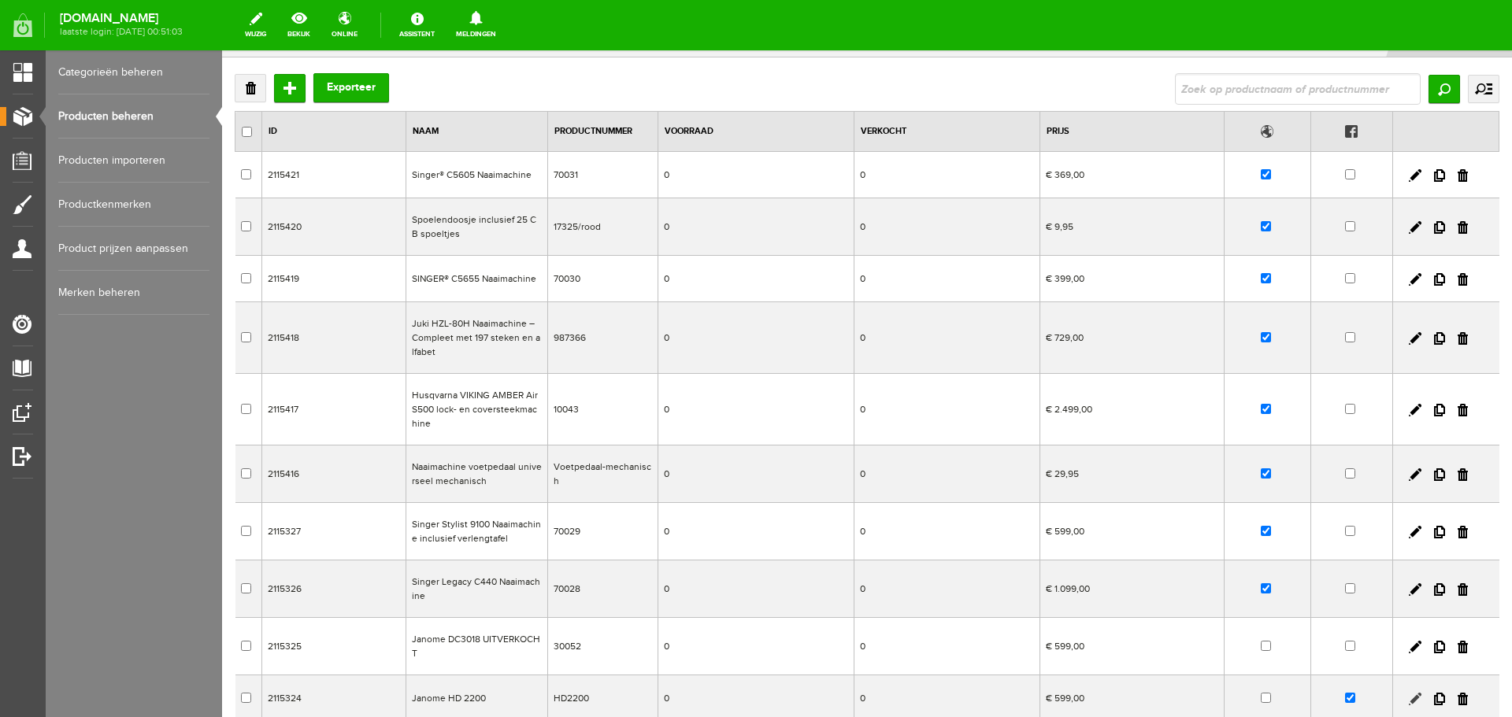
scroll to position [235, 0]
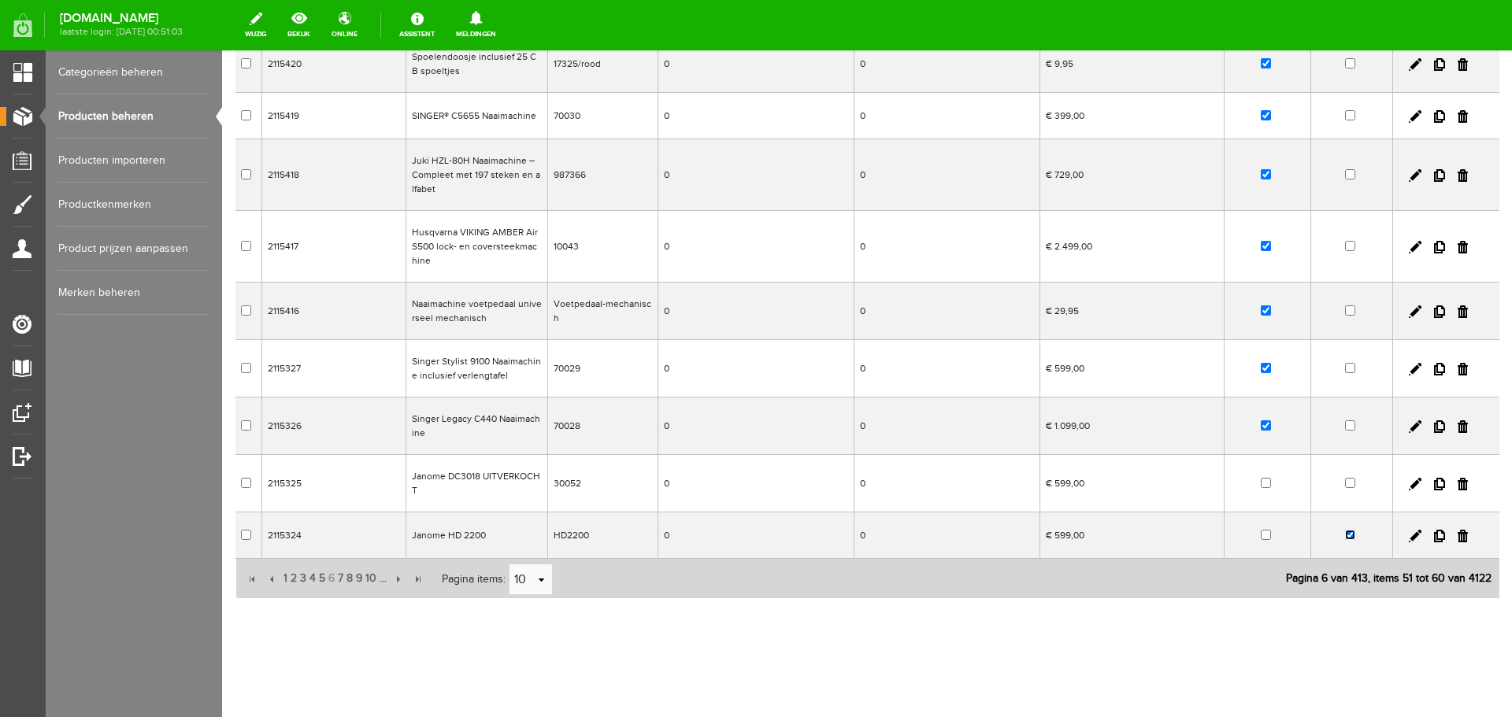
click at [1345, 536] on input "checkbox" at bounding box center [1350, 535] width 10 height 10
checkbox input "false"
click at [1409, 535] on link at bounding box center [1415, 536] width 13 height 13
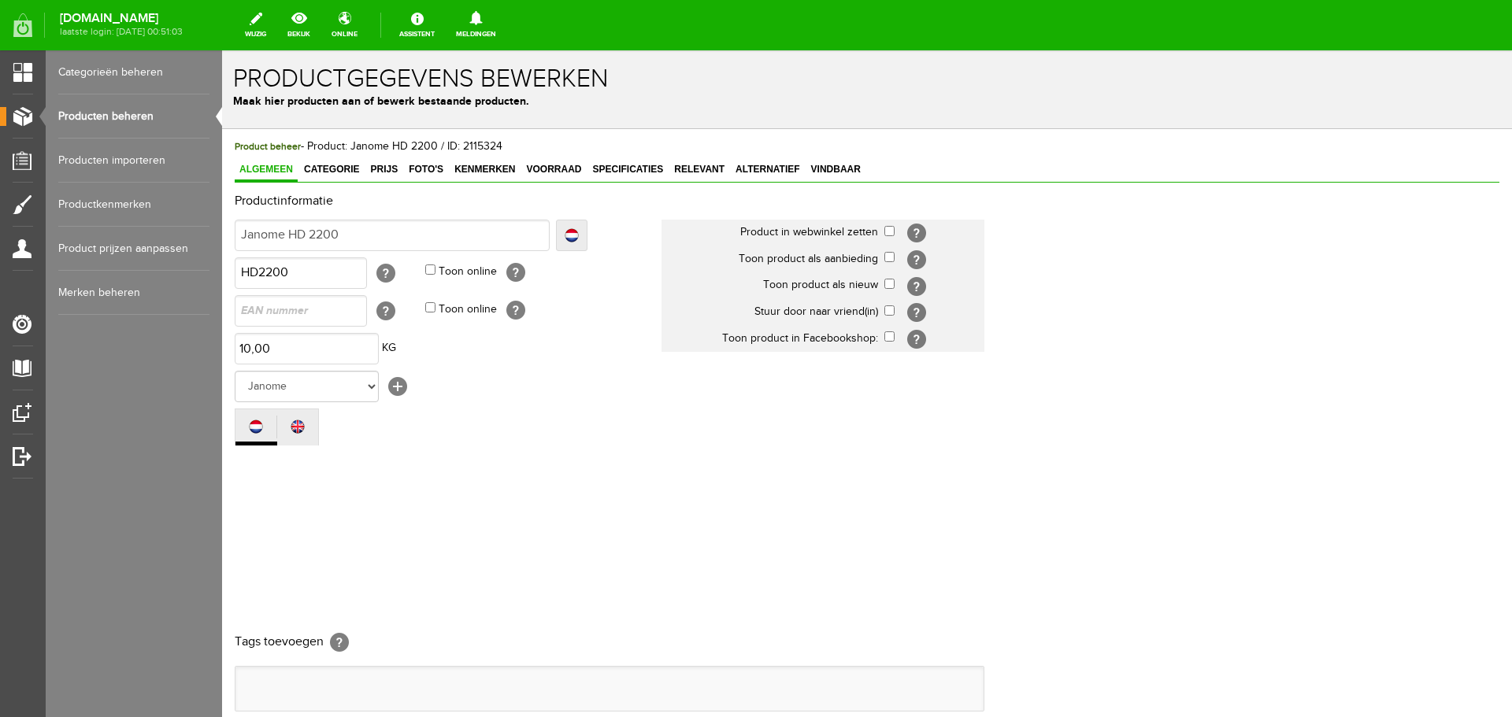
scroll to position [0, 0]
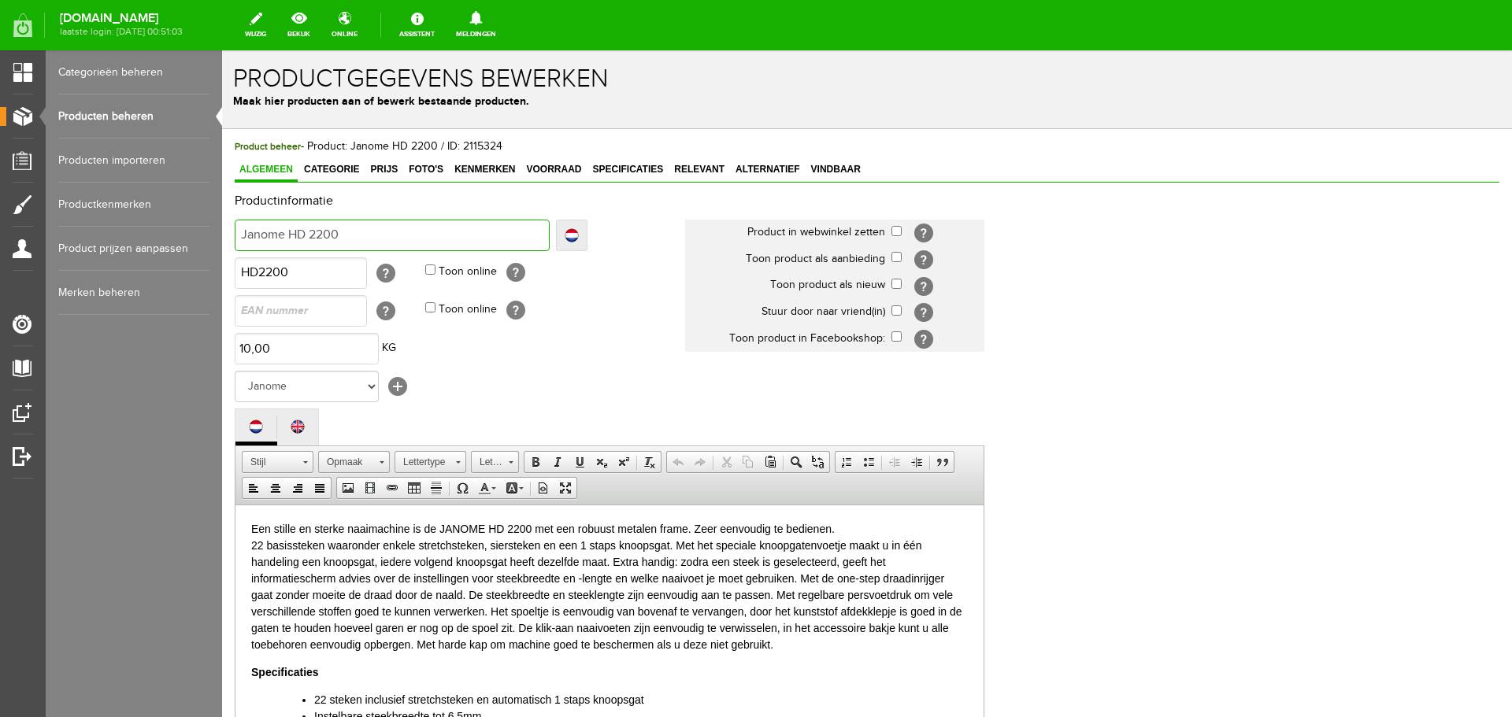
click at [351, 241] on input "Janome HD 2200" at bounding box center [392, 235] width 315 height 31
type input "Janome HD 2200 U"
type input "Janome HD 2200 UI"
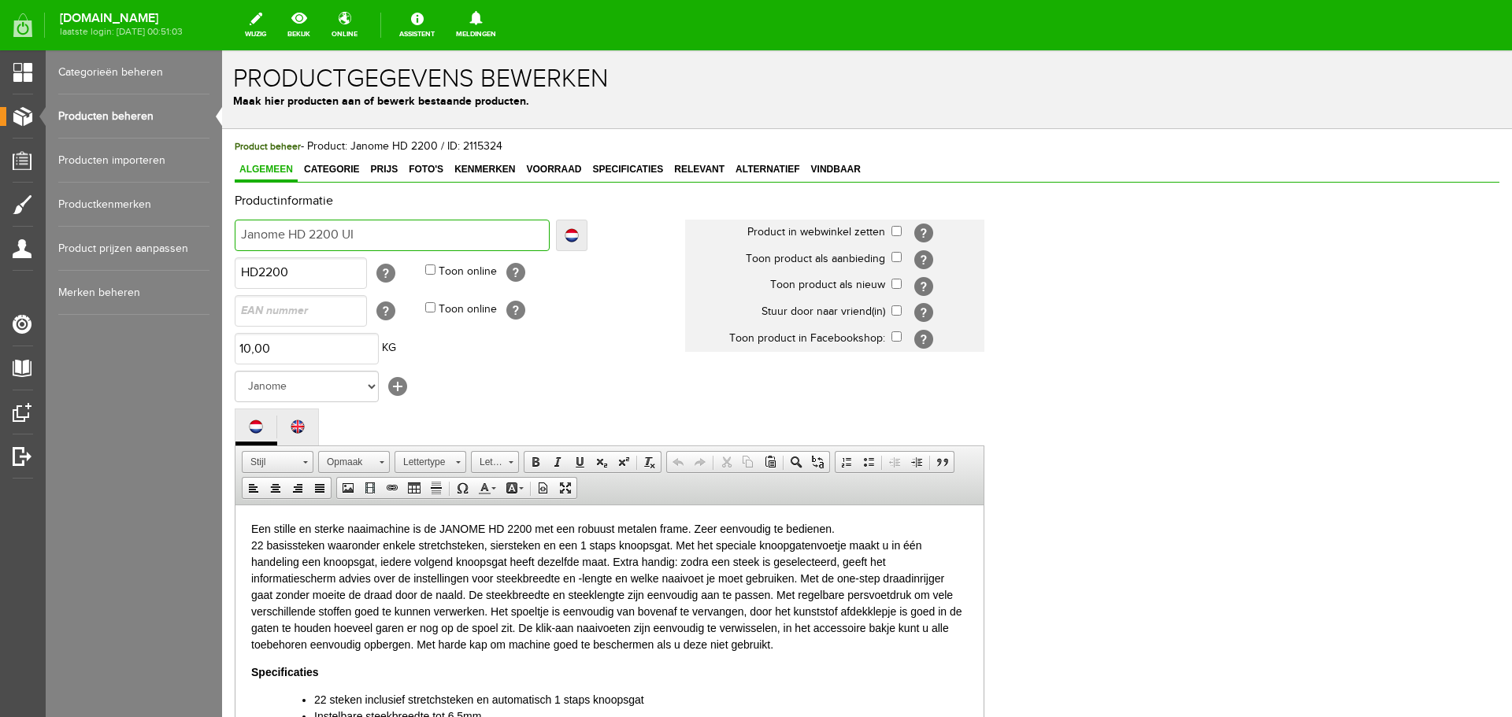
type input "Janome HD 2200 UIT"
type input "Janome HD 2200 UITV"
type input "Janome HD 2200 UITVE"
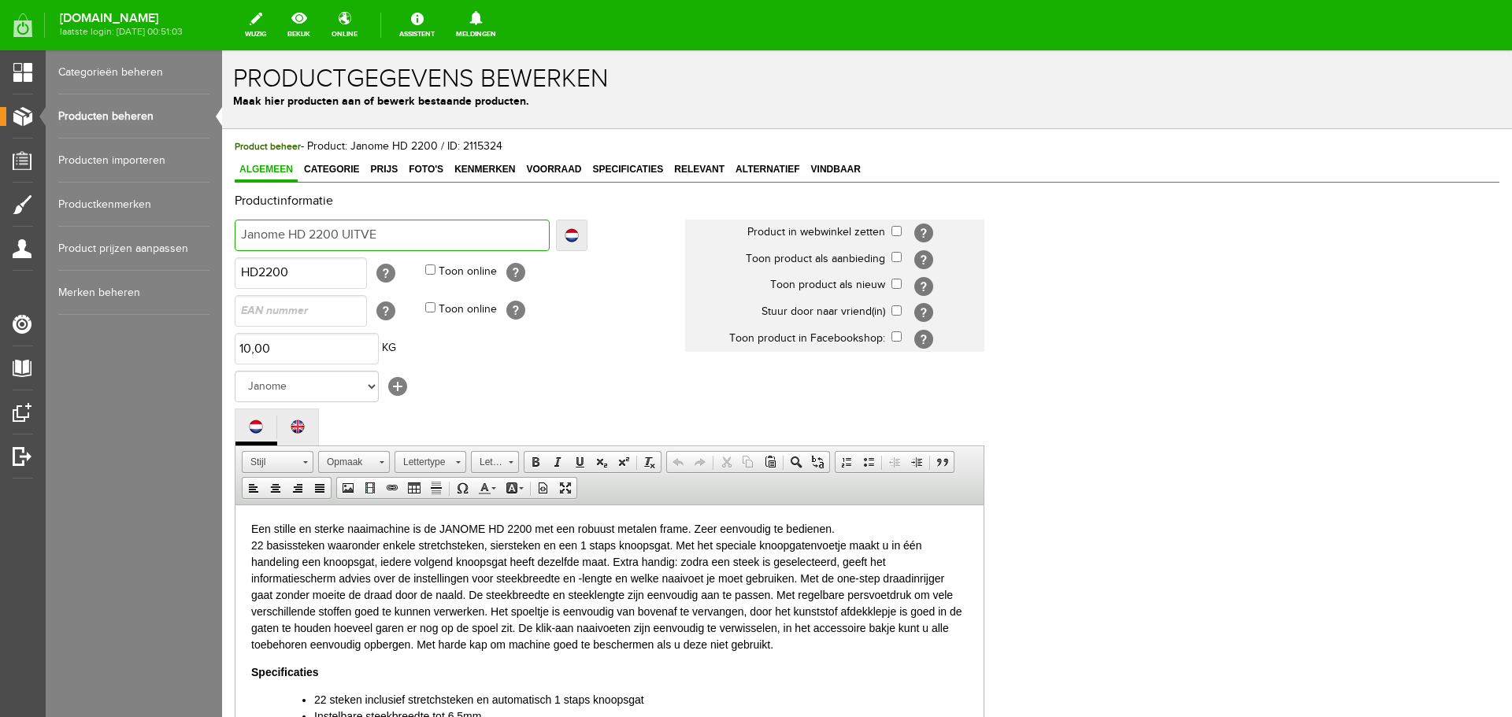
type input "Janome HD 2200 UITVE"
type input "Janome HD 2200 UITVER"
type input "Janome HD 2200 UITVERK"
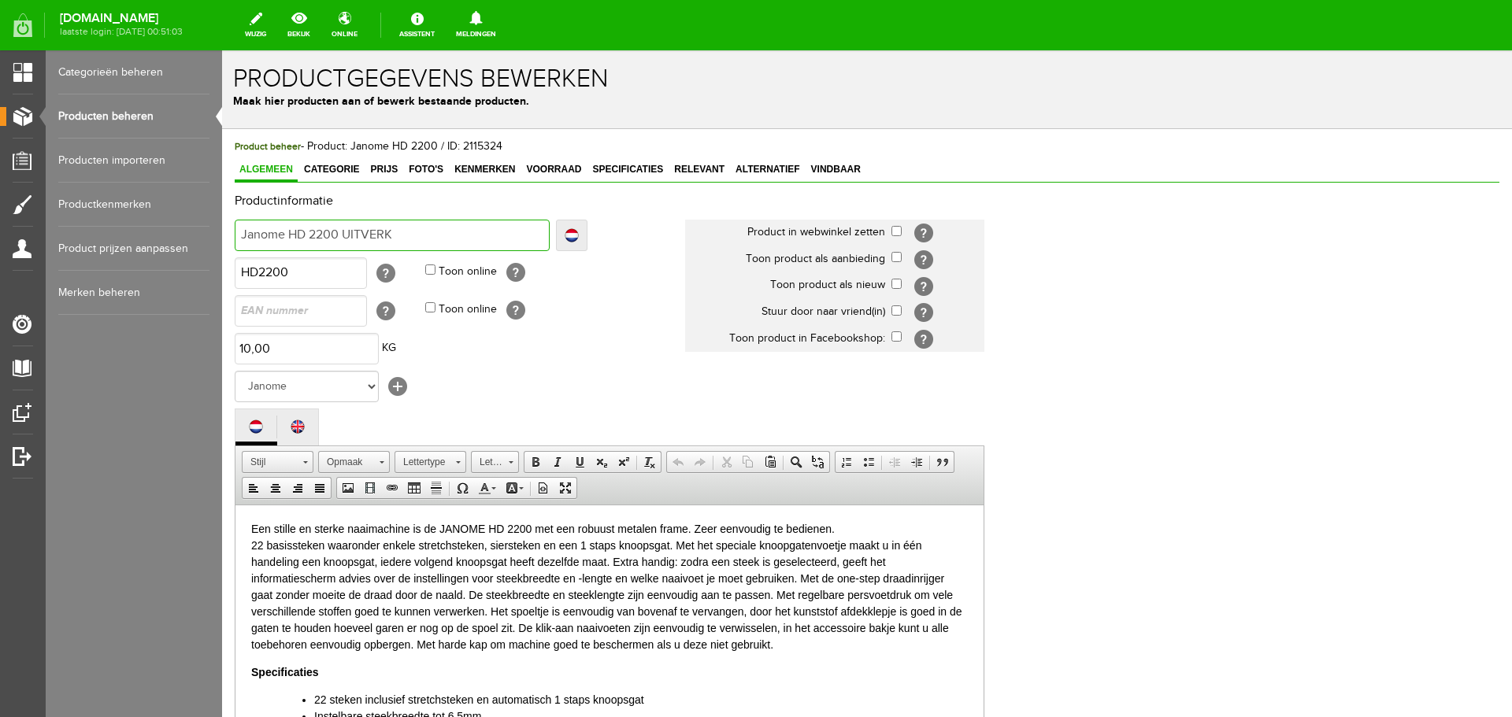
type input "Janome HD 2200 UITVERKO"
type input "Janome HD 2200 UITVERKOC"
type input "Janome HD 2200 UITVERKOCH"
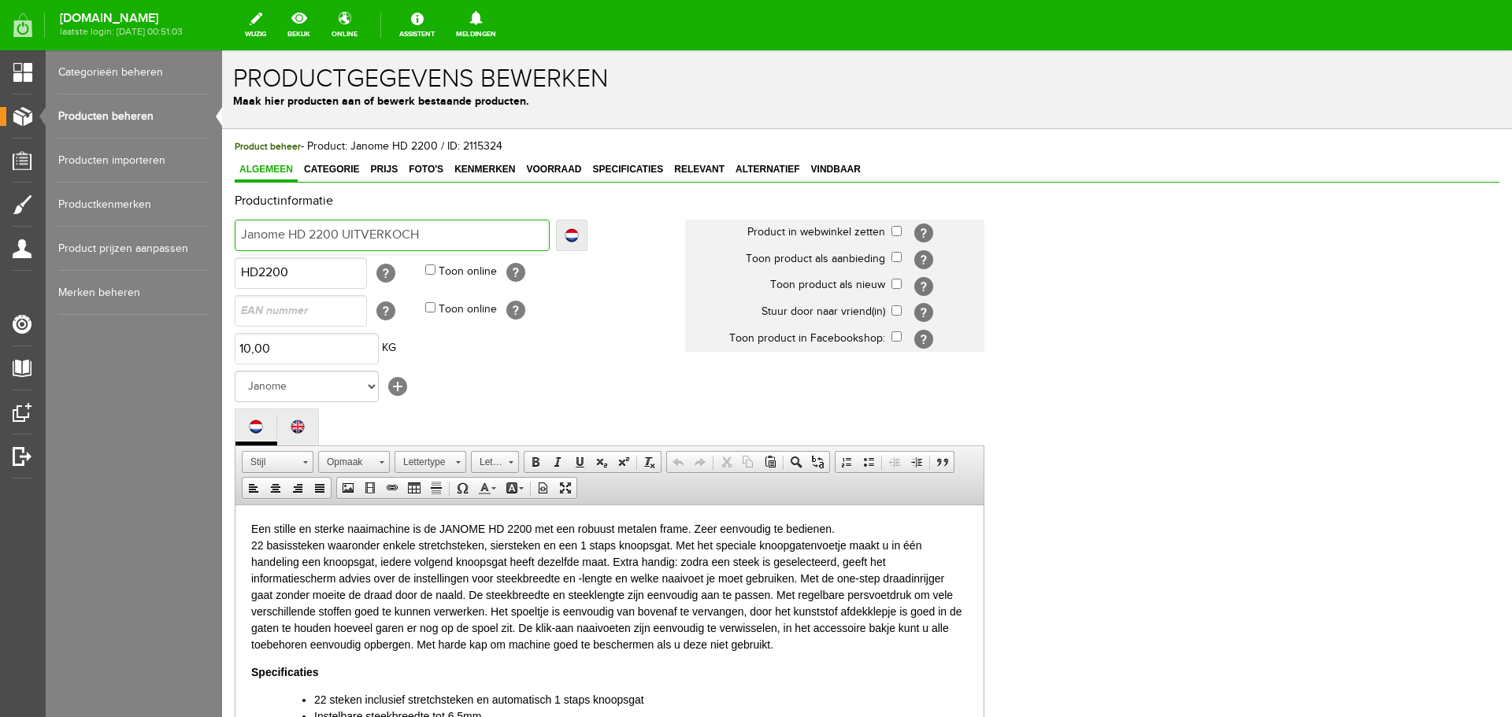
type input "Janome HD 2200 UITVERKOCH"
type input "Janome HD 2200 UITVERKOCHT"
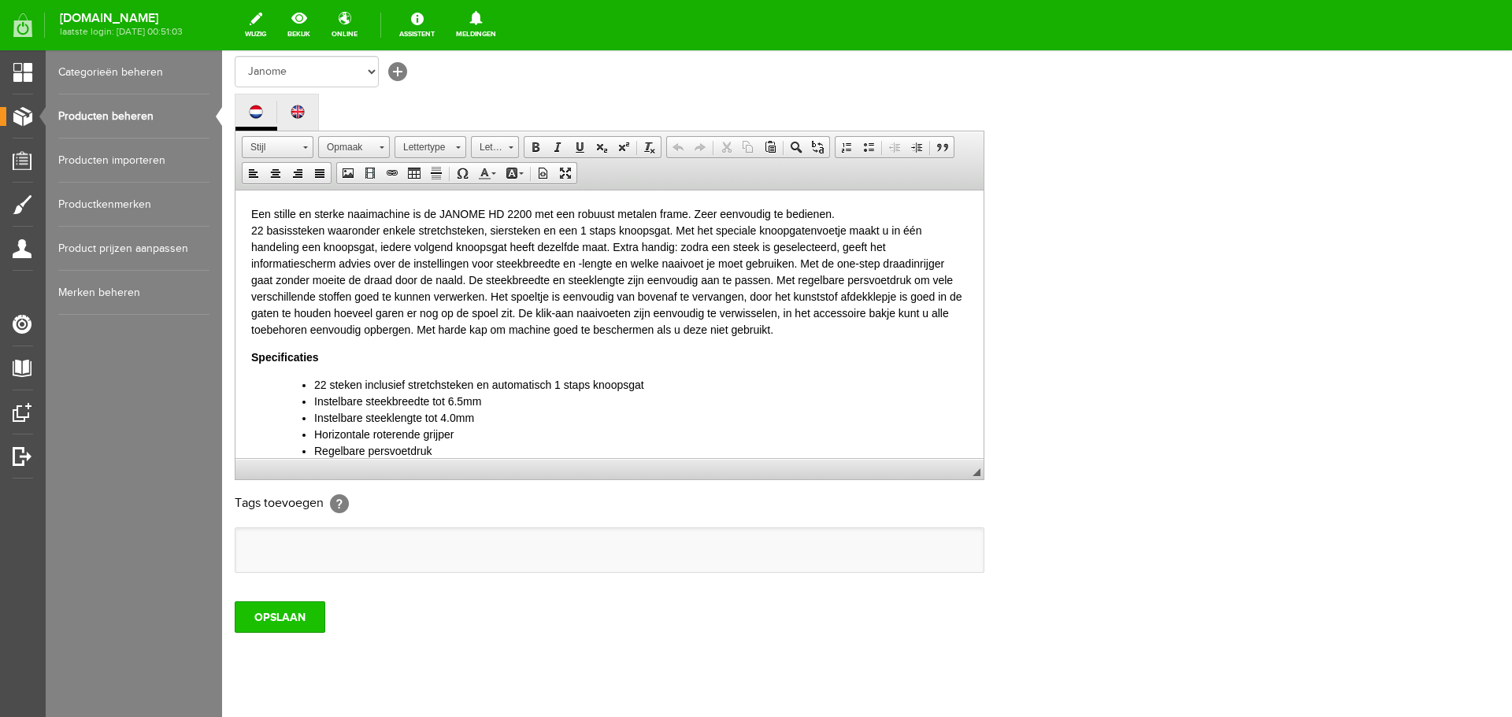
type input "Janome HD 2200 UITVERKOCHT"
click at [303, 605] on input "OPSLAAN" at bounding box center [280, 617] width 91 height 31
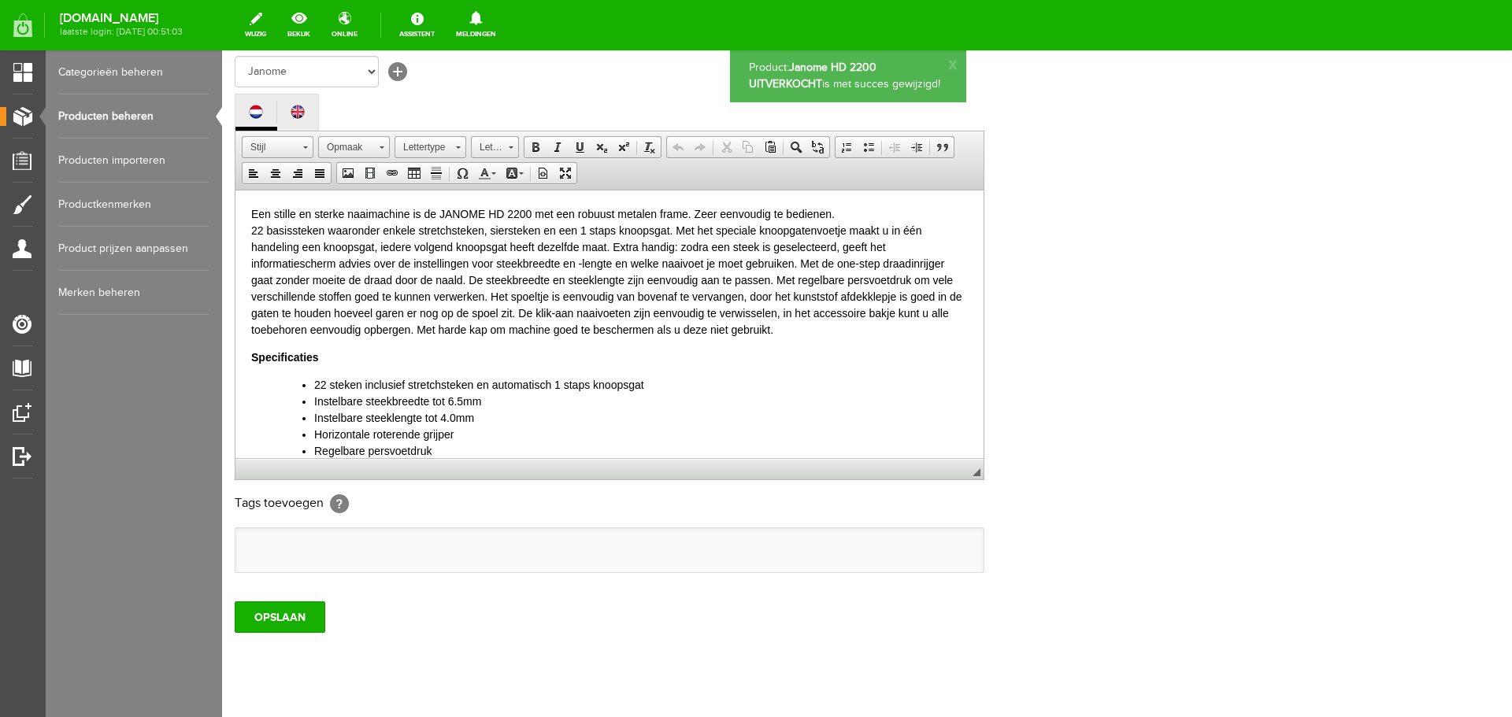
scroll to position [0, 0]
click at [135, 117] on link "Producten beheren" at bounding box center [133, 116] width 151 height 44
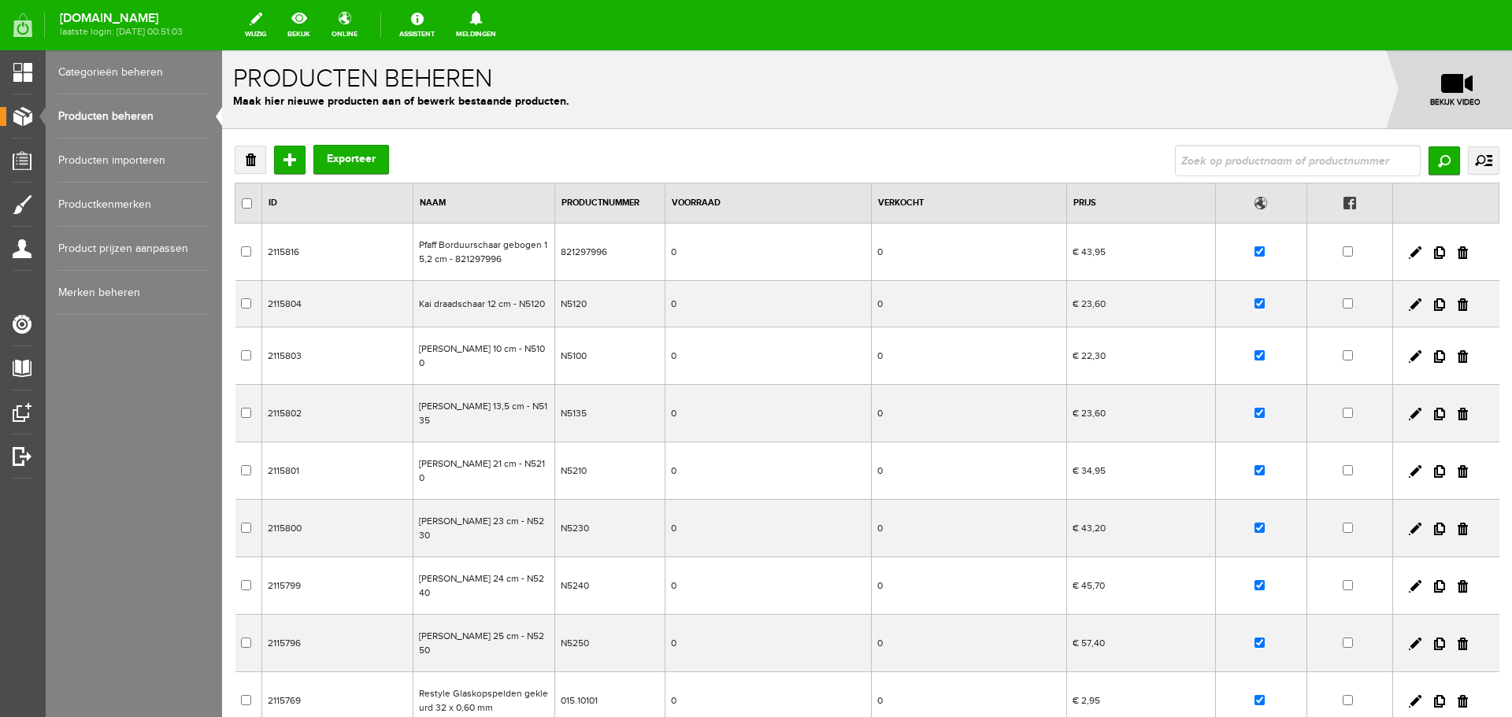
click at [108, 116] on link "Producten beheren" at bounding box center [133, 116] width 151 height 44
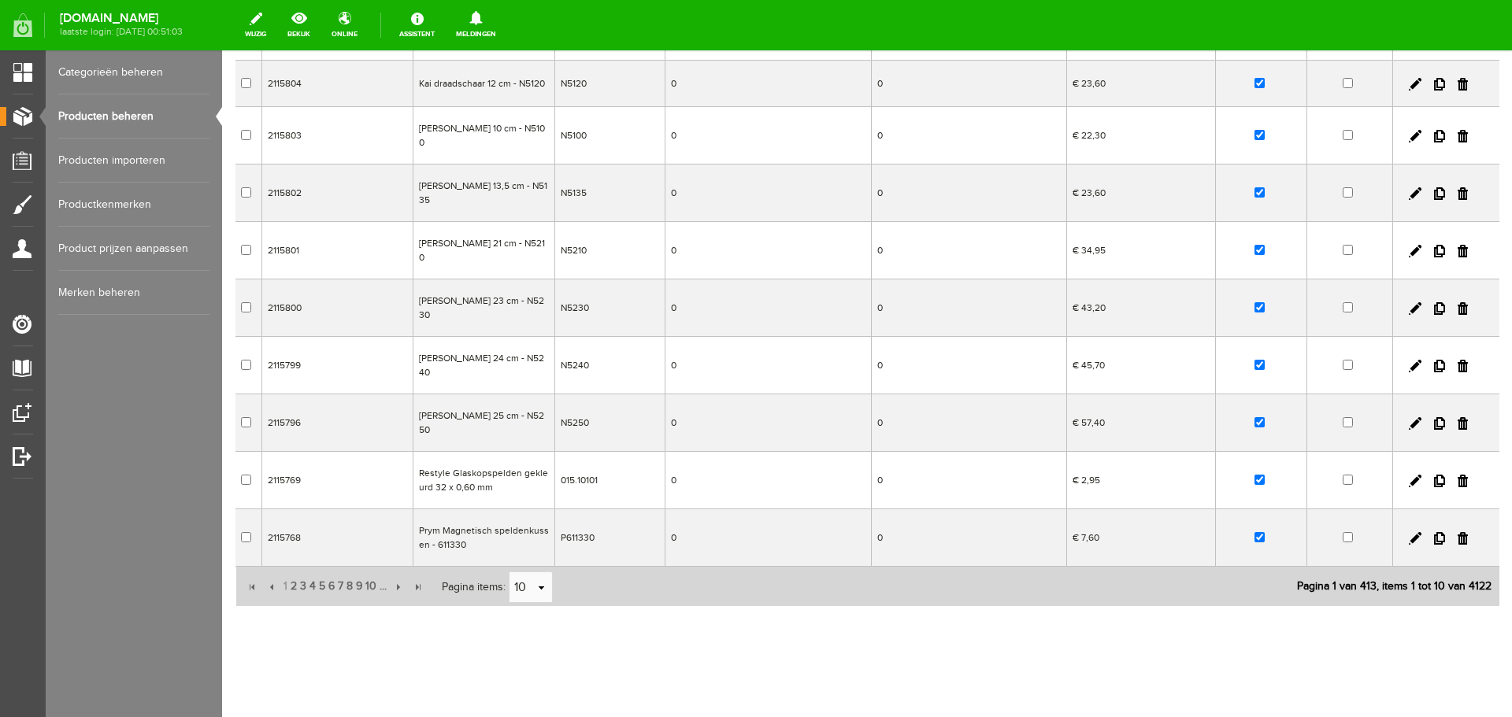
scroll to position [228, 0]
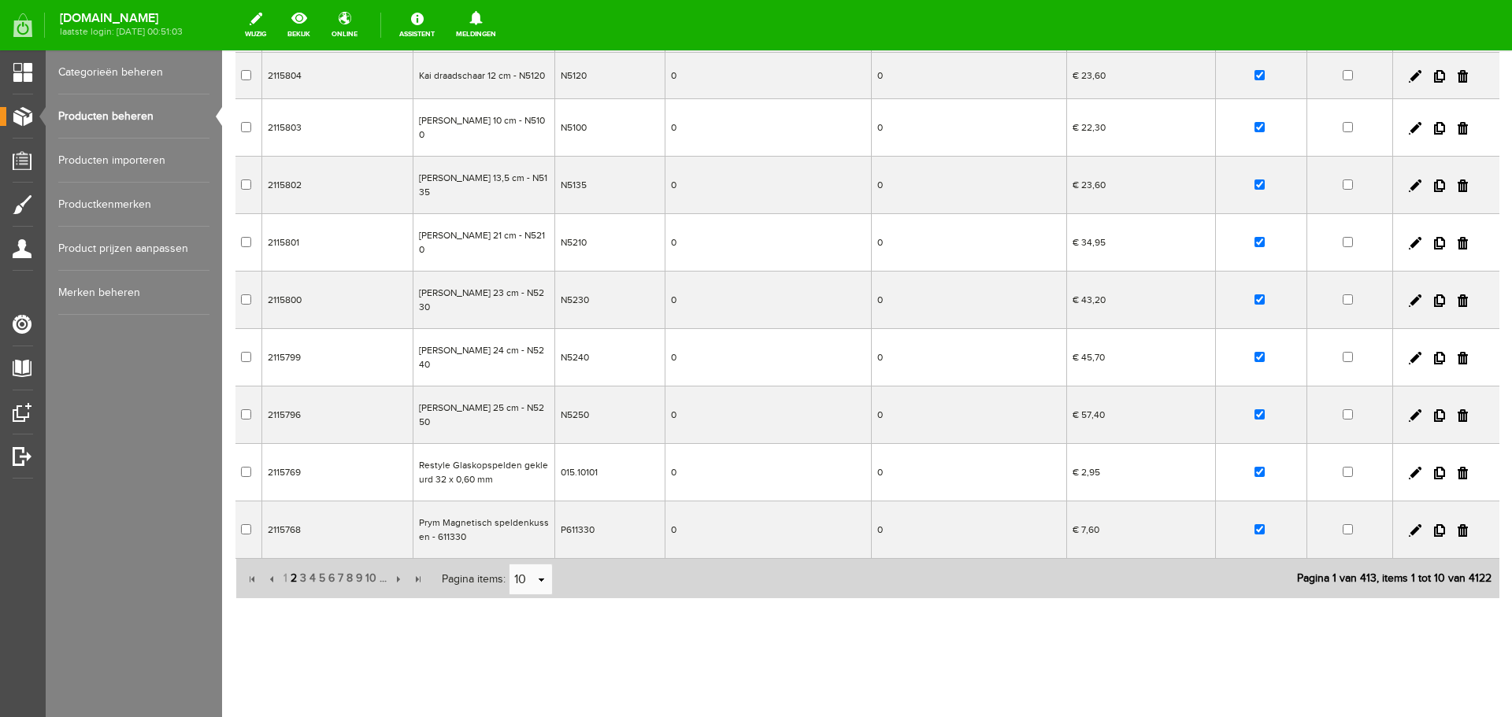
click at [294, 576] on span "2" at bounding box center [293, 578] width 9 height 31
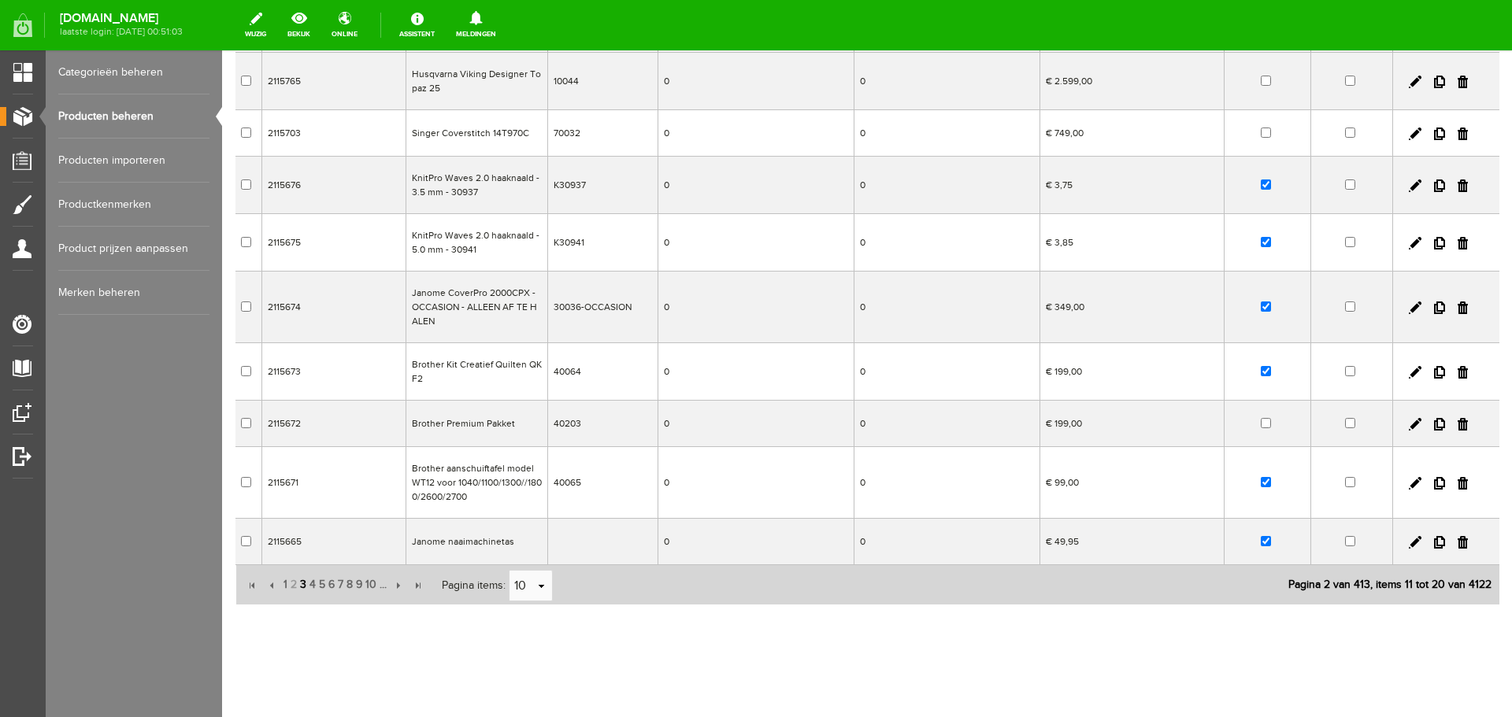
click at [302, 583] on span "3" at bounding box center [302, 584] width 9 height 31
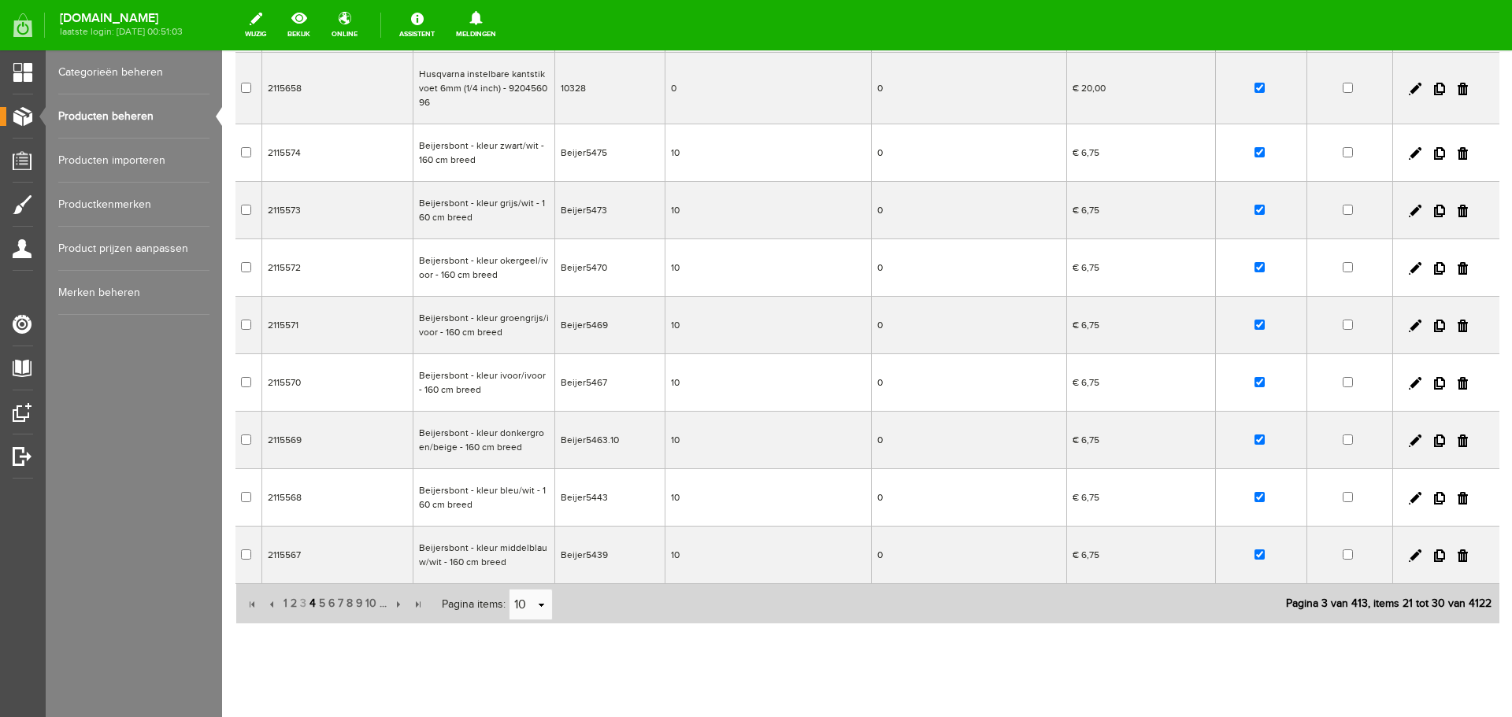
click at [311, 603] on span "4" at bounding box center [312, 603] width 9 height 31
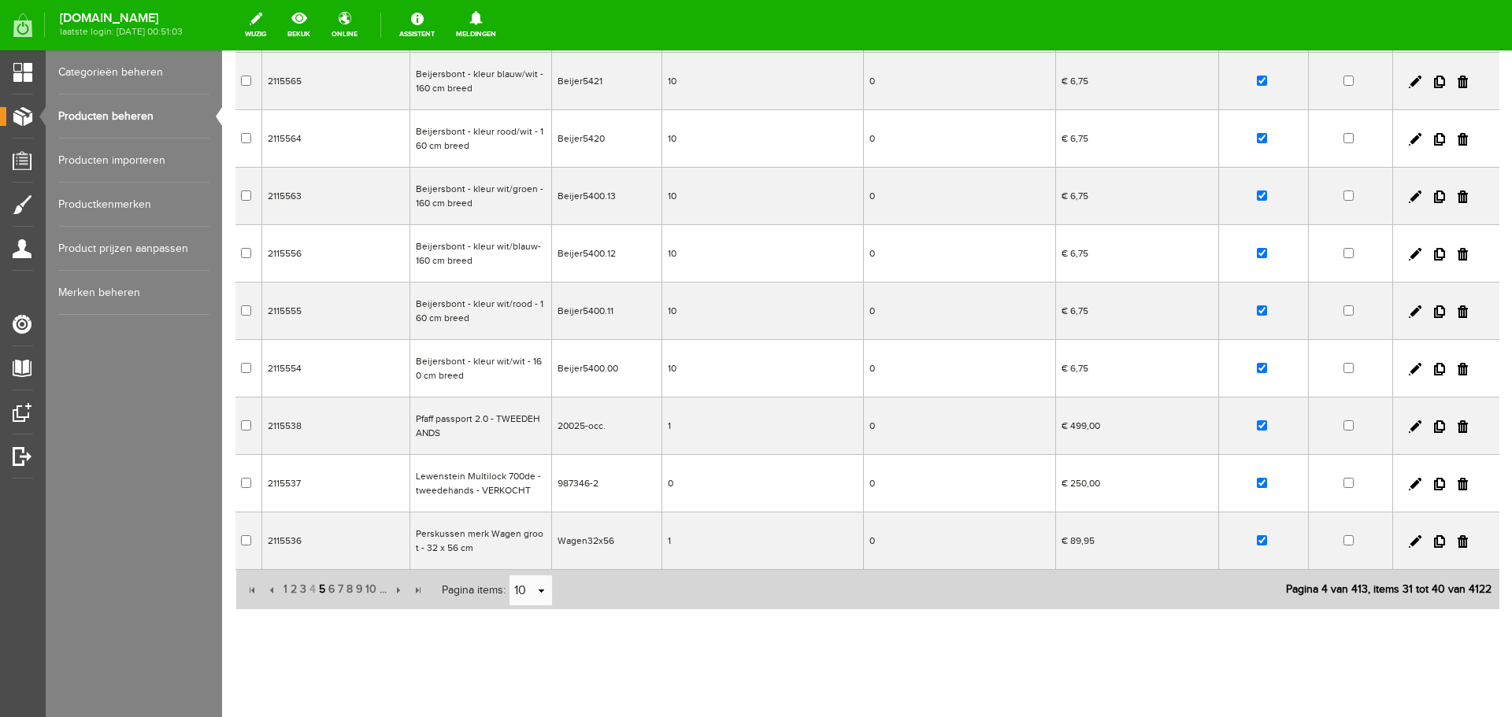
click at [320, 591] on span "5" at bounding box center [321, 589] width 9 height 31
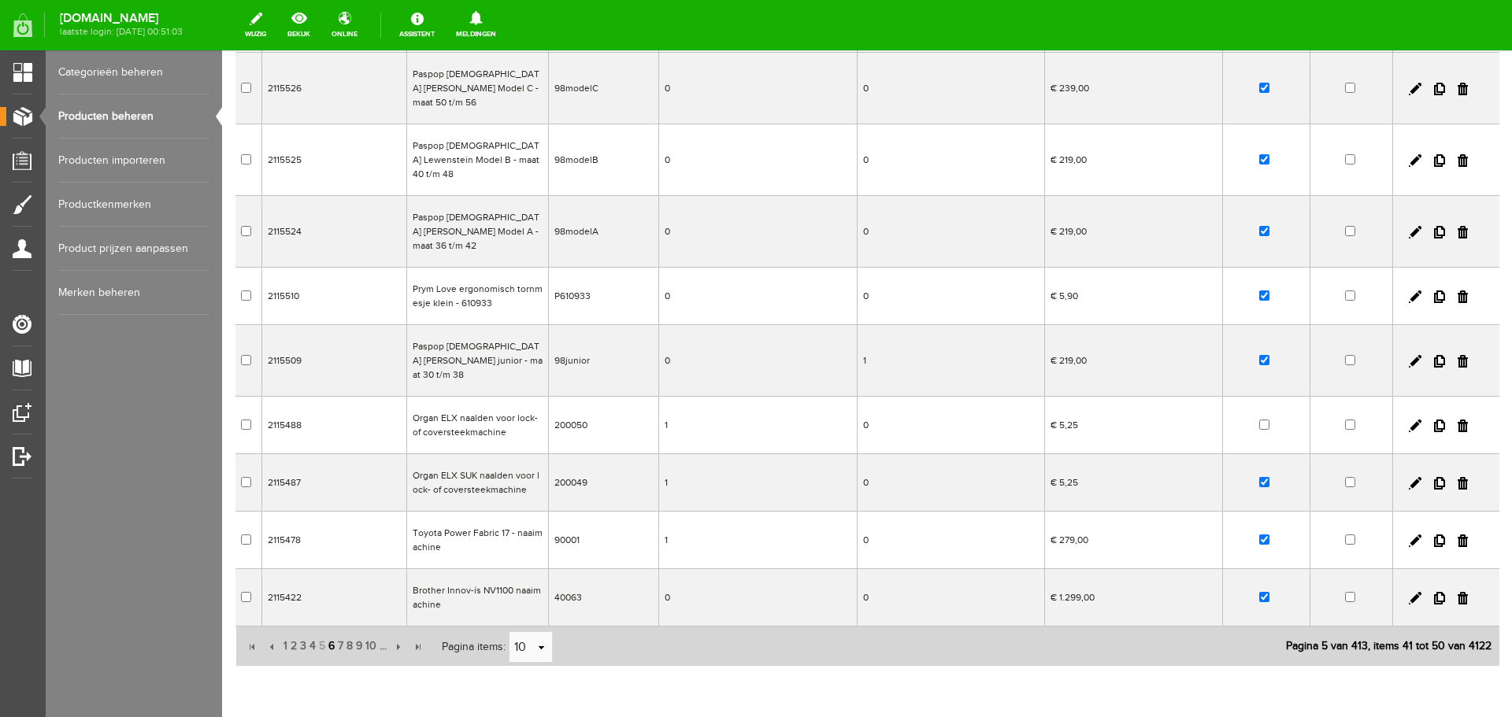
click at [330, 631] on span "6" at bounding box center [331, 646] width 9 height 31
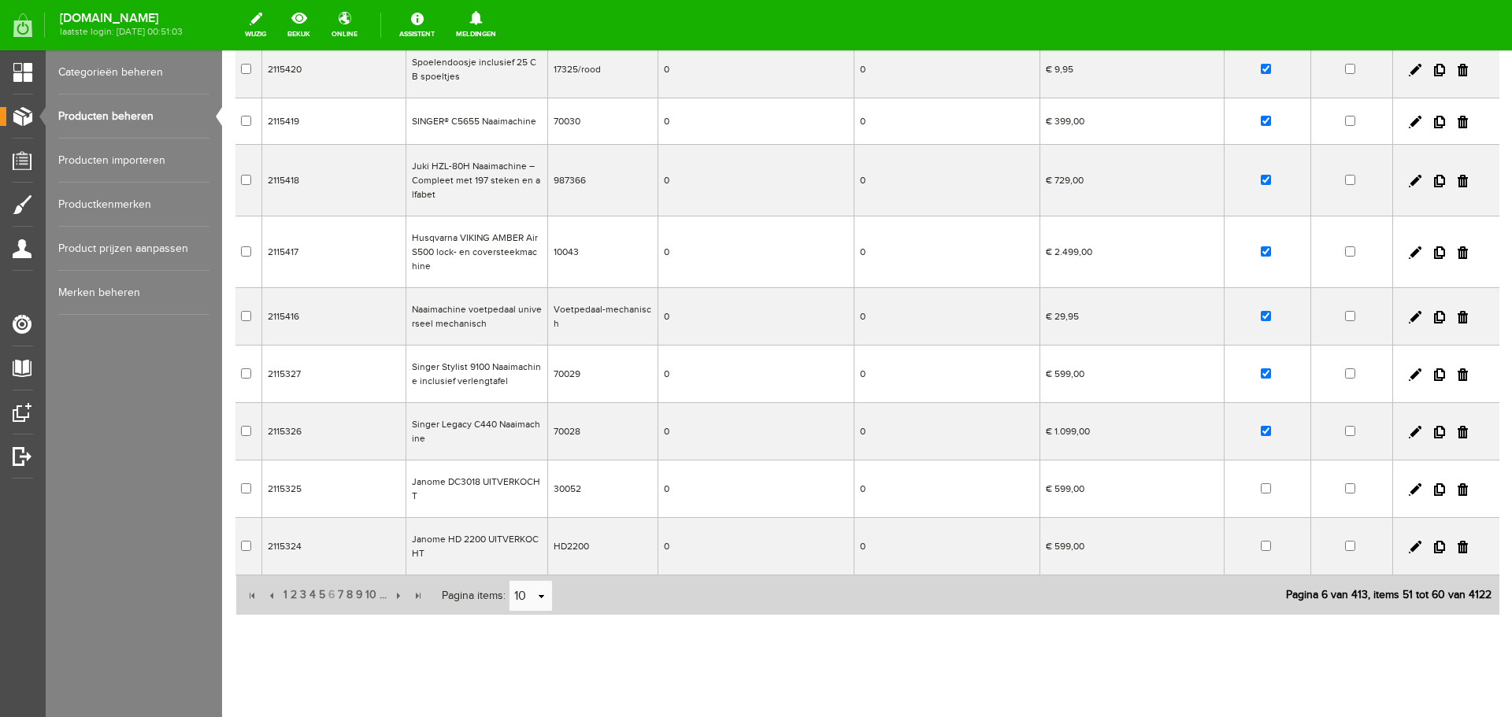
scroll to position [246, 0]
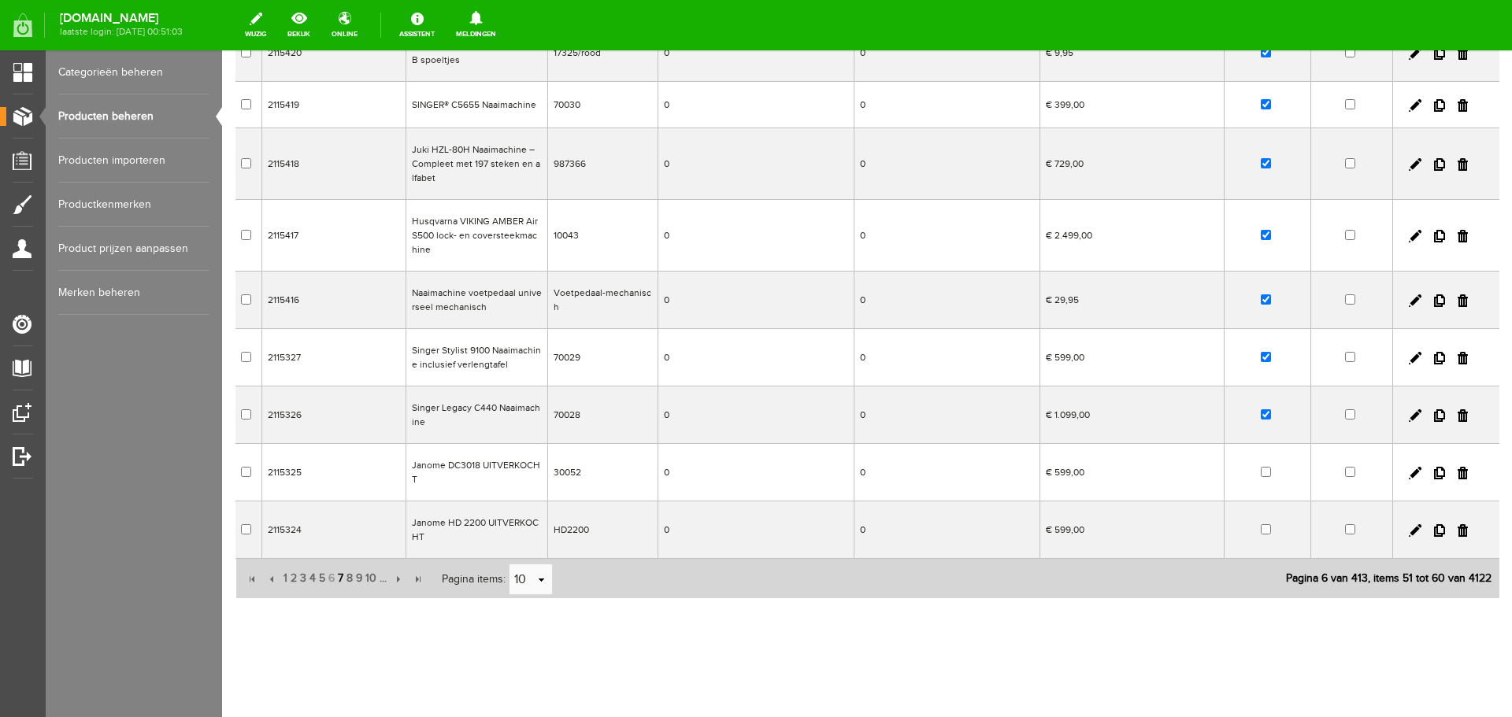
click at [340, 576] on span "7" at bounding box center [340, 578] width 9 height 31
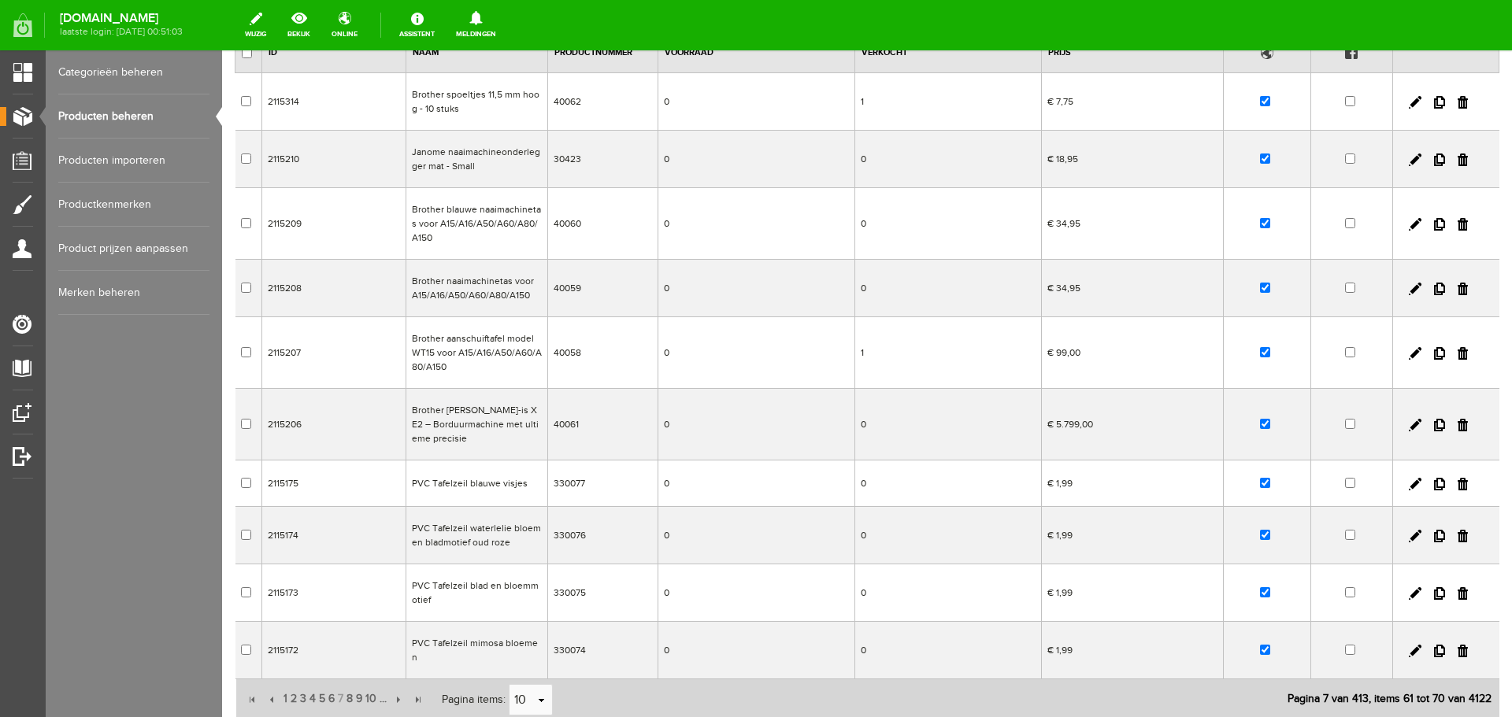
scroll to position [0, 0]
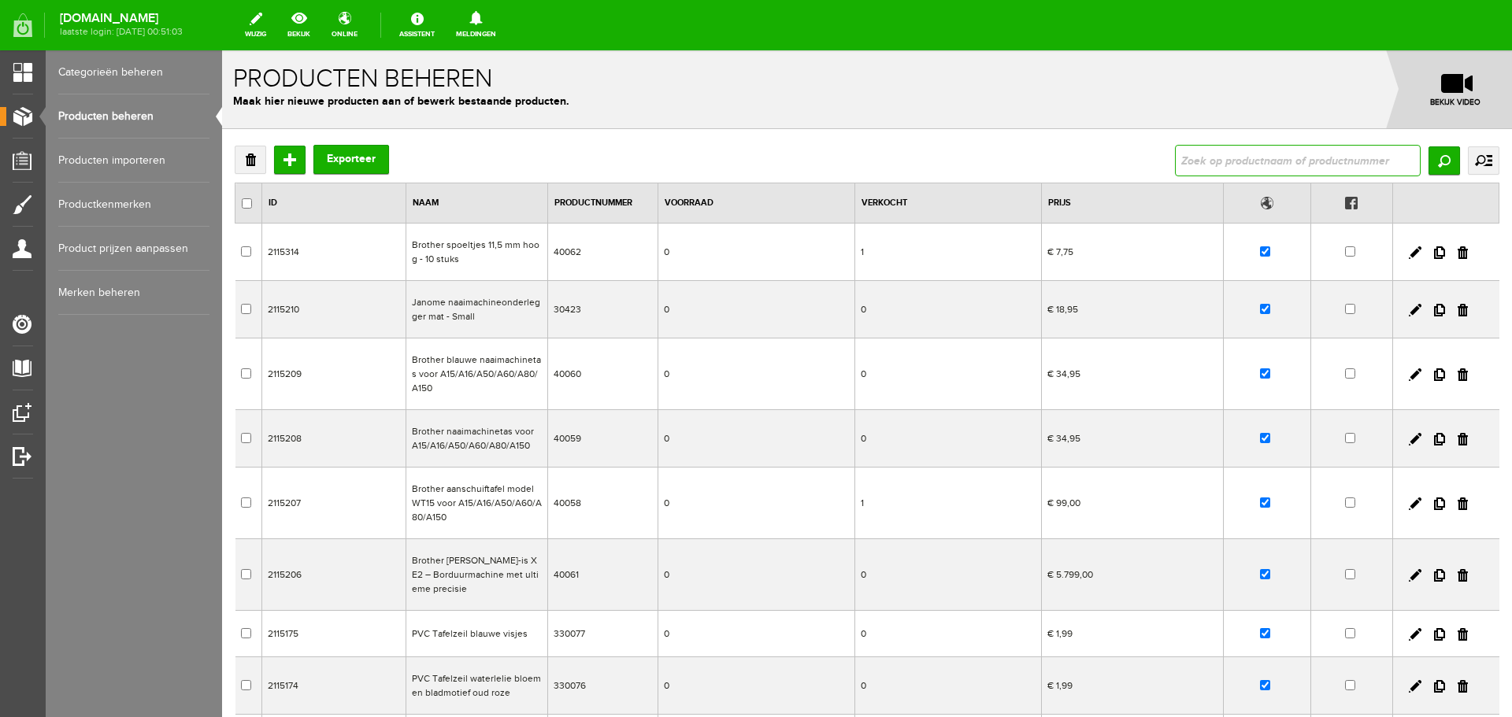
click at [1206, 164] on input "text" at bounding box center [1298, 160] width 246 height 31
type input "635"
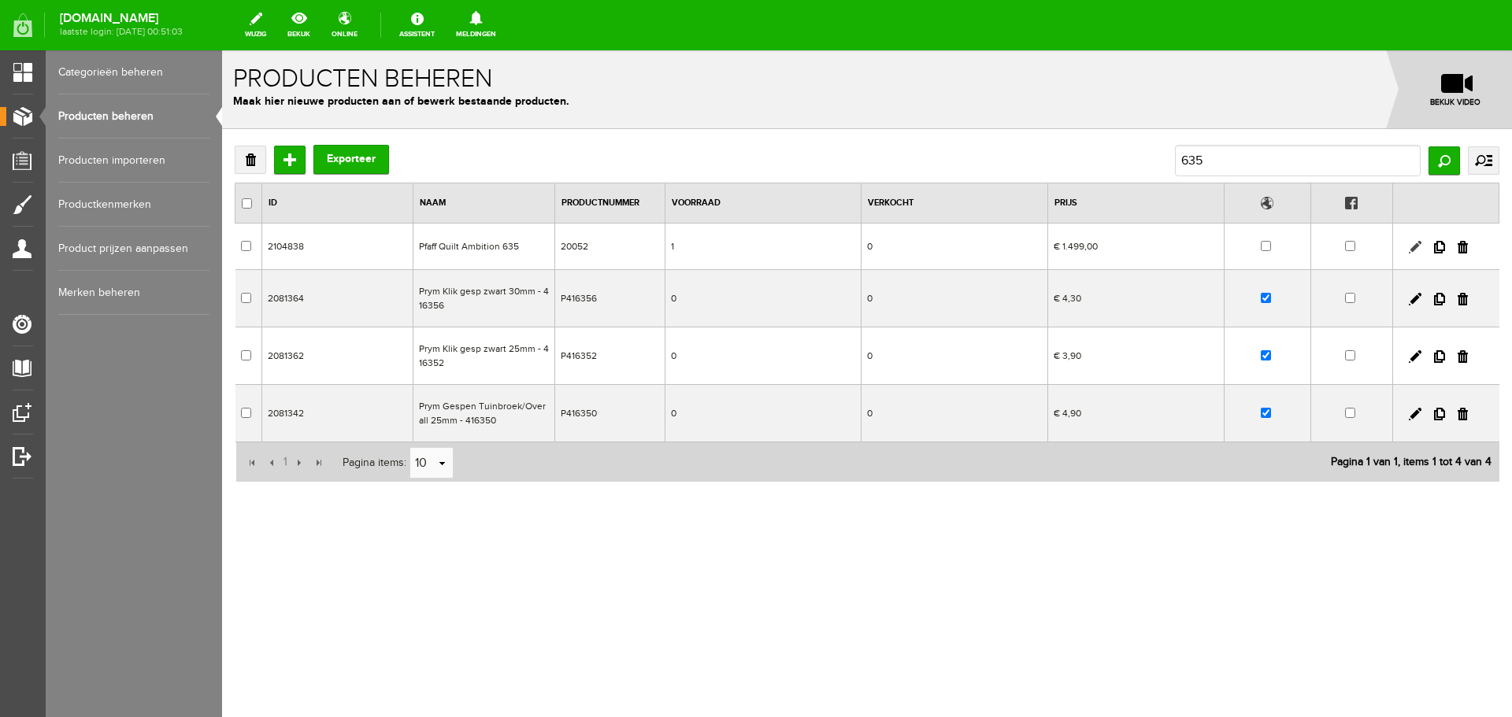
click at [1415, 245] on link at bounding box center [1415, 247] width 13 height 13
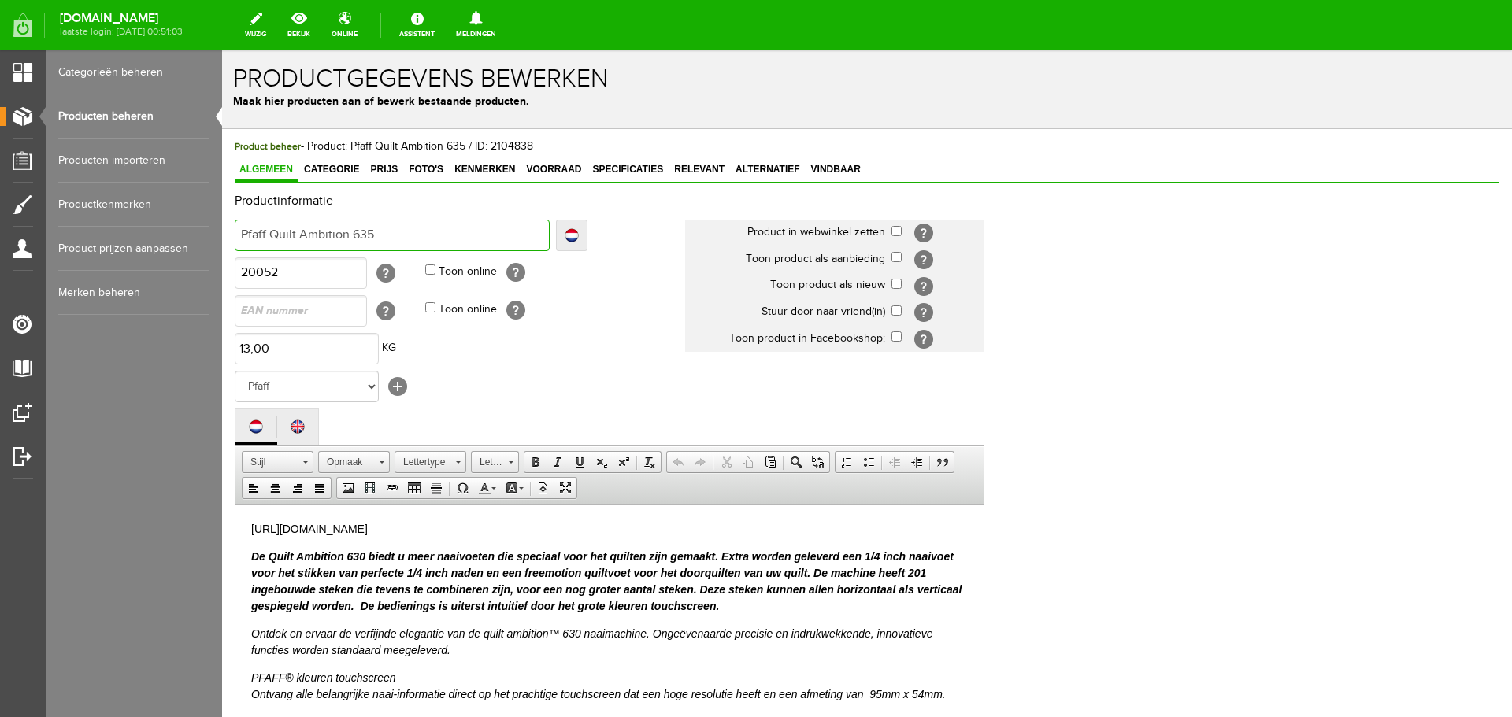
drag, startPoint x: 390, startPoint y: 239, endPoint x: 235, endPoint y: 237, distance: 155.1
click at [235, 237] on input "Pfaff Quilt Ambition 635" at bounding box center [392, 235] width 315 height 31
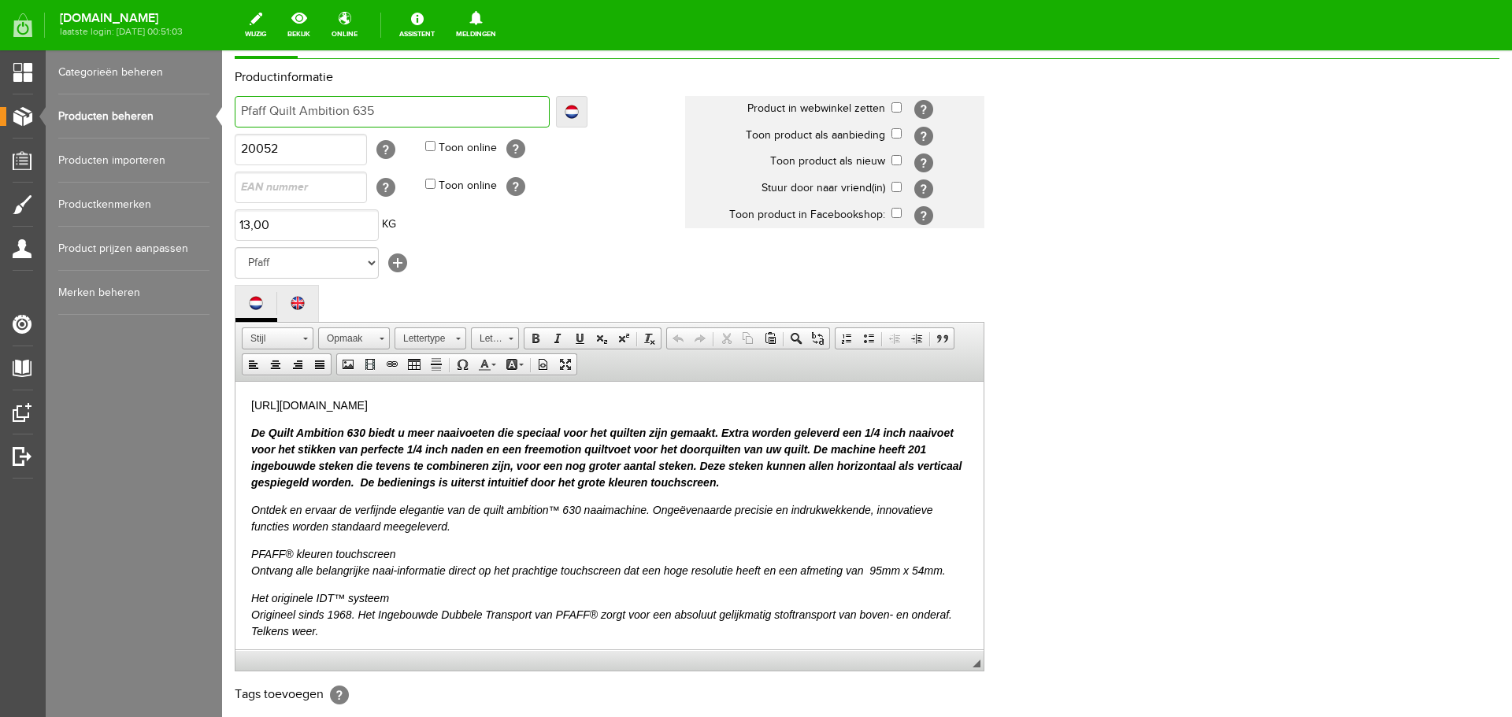
scroll to position [347, 0]
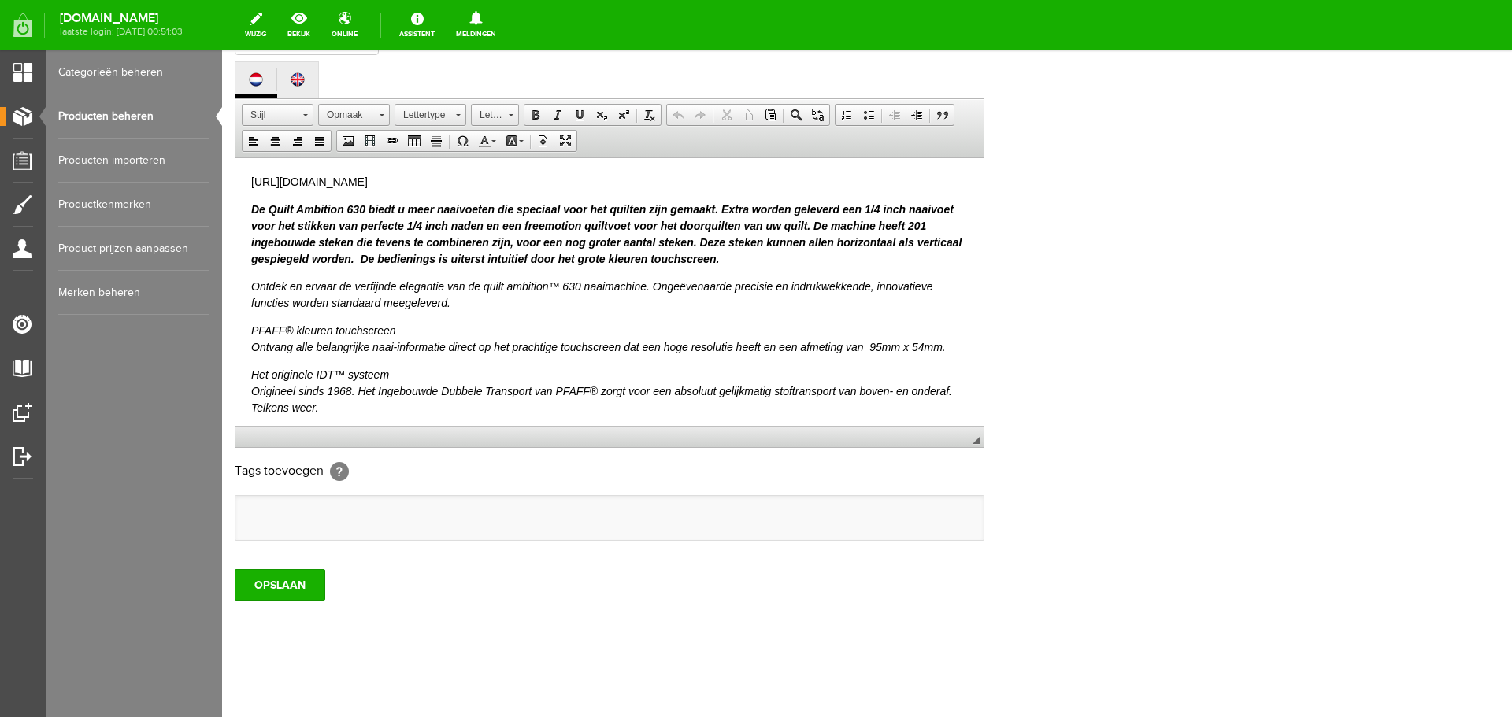
click at [106, 114] on link "Producten beheren" at bounding box center [133, 116] width 151 height 44
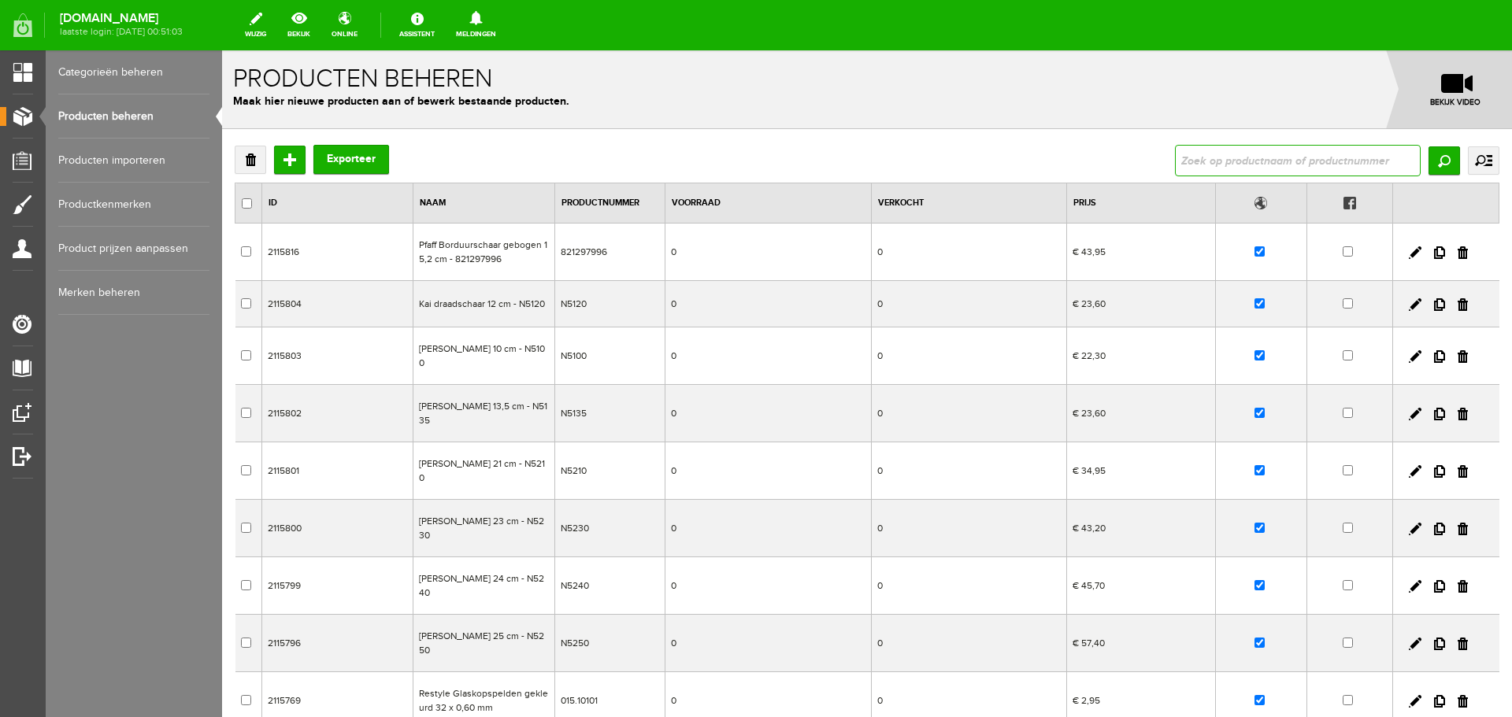
click at [1187, 161] on input "text" at bounding box center [1298, 160] width 246 height 31
type input "topaz"
